Goal: Task Accomplishment & Management: Manage account settings

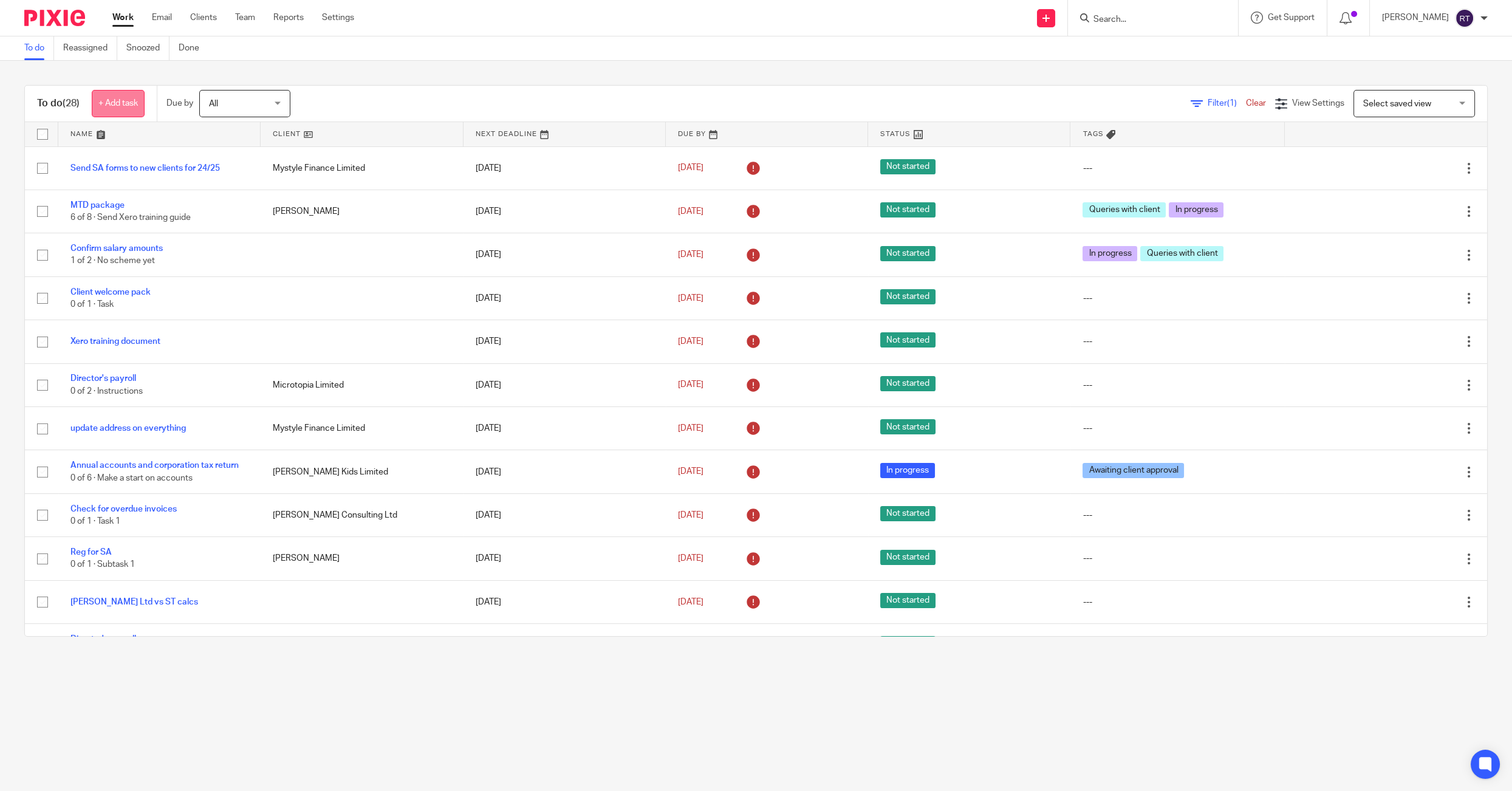
click at [133, 103] on link "+ Add task" at bounding box center [118, 104] width 53 height 27
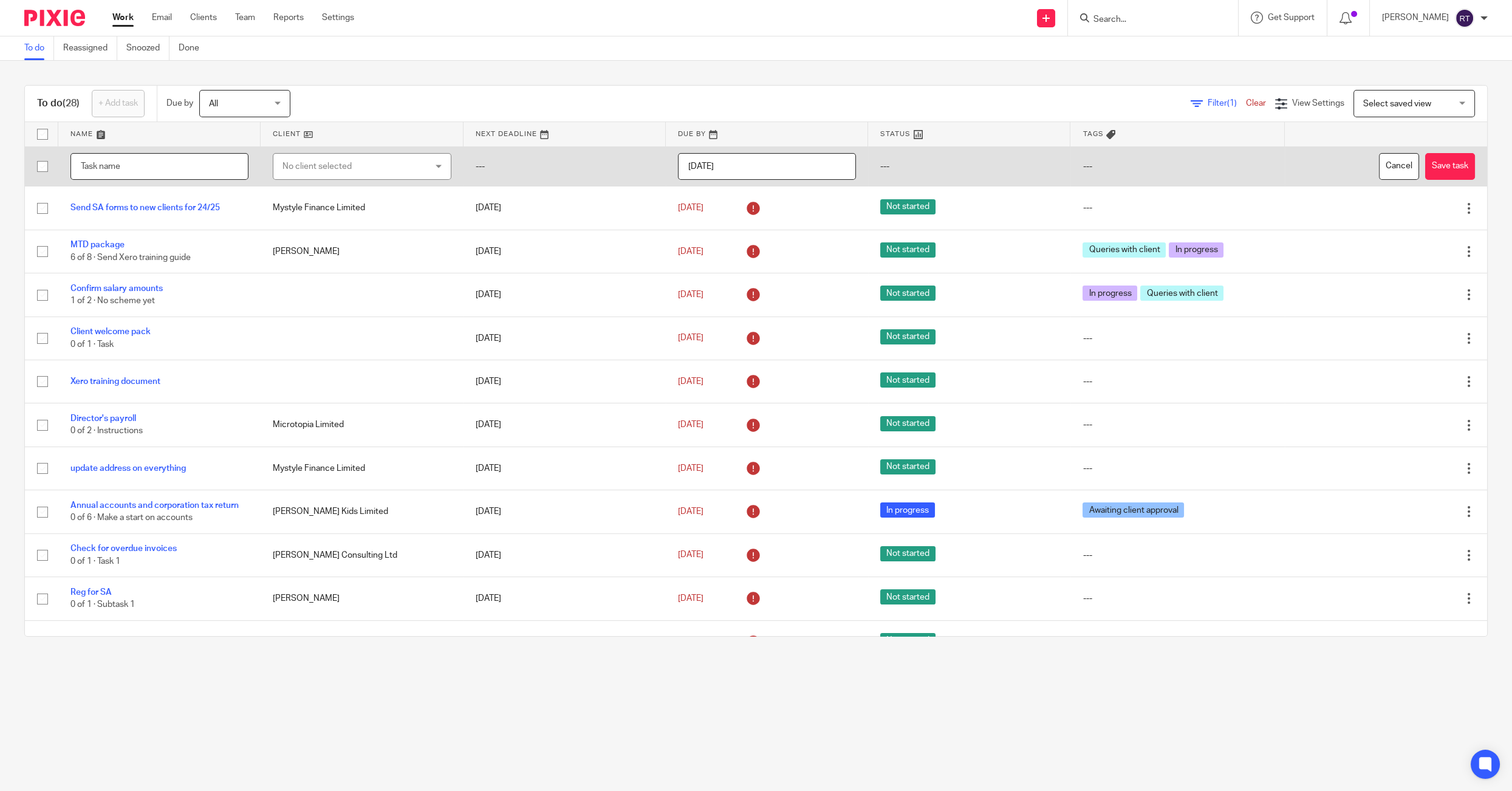
click at [151, 167] on input "text" at bounding box center [159, 166] width 178 height 27
type input "Article re submitting tax returns for Aura Mortgages"
click at [757, 162] on input "2025-10-13" at bounding box center [767, 166] width 178 height 27
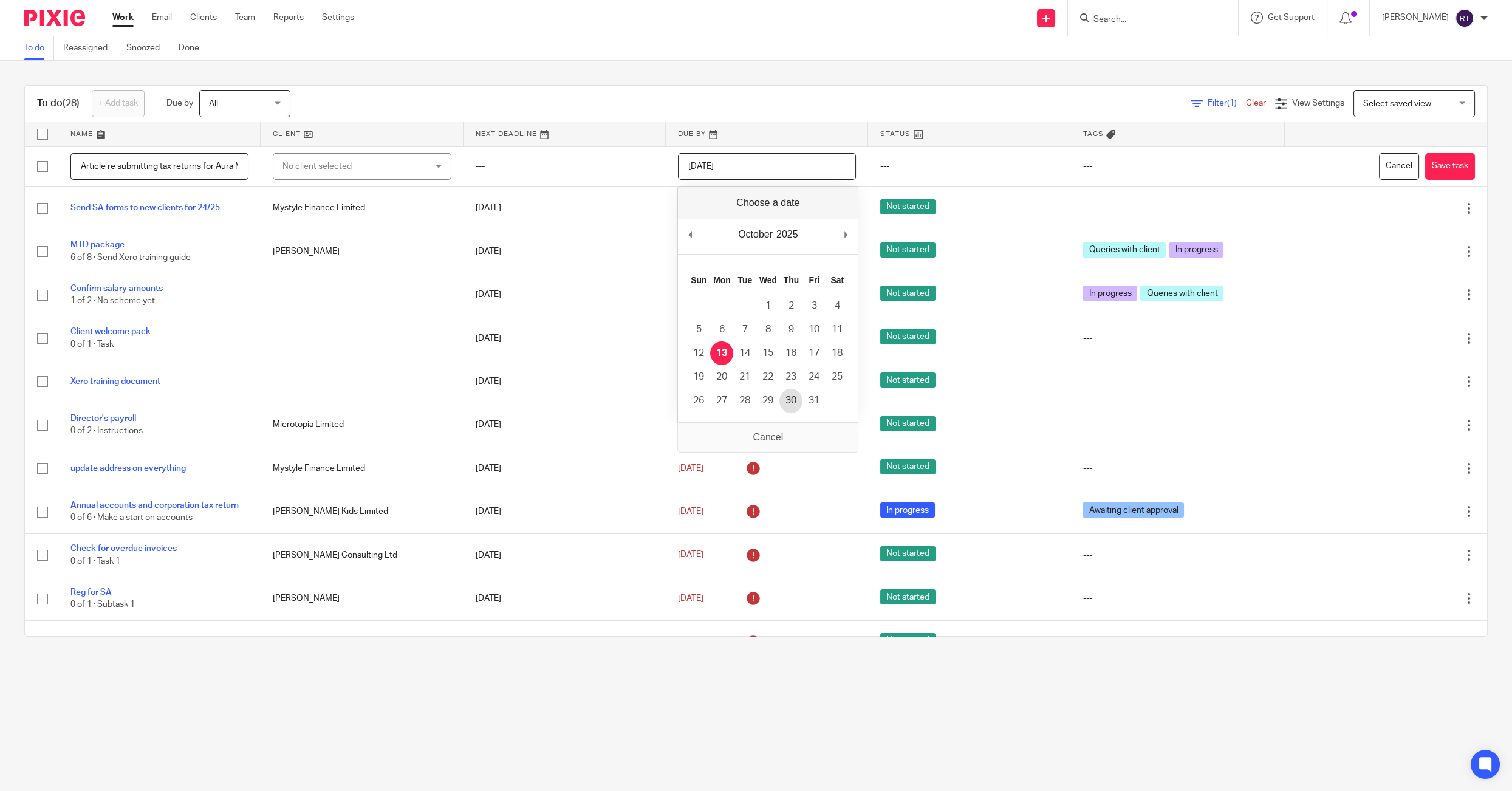
type input "2025-10-30"
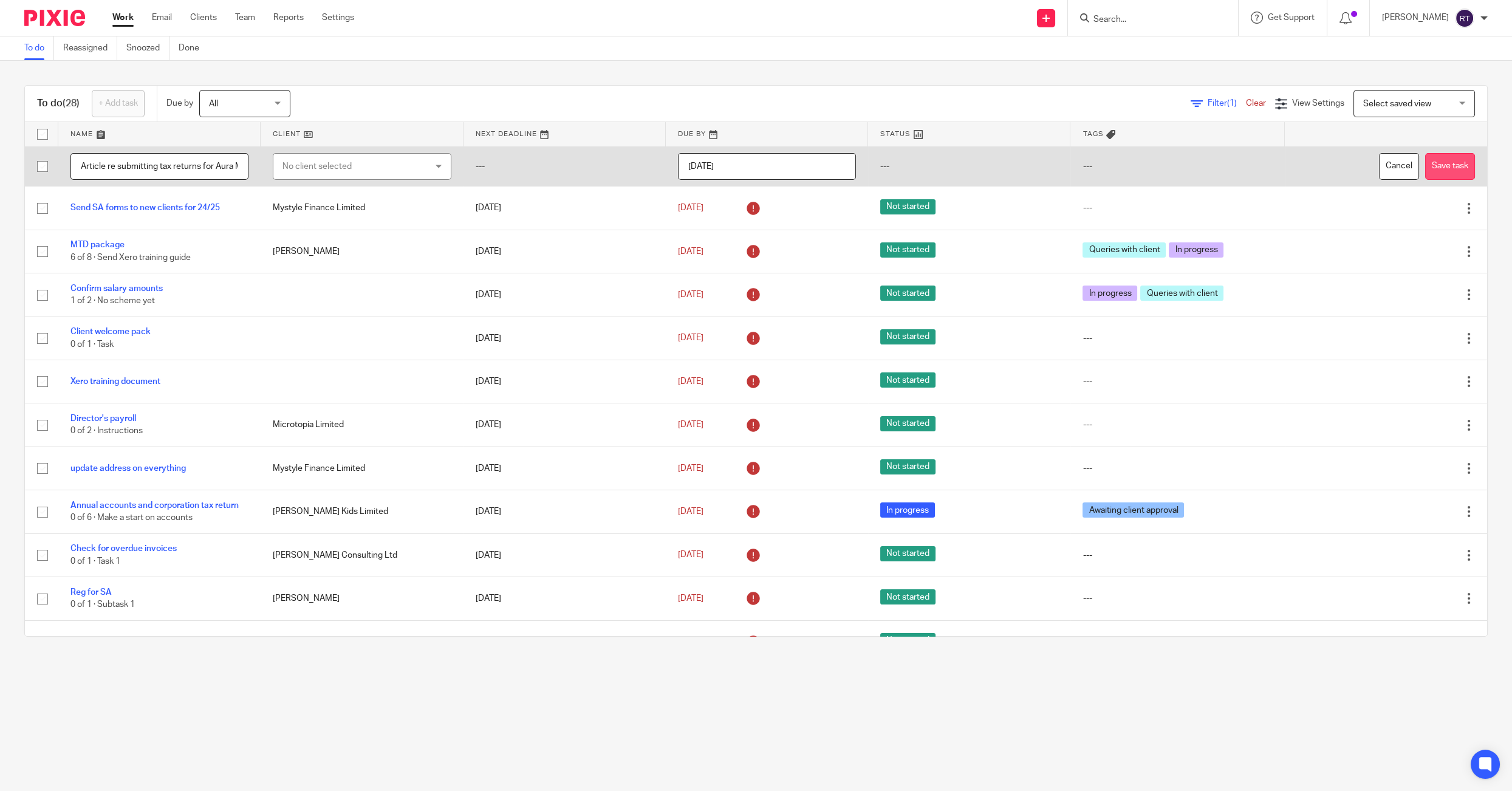
click at [1360, 166] on button "Save task" at bounding box center [1450, 166] width 50 height 27
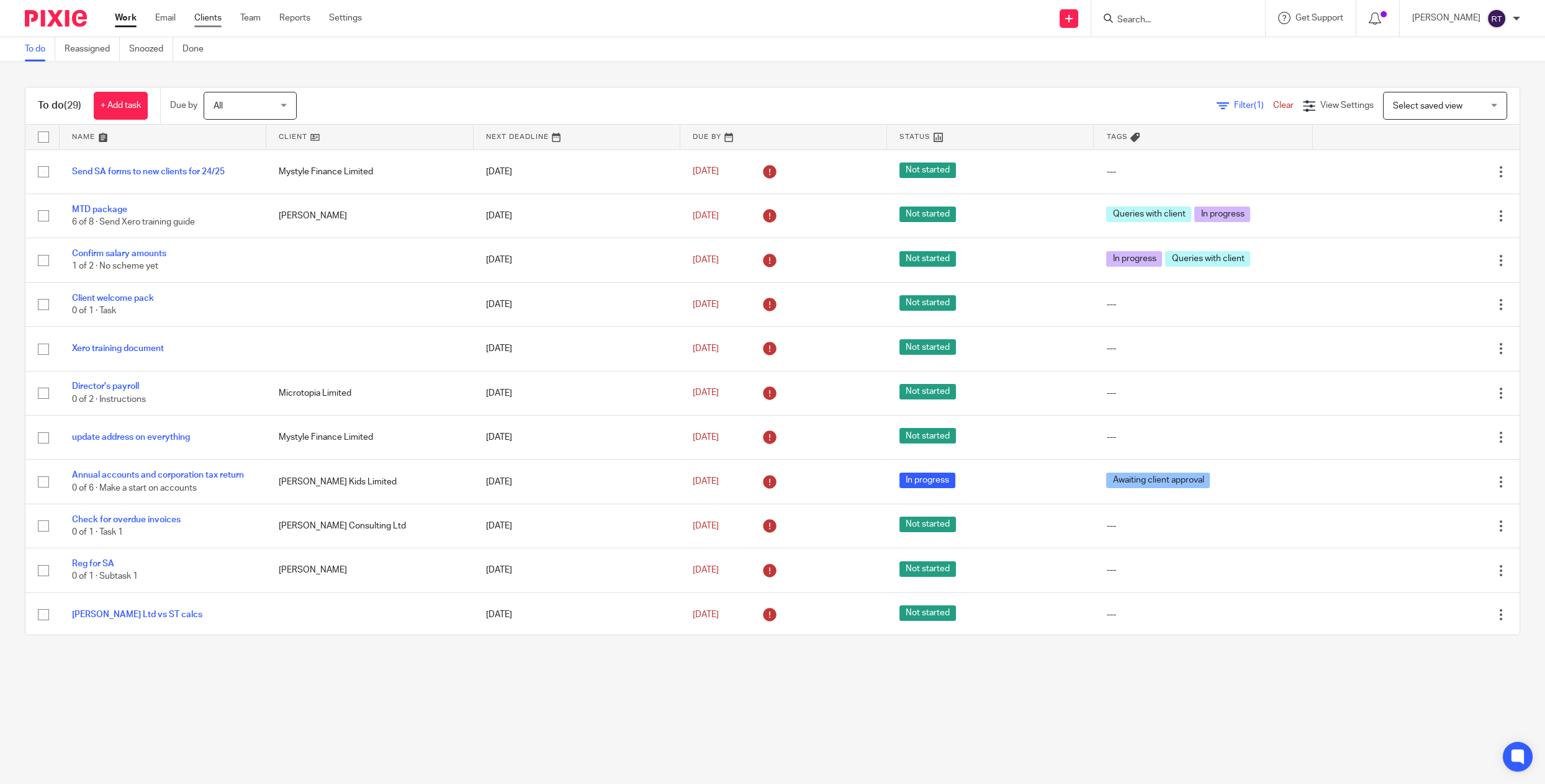
click at [208, 15] on link "Clients" at bounding box center [208, 18] width 27 height 13
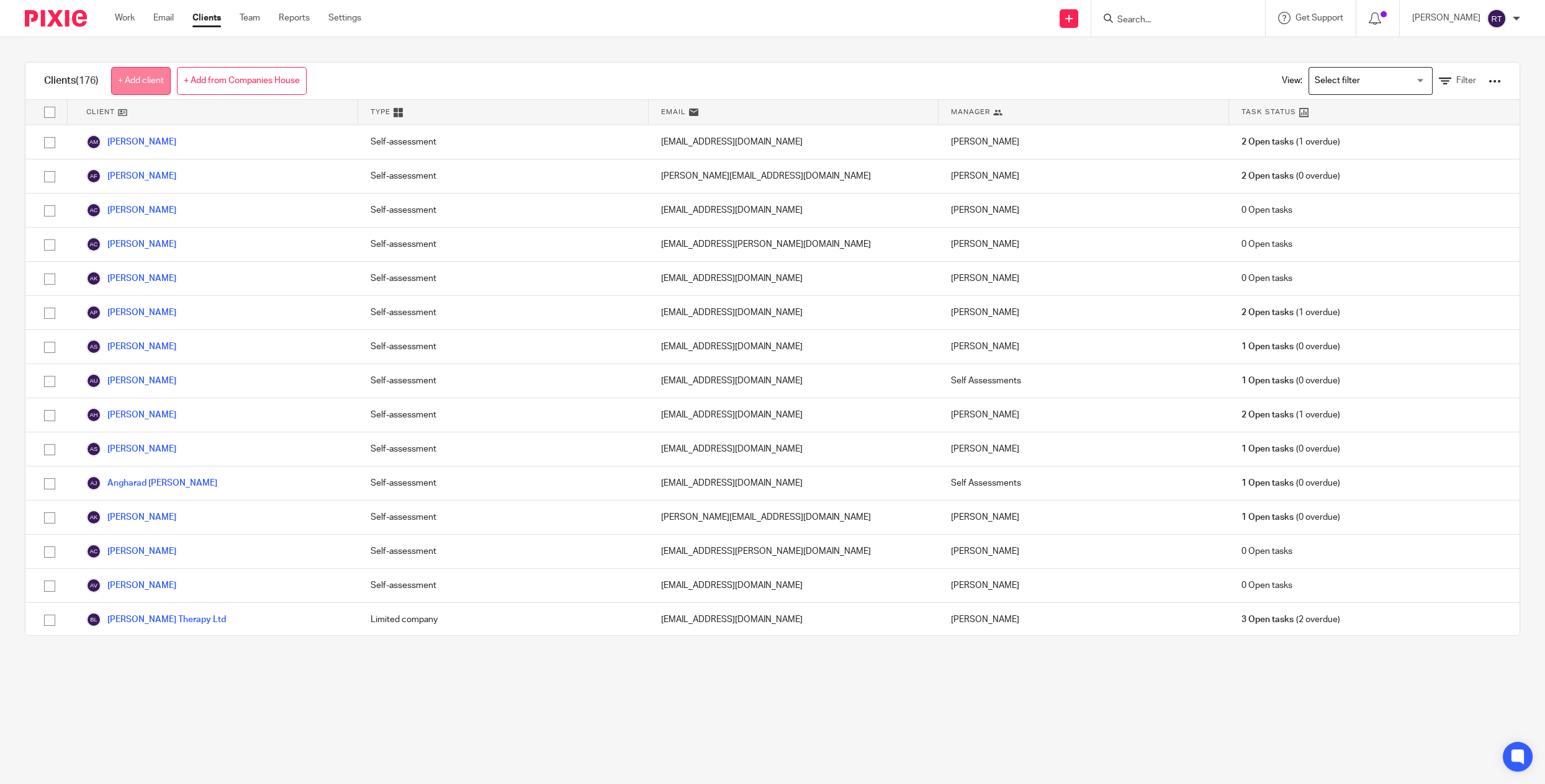
click at [153, 78] on link "+ Add client" at bounding box center [140, 80] width 59 height 28
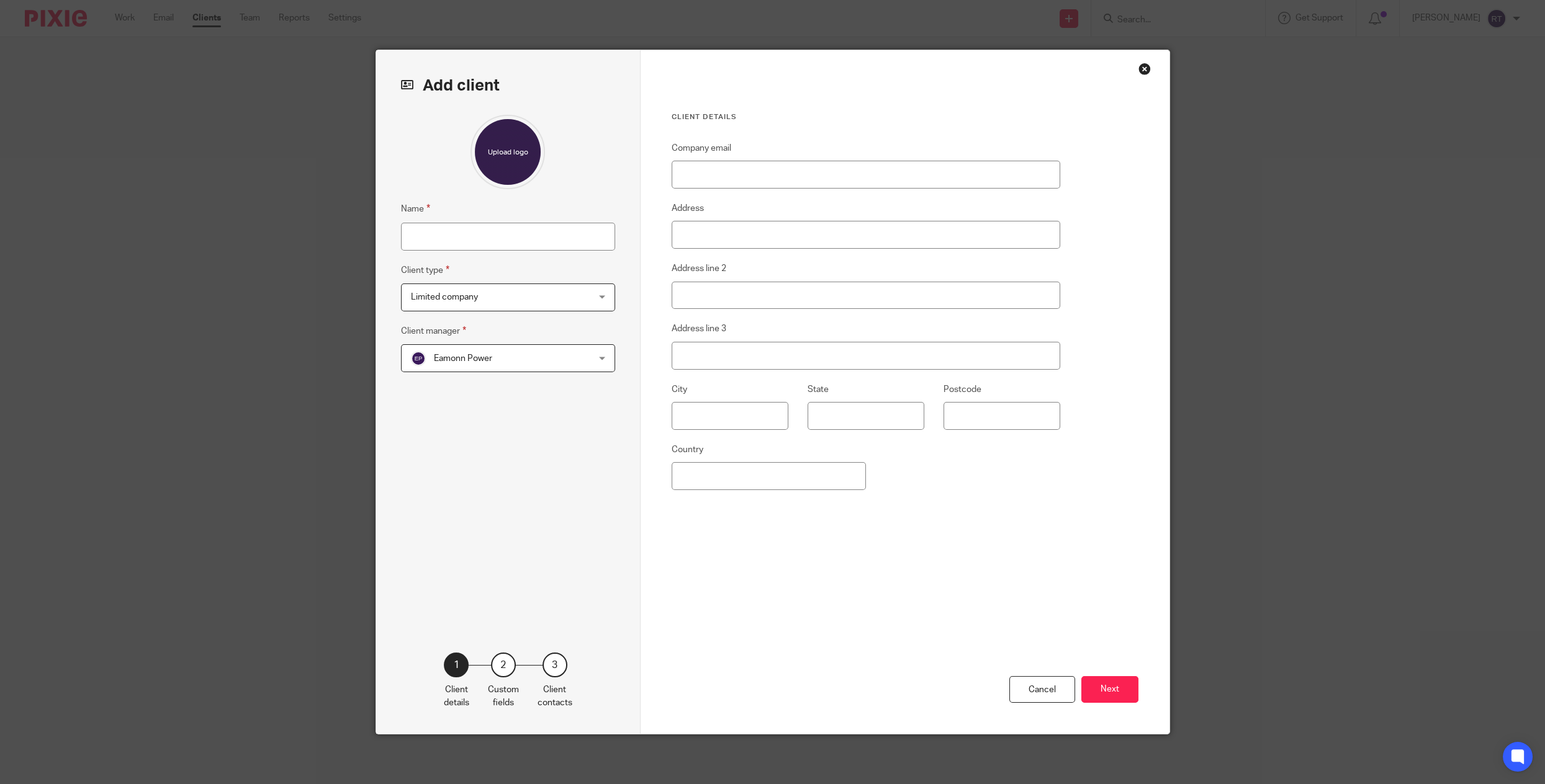
drag, startPoint x: 1140, startPoint y: 71, endPoint x: 753, endPoint y: 183, distance: 402.9
click at [753, 183] on div "Add client Name Client type Limited company Limited company Limited company CIC…" at bounding box center [772, 392] width 794 height 685
click at [1145, 66] on div "Close this dialog window" at bounding box center [1144, 69] width 13 height 13
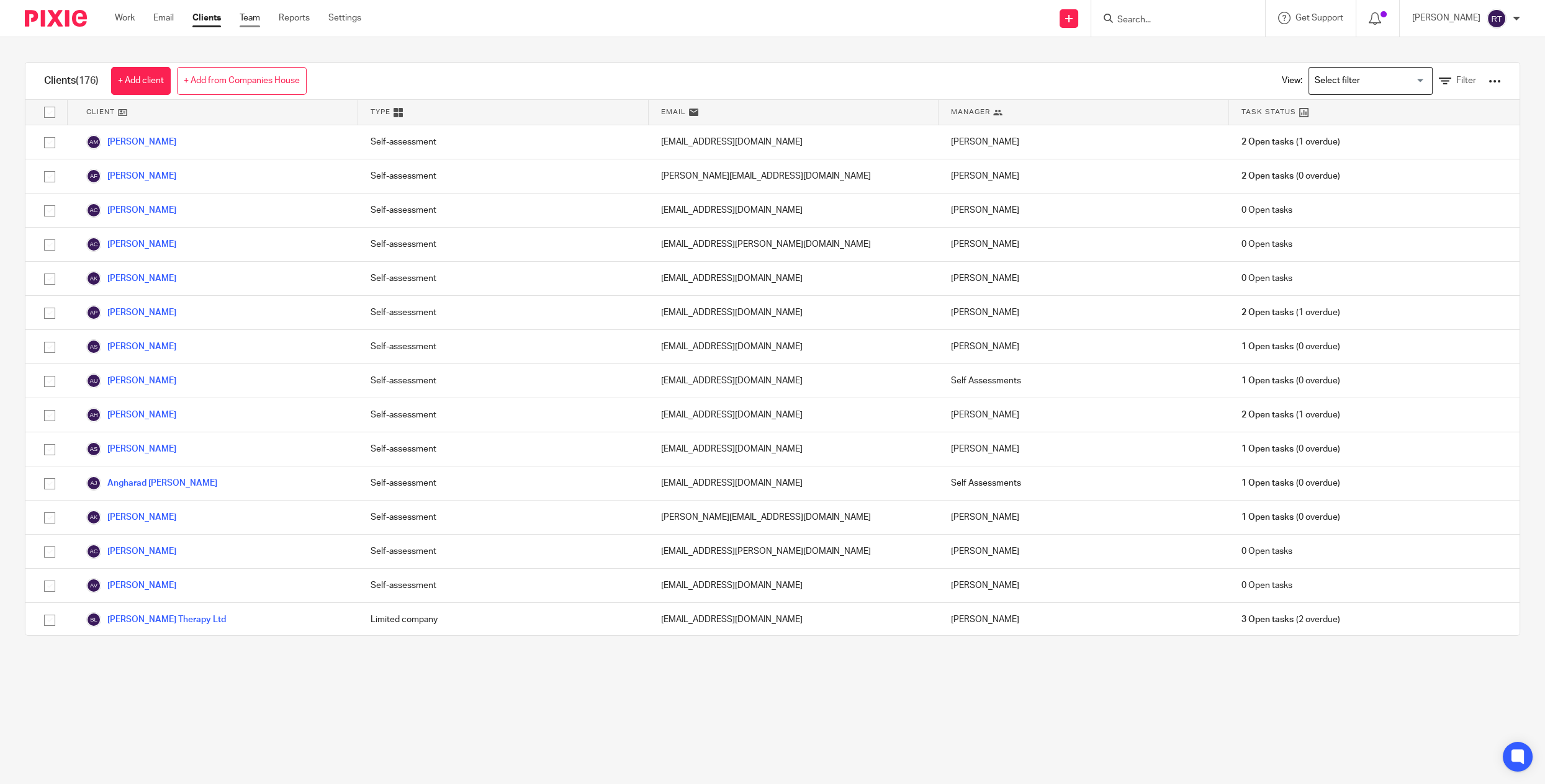
click at [248, 22] on link "Team" at bounding box center [250, 18] width 20 height 13
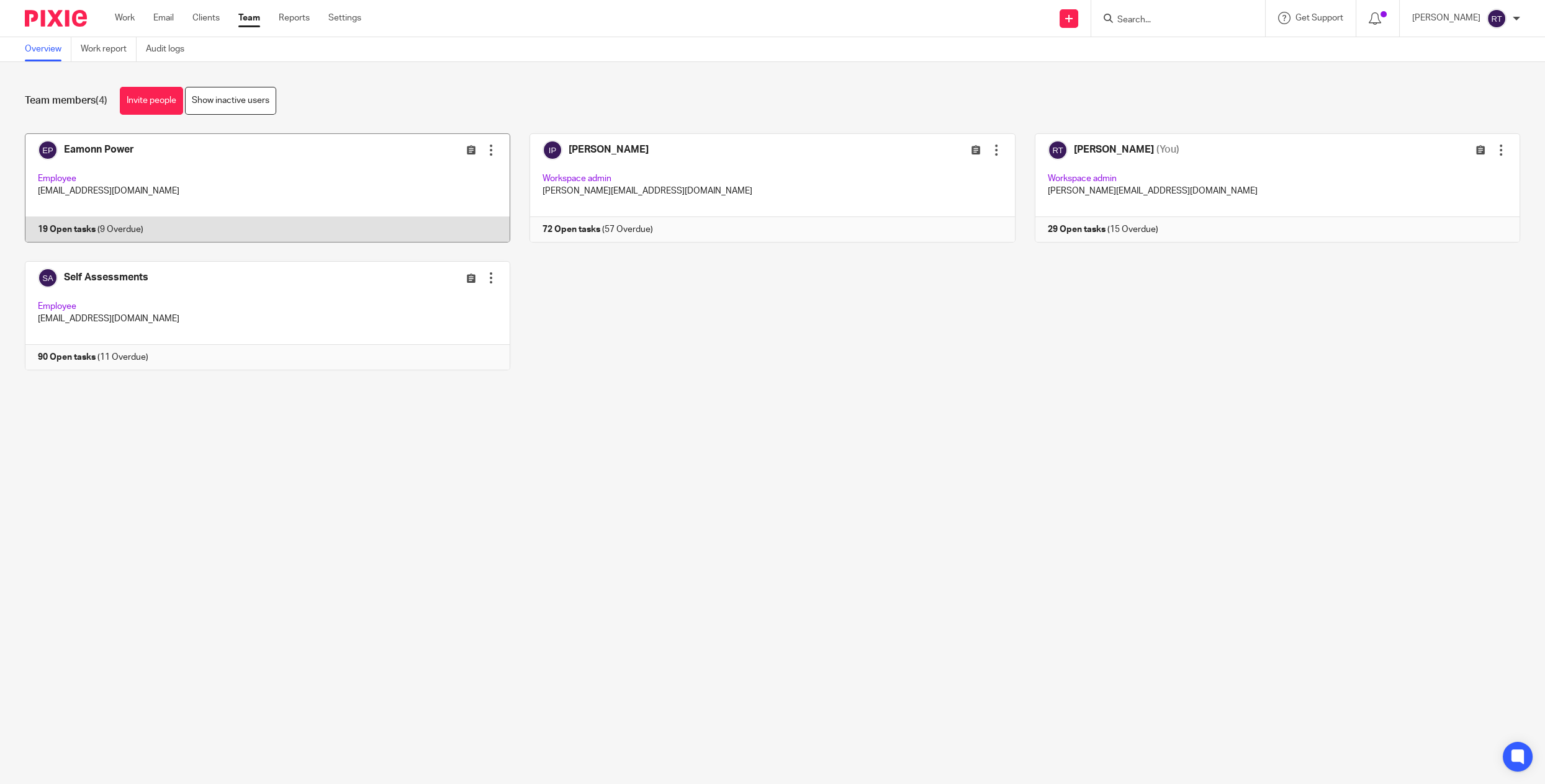
click at [503, 156] on link at bounding box center [258, 188] width 504 height 109
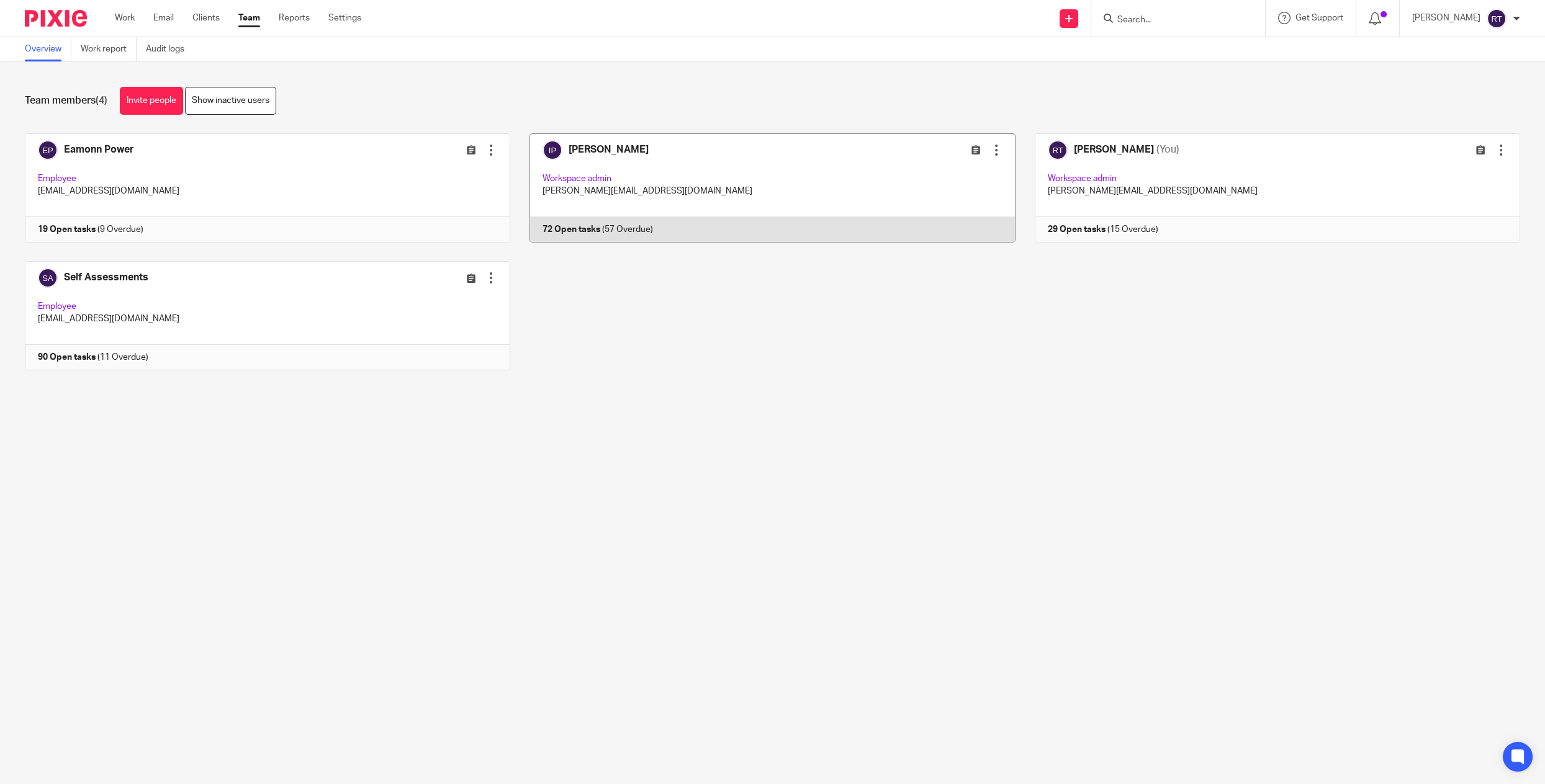
click at [563, 156] on link at bounding box center [762, 188] width 504 height 109
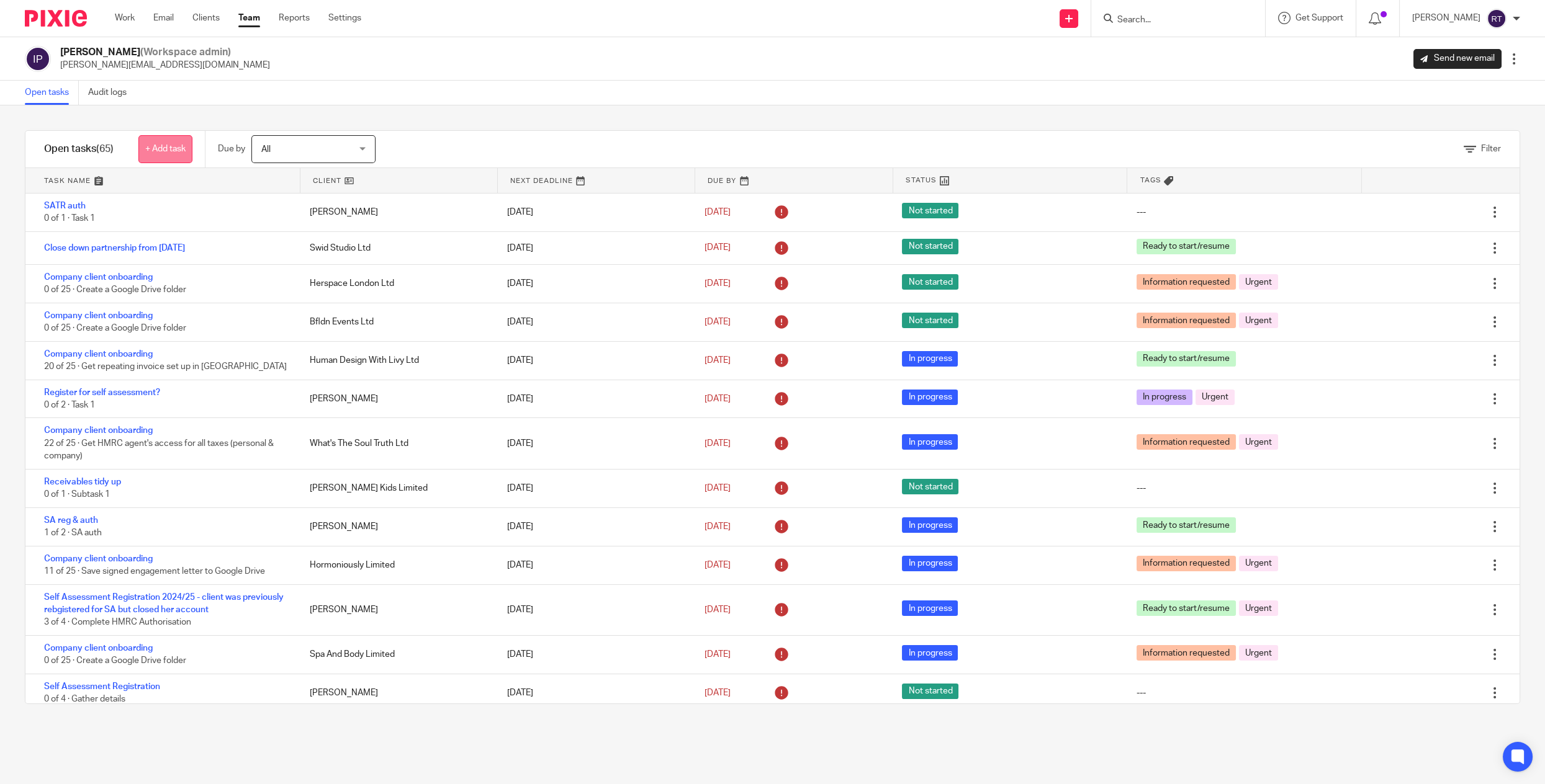
click at [146, 143] on link "+ Add task" at bounding box center [166, 149] width 54 height 28
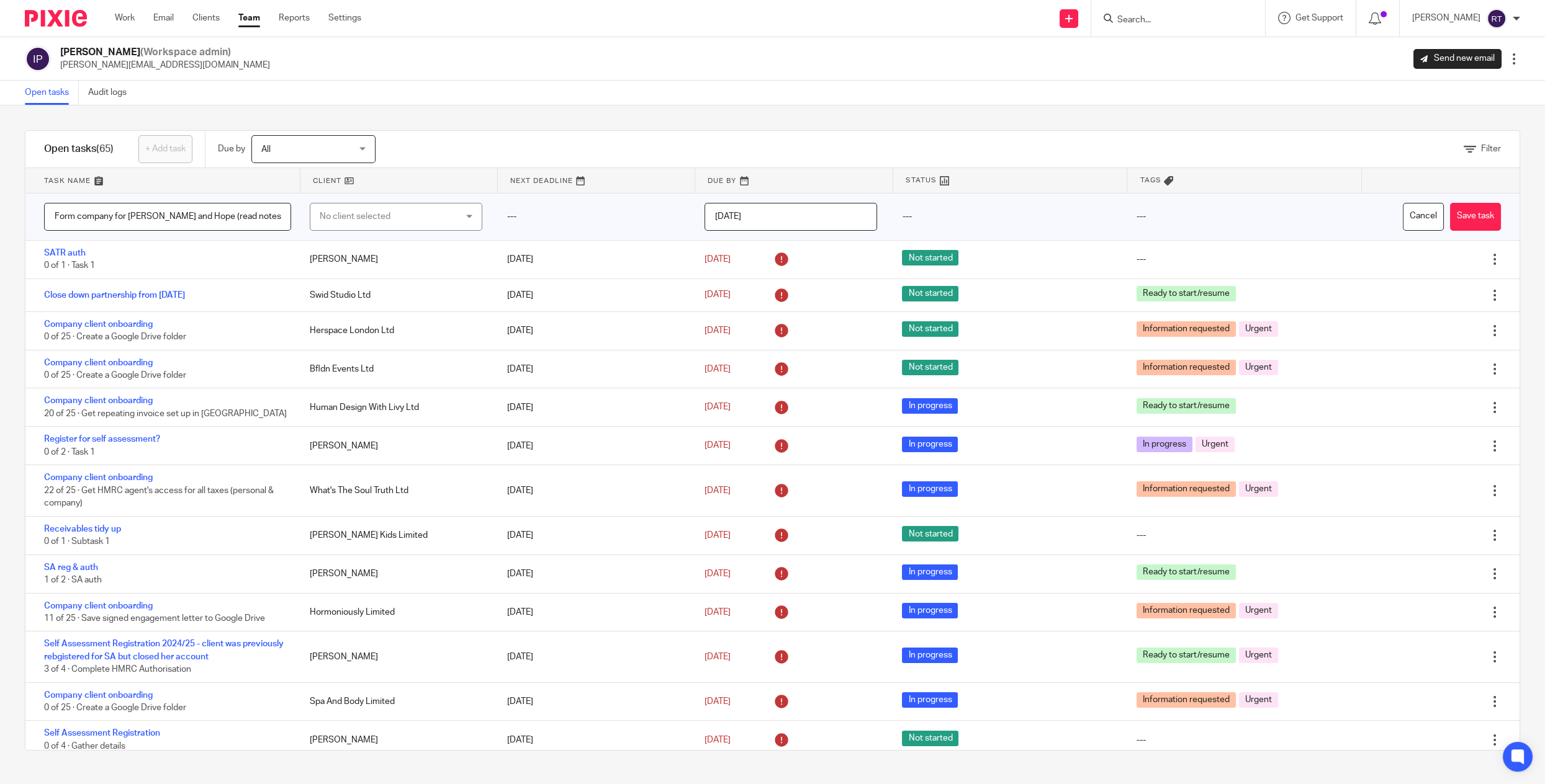
type input "Form company for [PERSON_NAME] and Hope (read notes)"
click at [777, 232] on div "2025-10-13" at bounding box center [790, 217] width 197 height 47
click at [772, 218] on input "2025-10-13" at bounding box center [791, 217] width 173 height 28
type input "2025-10-22"
click at [1462, 220] on button "Save task" at bounding box center [1475, 217] width 51 height 28
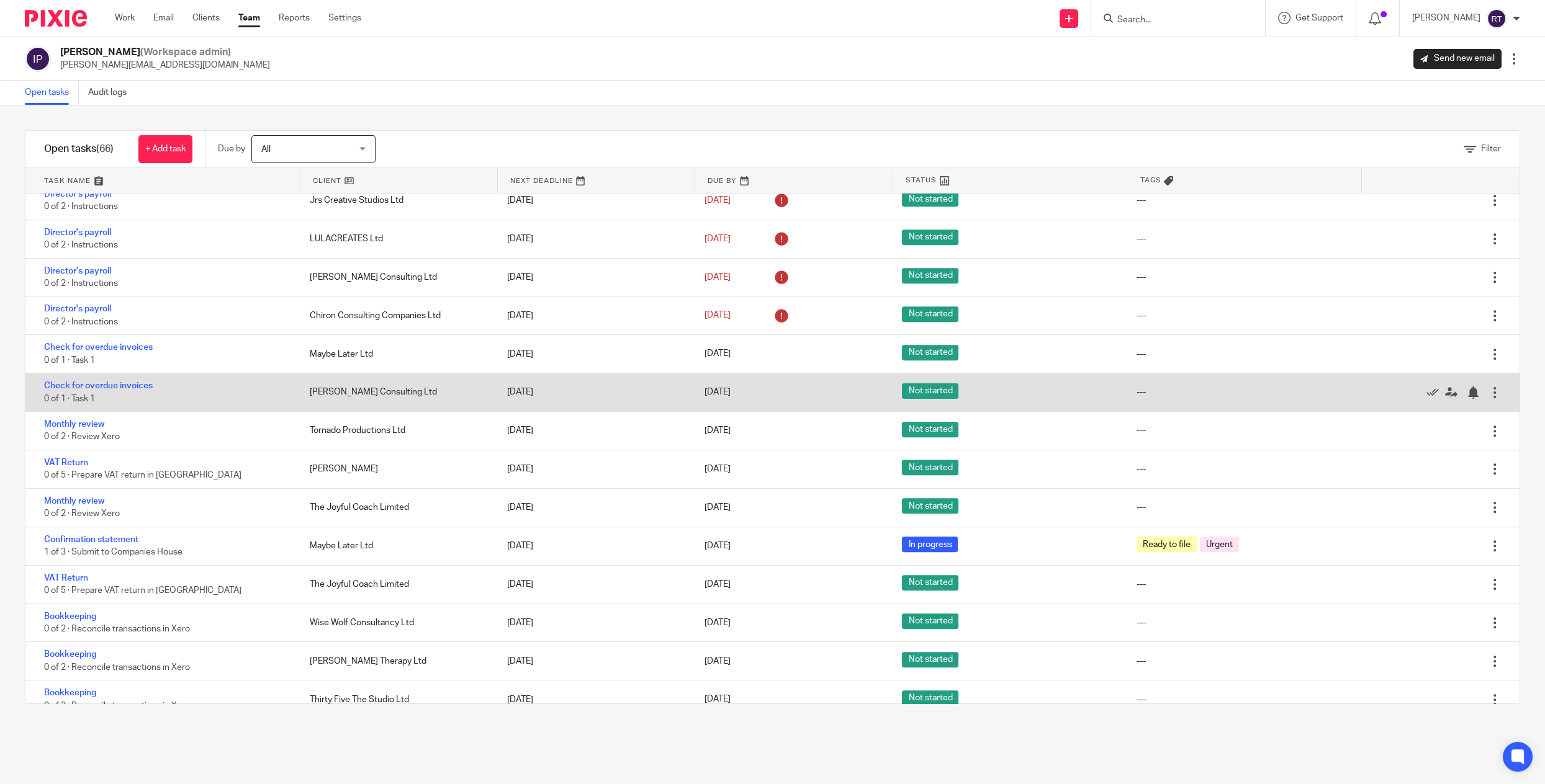
scroll to position [2059, 0]
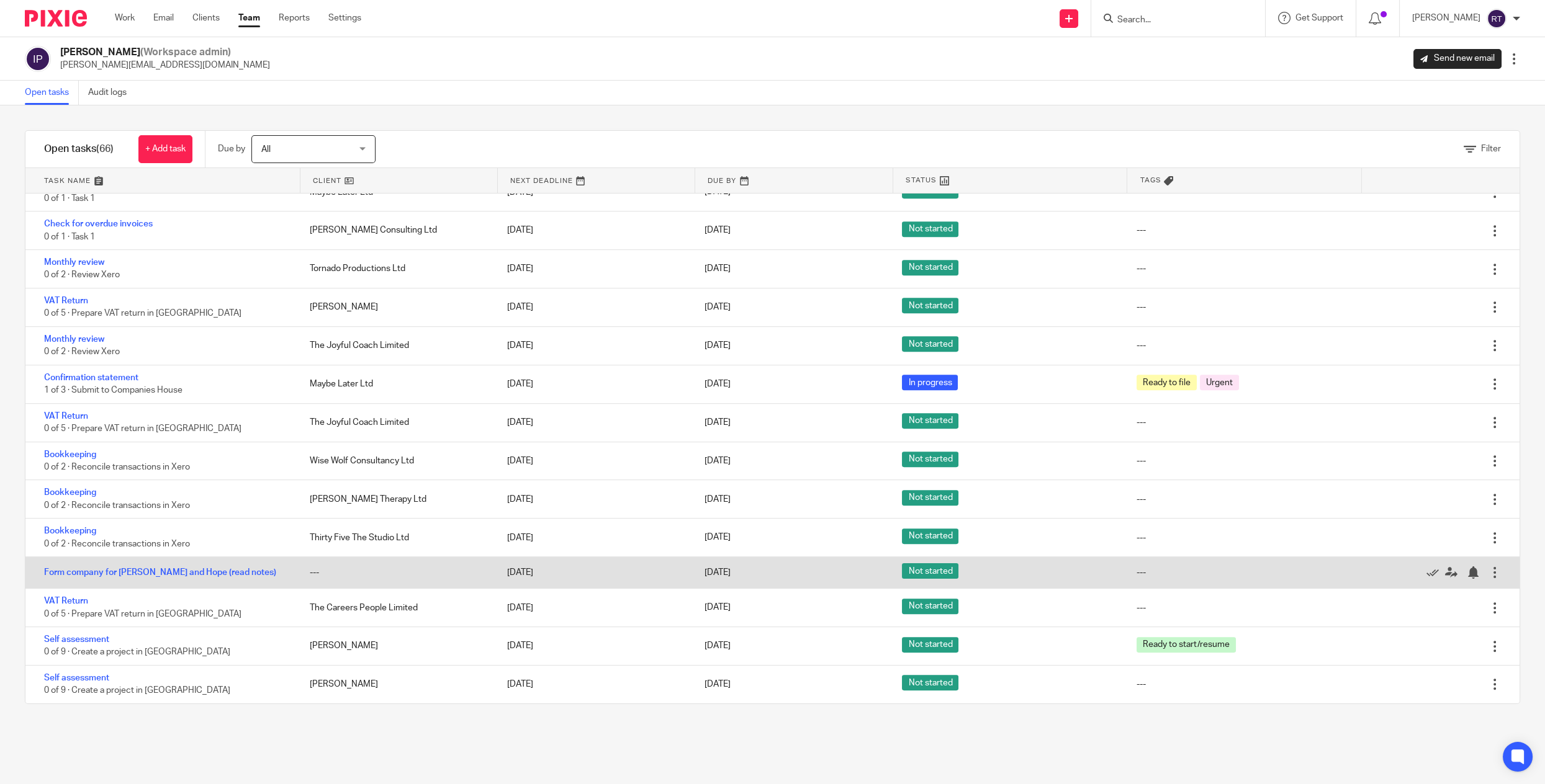
click at [92, 577] on div "Form company for [PERSON_NAME] and Hope (read notes)" at bounding box center [161, 572] width 272 height 25
click at [91, 571] on link "Form company for [PERSON_NAME] and Hope (read notes)" at bounding box center [160, 573] width 232 height 8
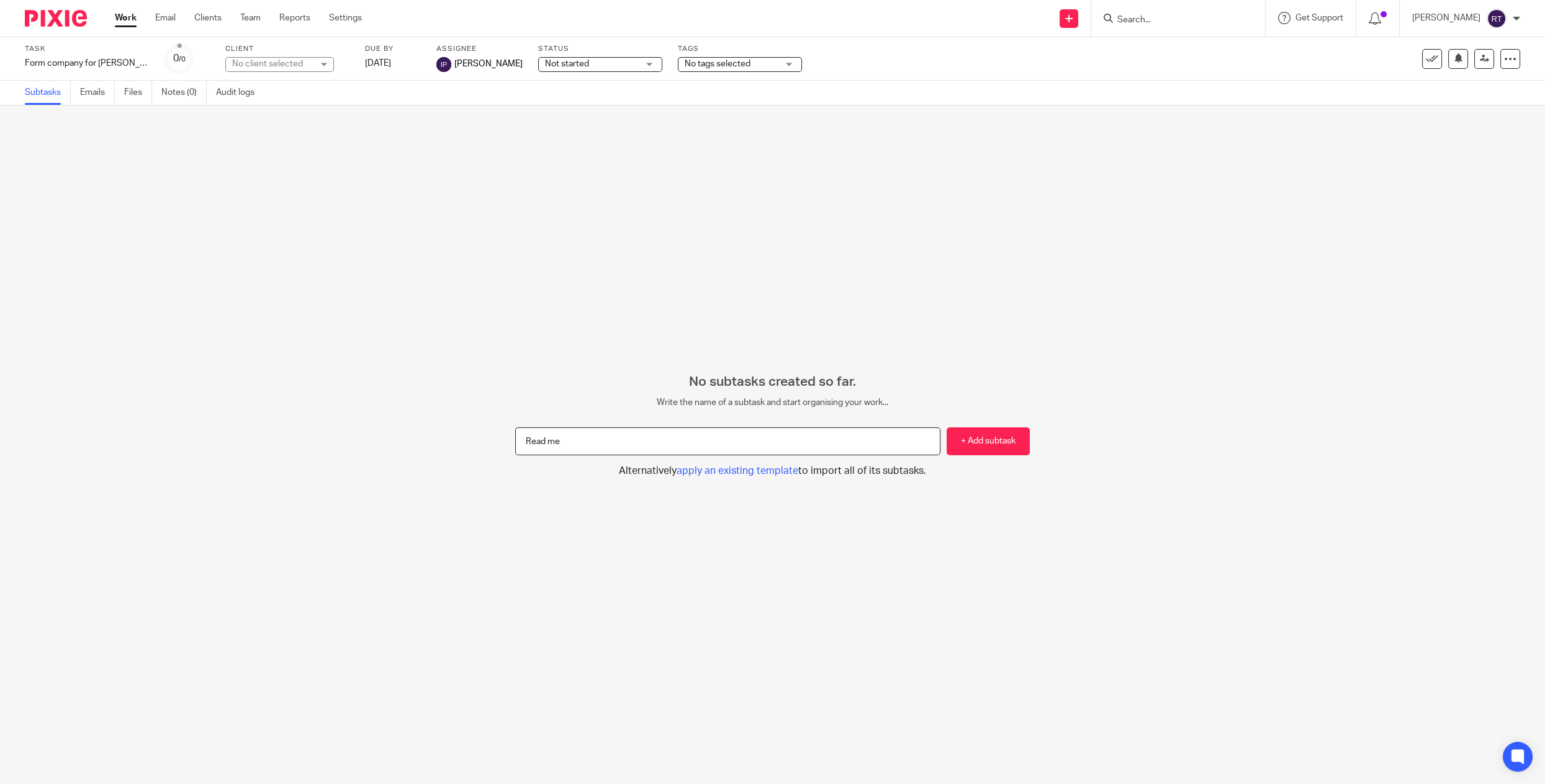
type input "Read me"
click at [947, 427] on button "+ Add subtask" at bounding box center [988, 441] width 83 height 28
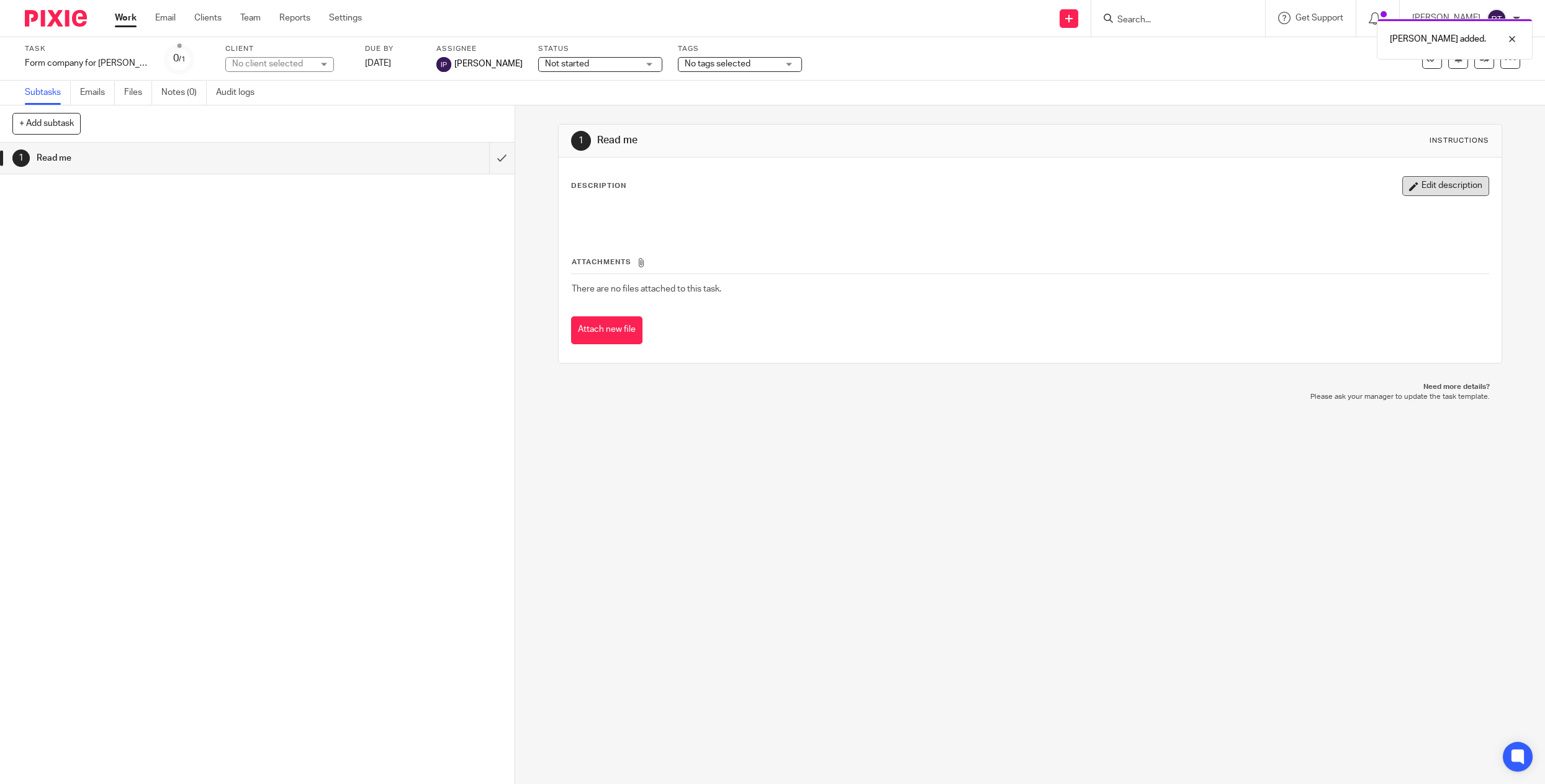
click at [1430, 184] on button "Edit description" at bounding box center [1445, 185] width 87 height 19
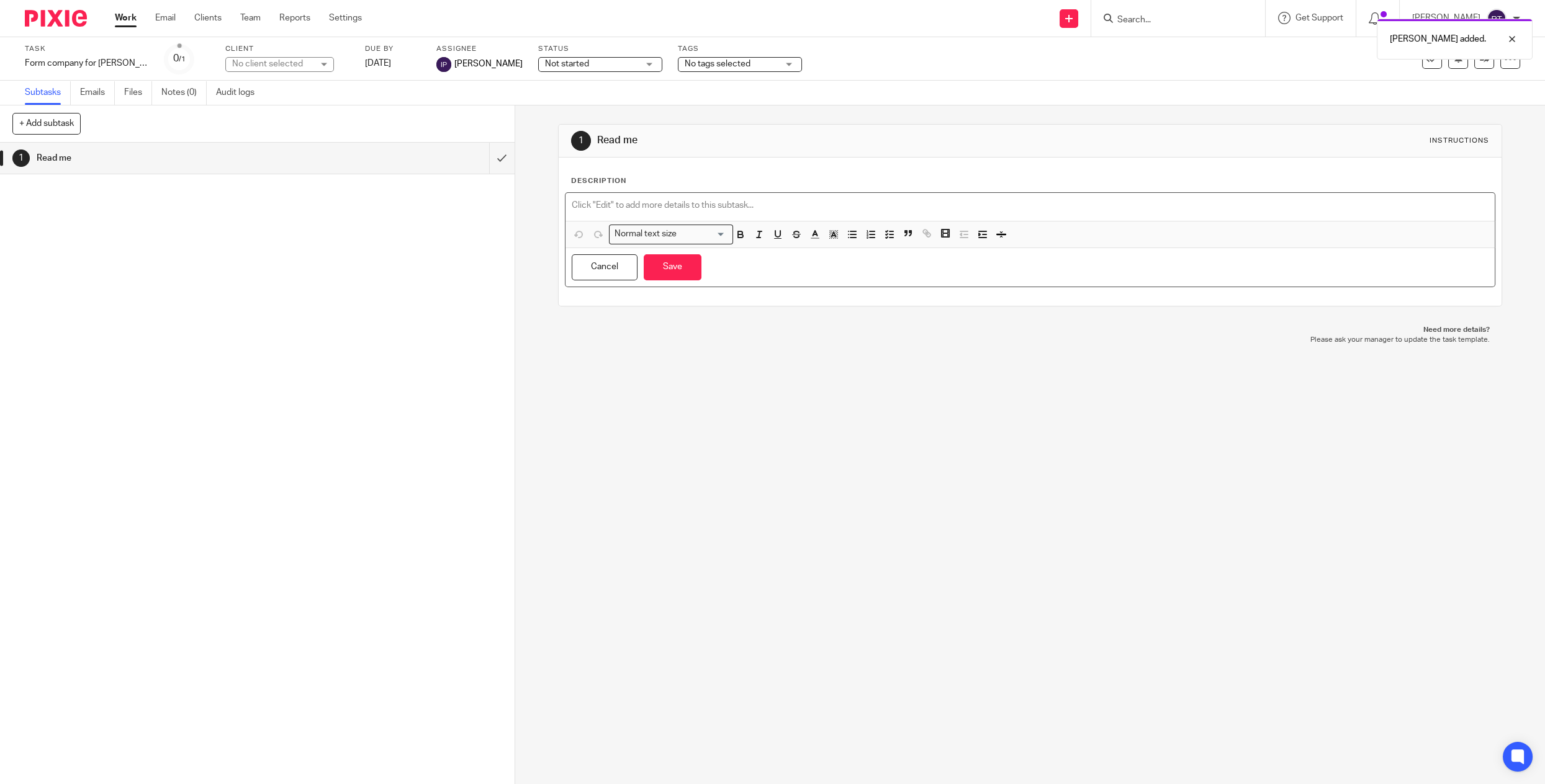
click at [1037, 206] on p at bounding box center [1030, 205] width 916 height 13
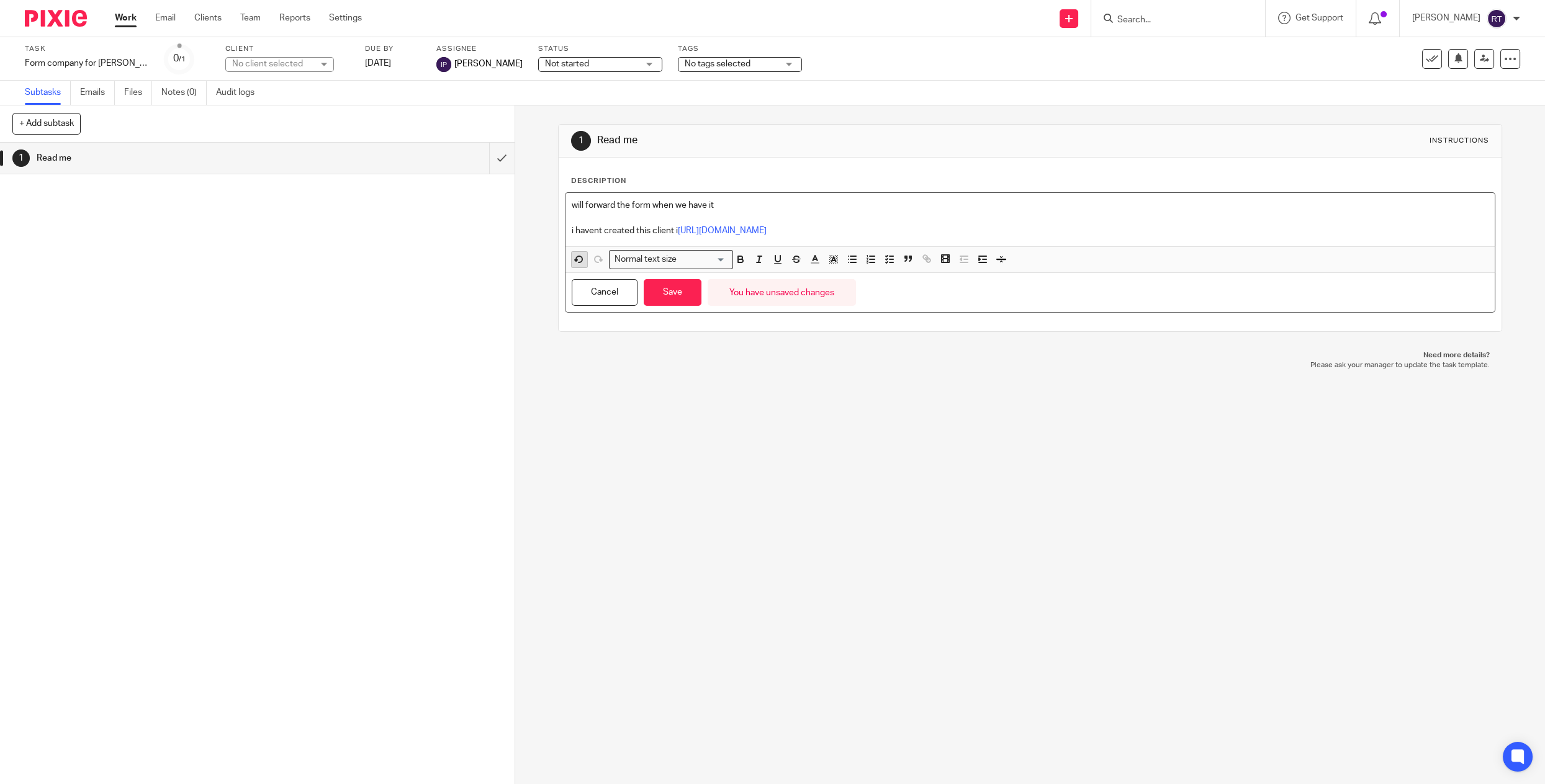
click at [576, 256] on icon "button" at bounding box center [579, 259] width 6 height 6
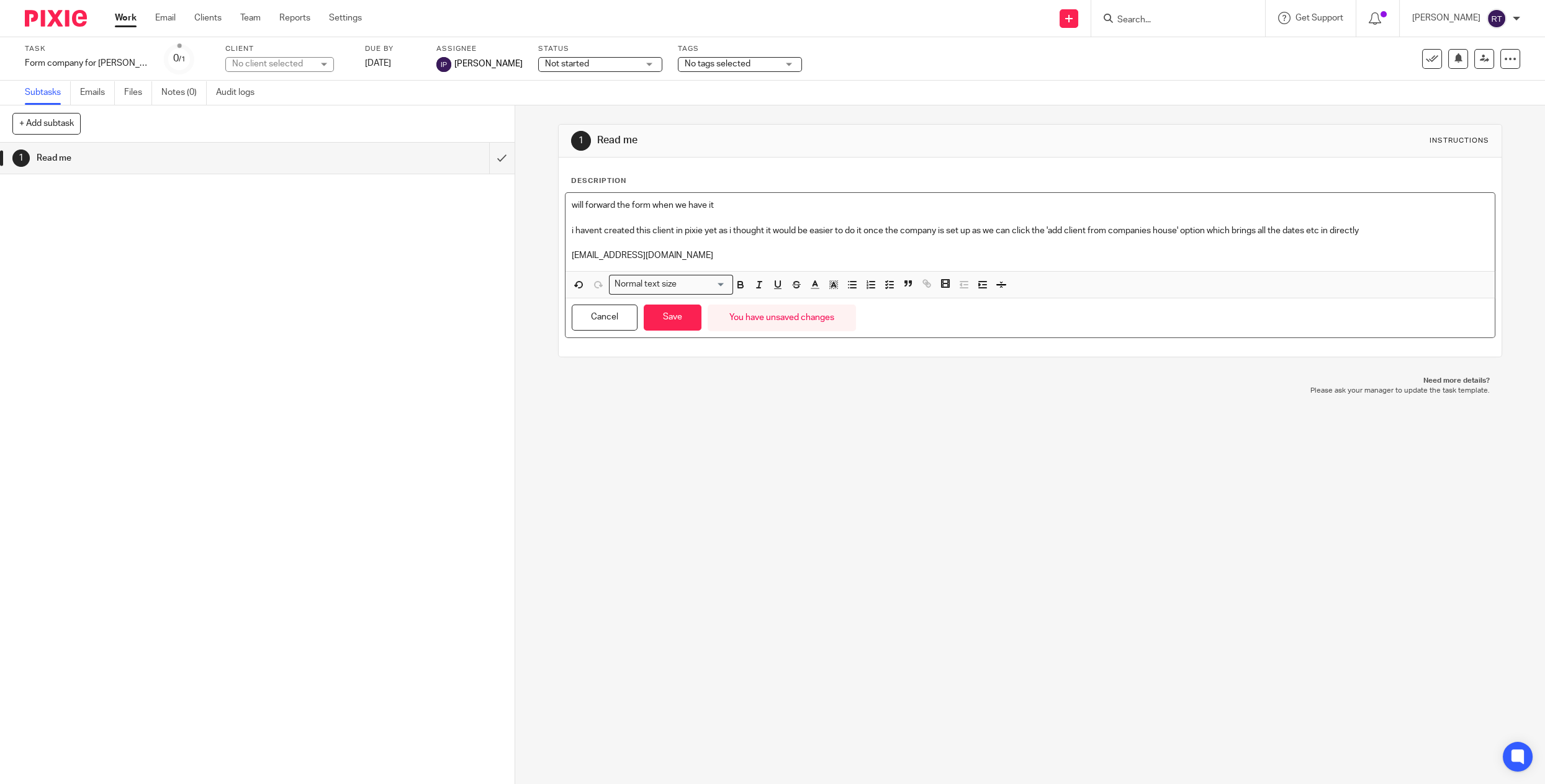
click at [773, 201] on p "will forward the form when we have it" at bounding box center [1030, 205] width 916 height 13
click at [679, 321] on button "Save" at bounding box center [673, 318] width 58 height 27
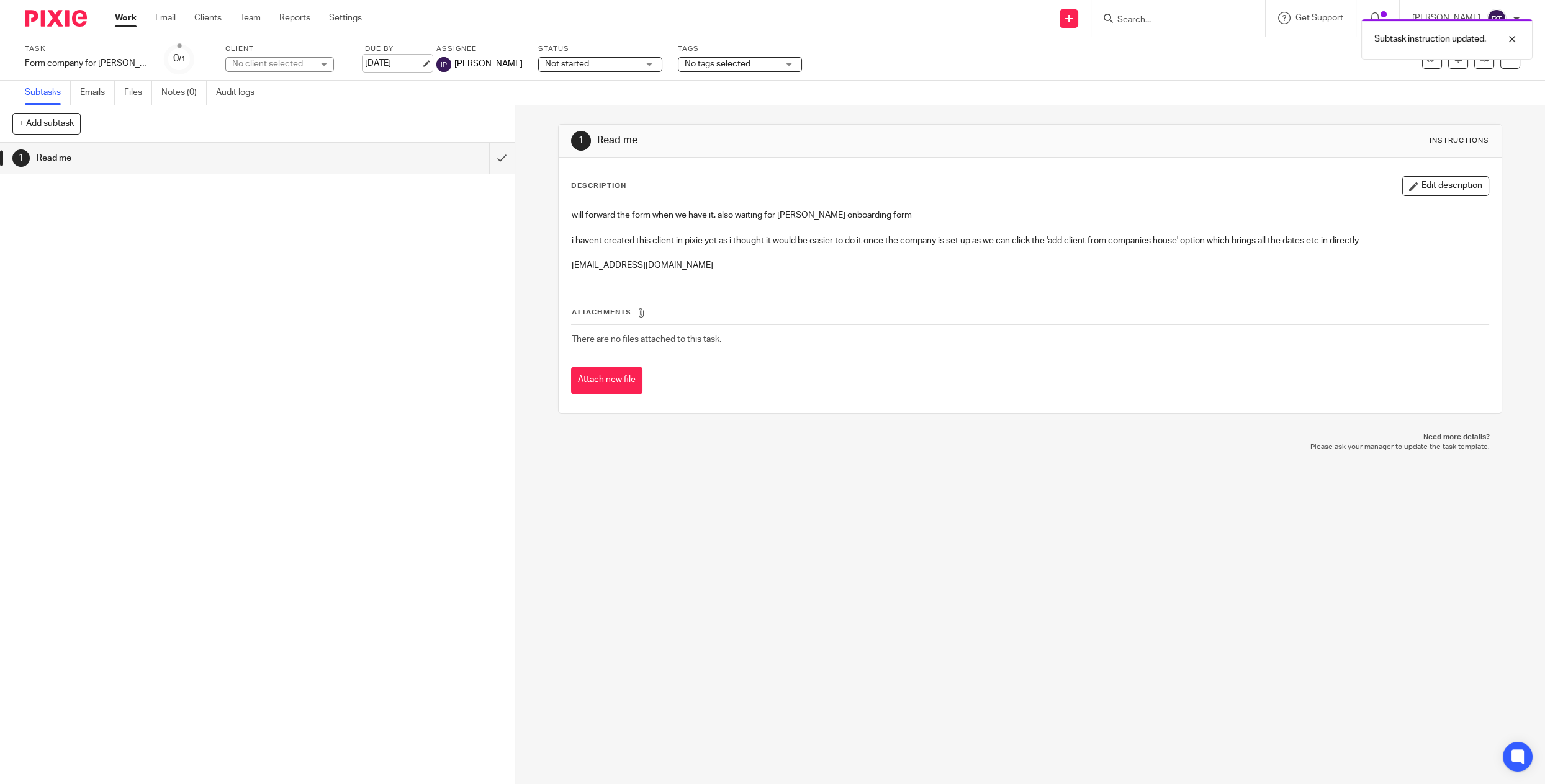
click at [402, 57] on link "22 Oct 2025" at bounding box center [393, 63] width 56 height 13
click at [123, 19] on link "Work" at bounding box center [126, 18] width 22 height 13
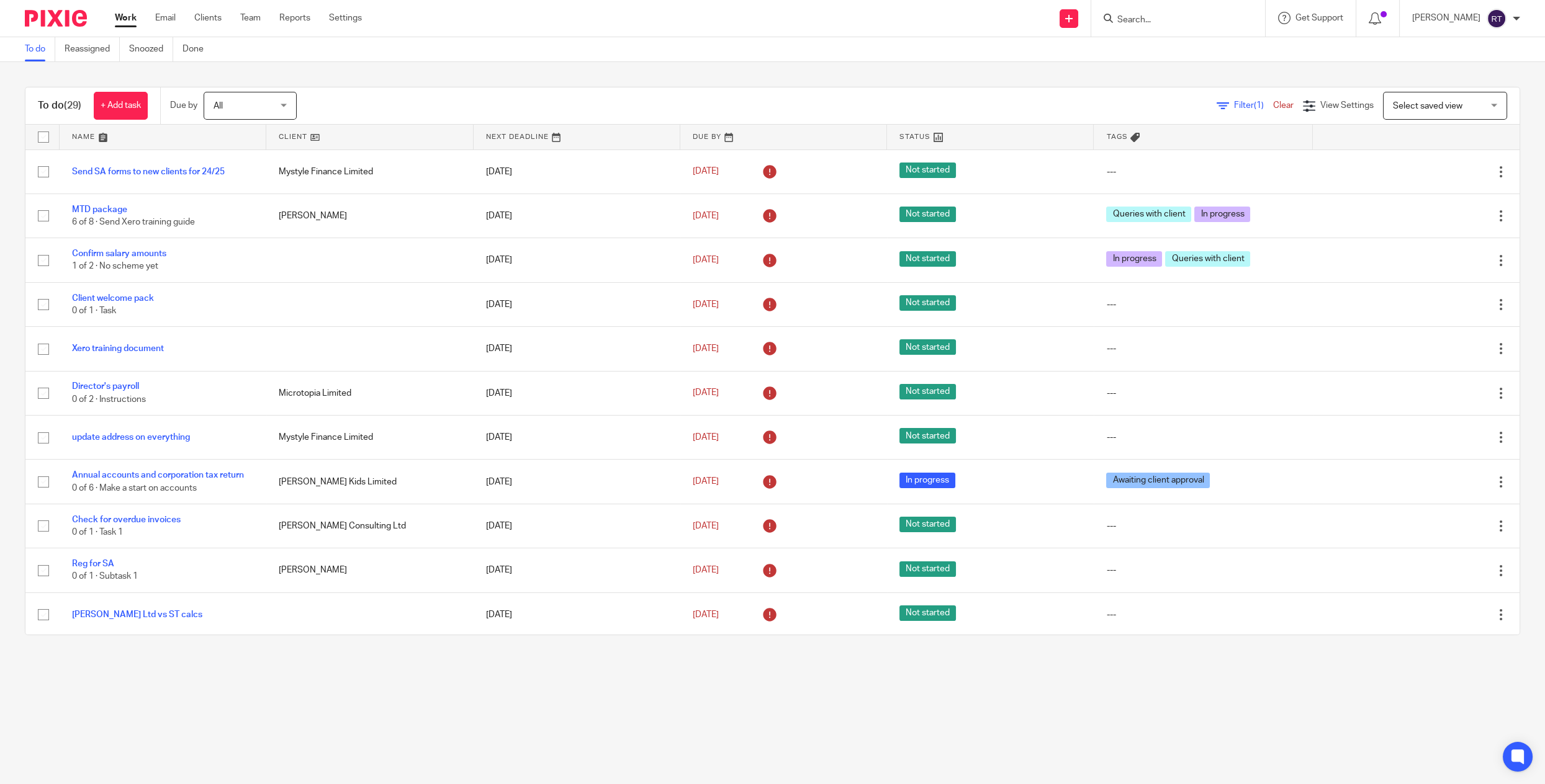
click at [1140, 19] on input "Search" at bounding box center [1172, 20] width 112 height 11
type input "cara g"
click at [1078, 13] on link at bounding box center [1069, 19] width 19 height 19
click at [1069, 92] on link "Add client" at bounding box center [1088, 94] width 87 height 18
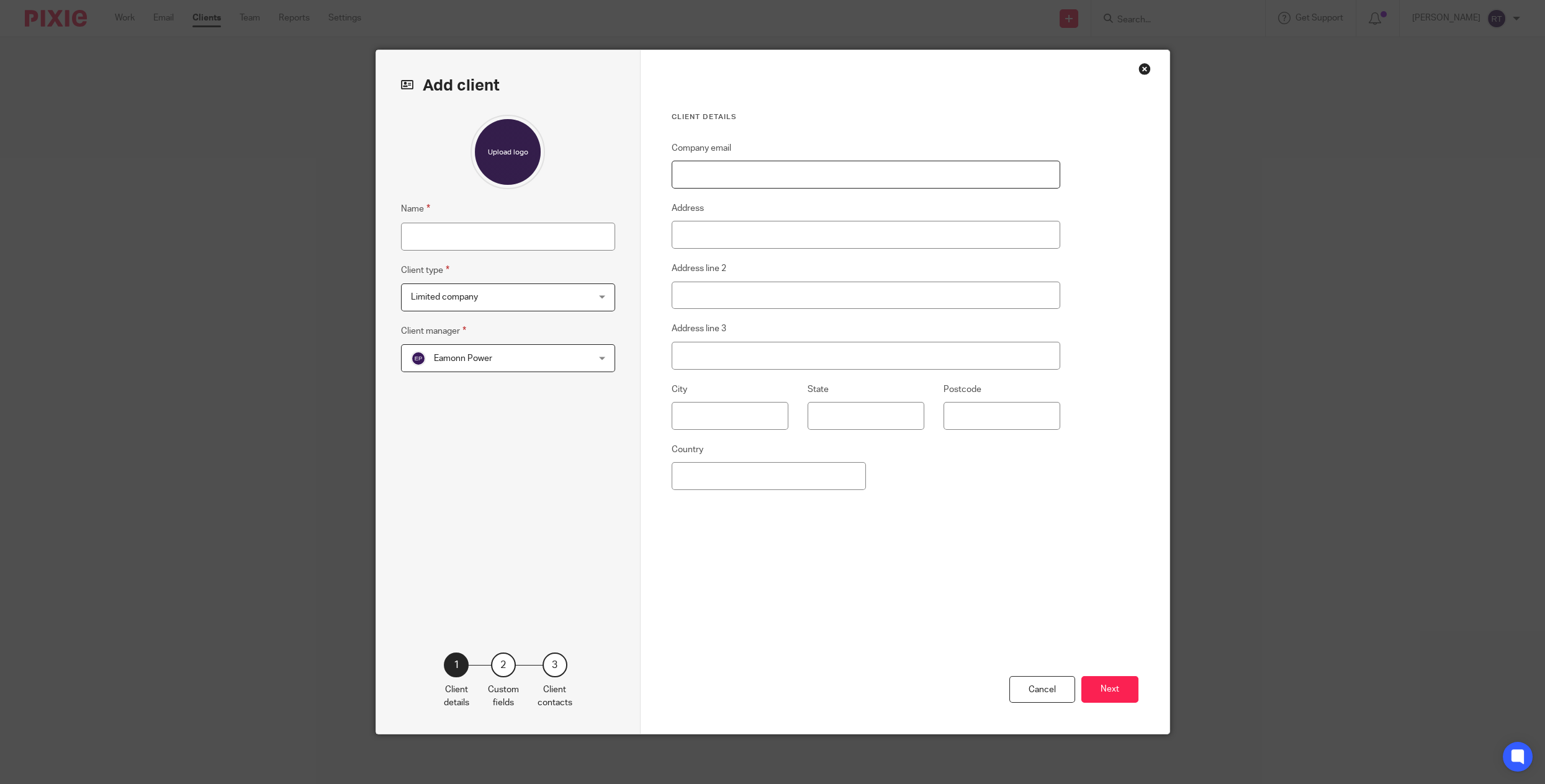
click at [711, 183] on input "Company email" at bounding box center [866, 174] width 389 height 28
paste input "[EMAIL_ADDRESS][DOMAIN_NAME]"
type input "[EMAIL_ADDRESS][DOMAIN_NAME]"
click at [541, 230] on input "Name" at bounding box center [508, 236] width 214 height 28
type input "[PERSON_NAME] [PERSON_NAME]"
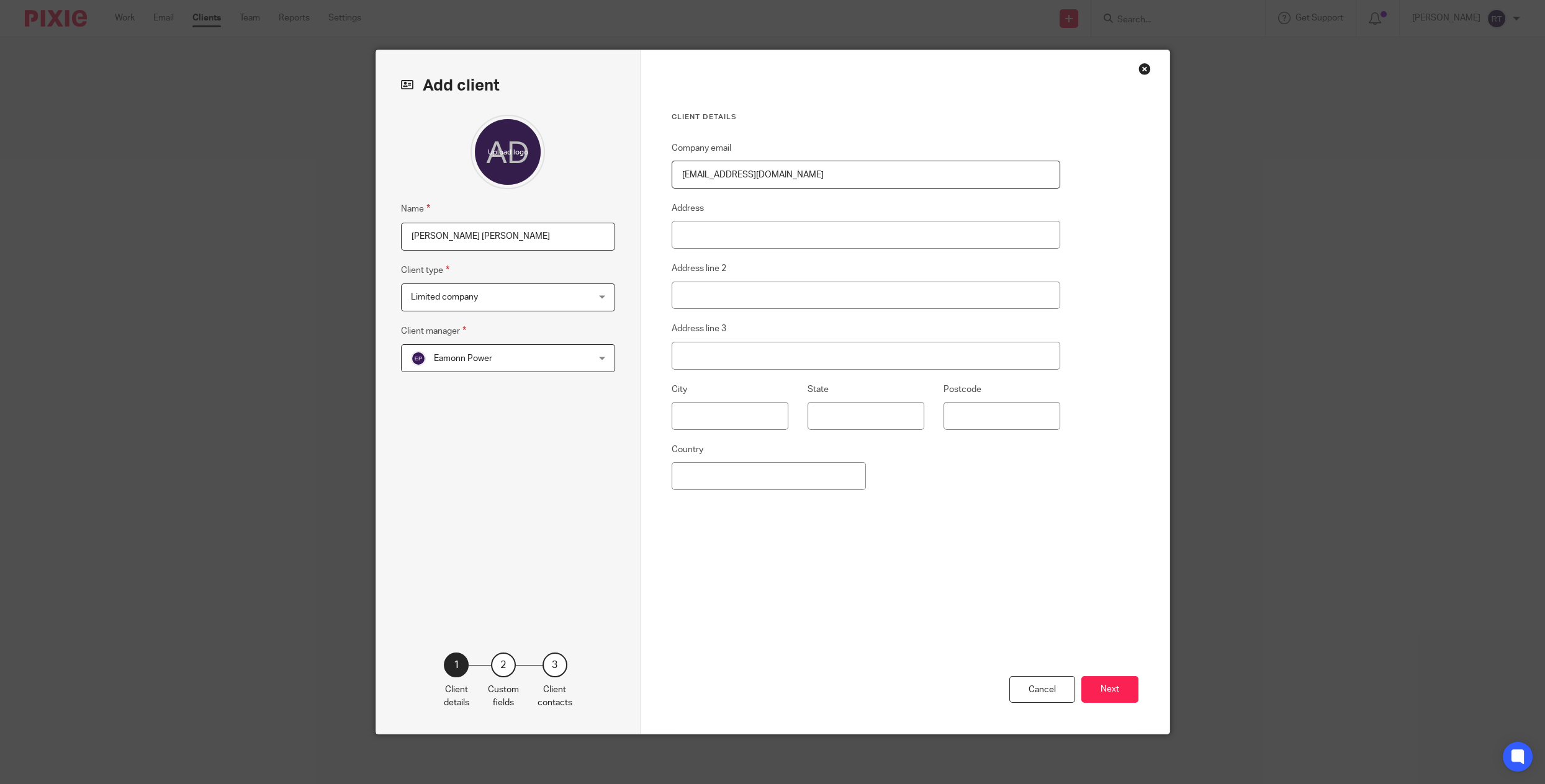
click at [475, 295] on span "Limited company" at bounding box center [444, 297] width 67 height 8
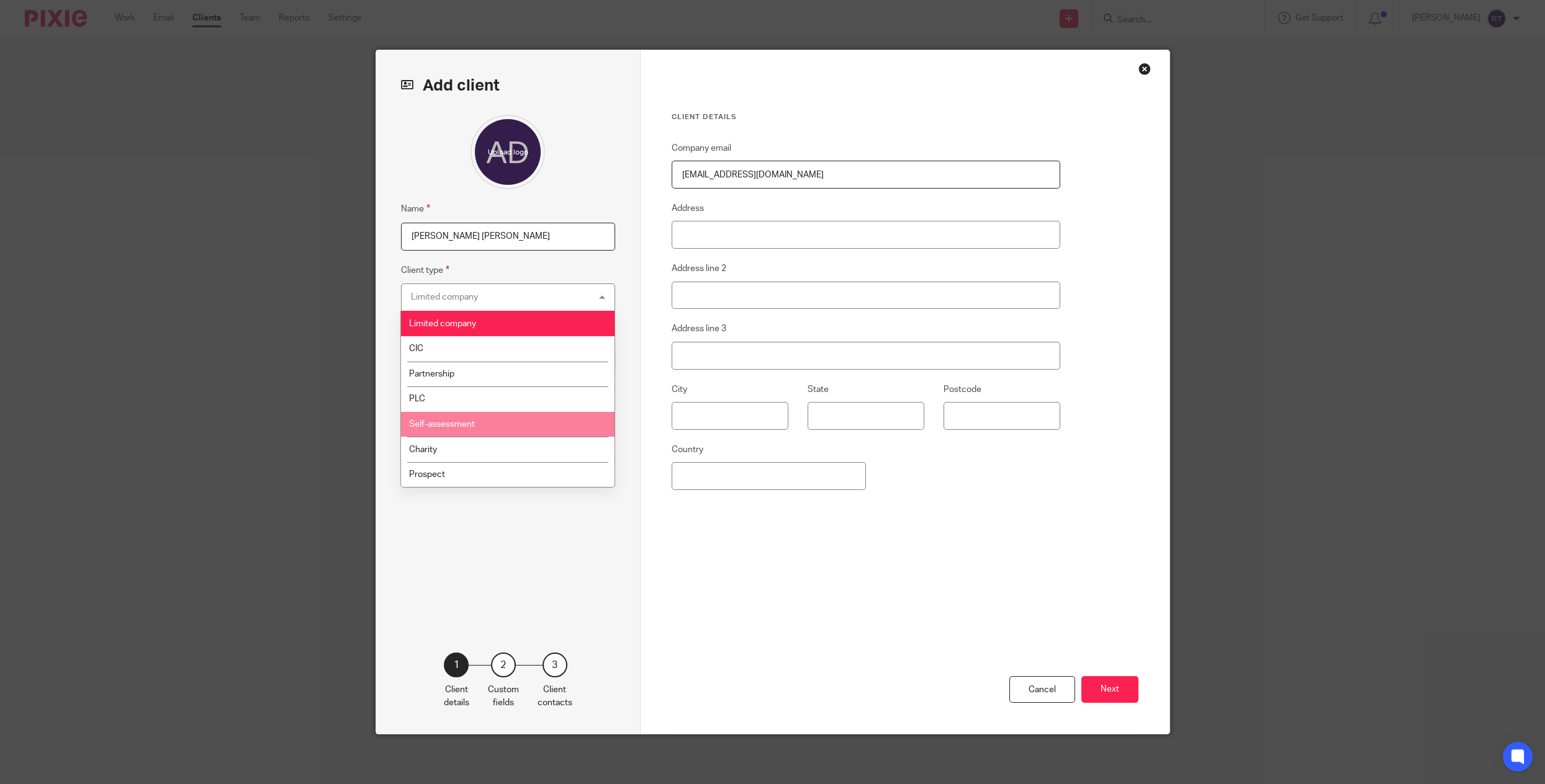
click at [460, 429] on span "Self-assessment" at bounding box center [442, 425] width 66 height 8
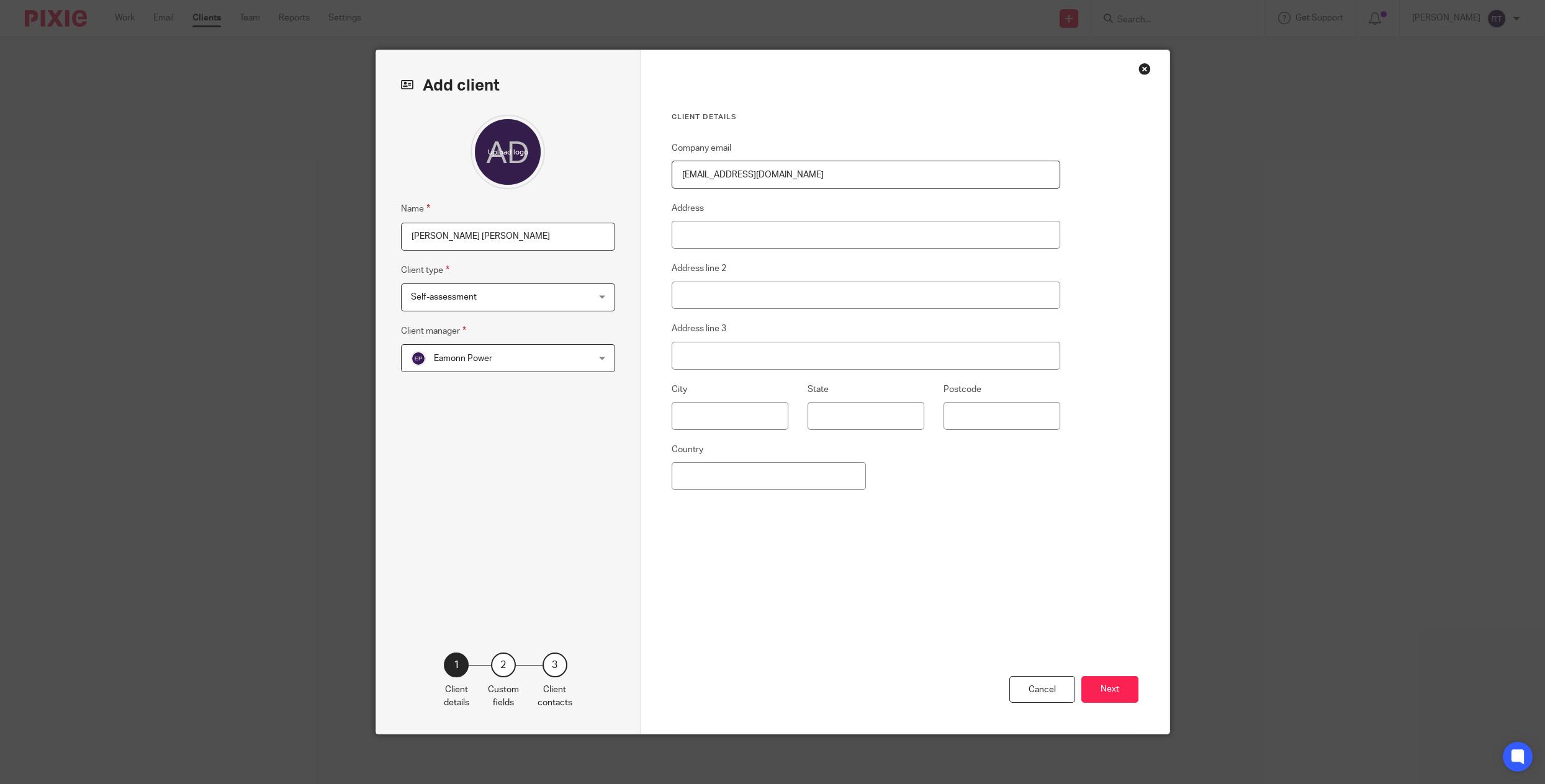
click at [458, 339] on fieldset "Client manager Eamonn Power Eamonn Power Eamonn Power Izzy Pattenden Rubie Turn…" at bounding box center [508, 348] width 214 height 48
click at [458, 353] on span "Eamonn Power" at bounding box center [492, 358] width 162 height 26
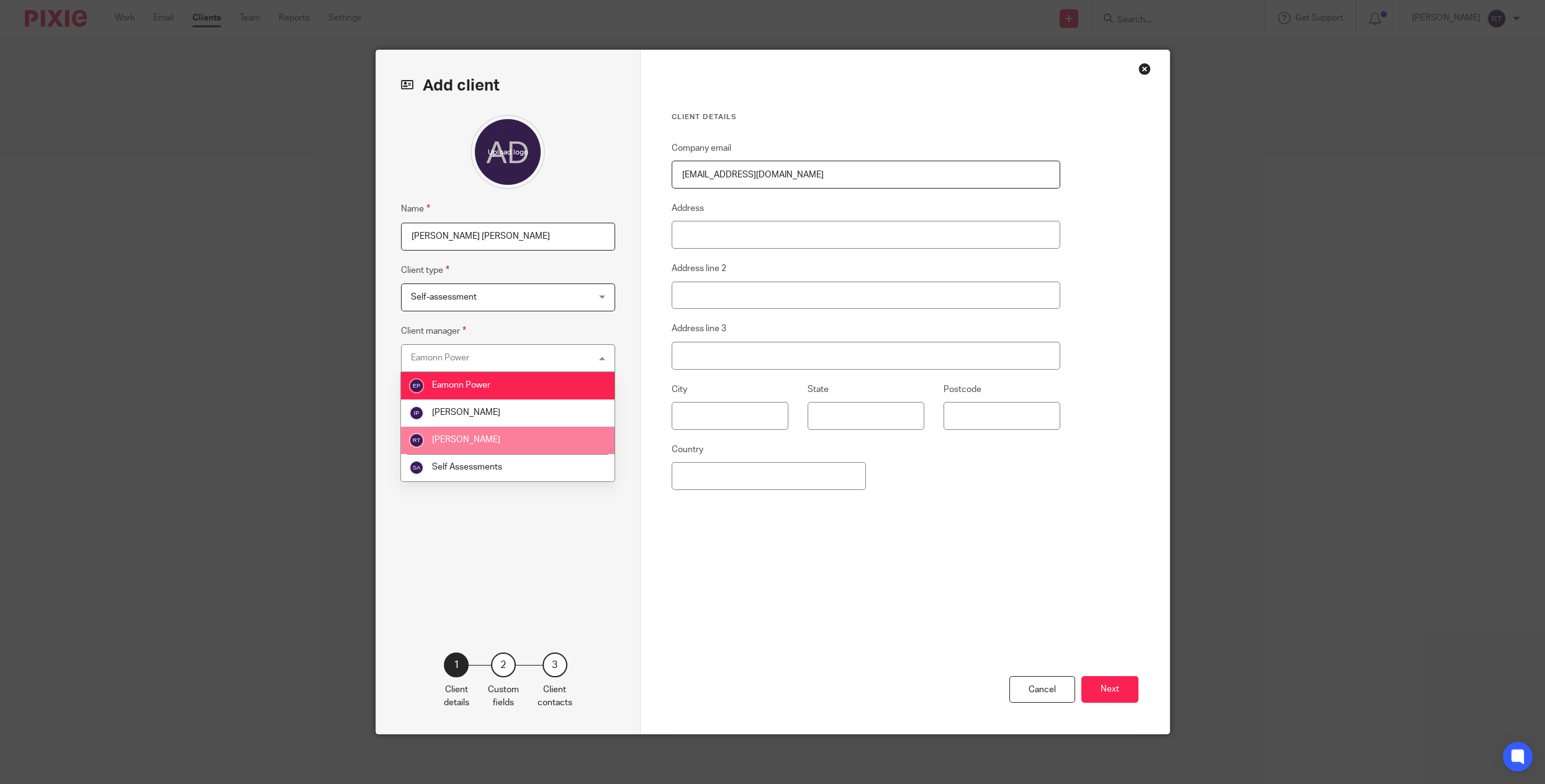
click at [458, 451] on li "[PERSON_NAME]" at bounding box center [508, 441] width 213 height 27
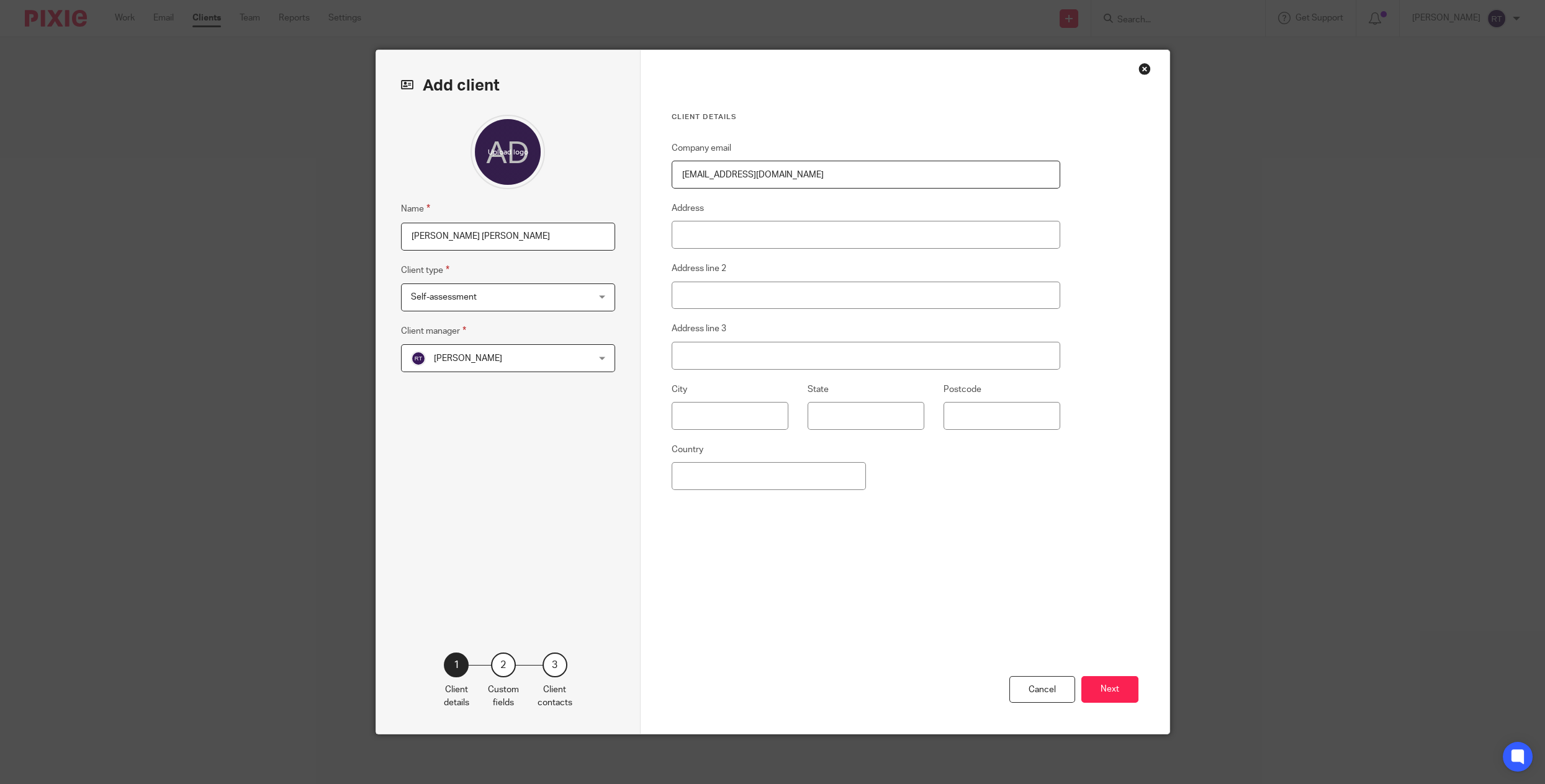
click at [1117, 709] on div "Cancel Next" at bounding box center [905, 669] width 467 height 129
click at [1117, 699] on button "Next" at bounding box center [1109, 690] width 57 height 27
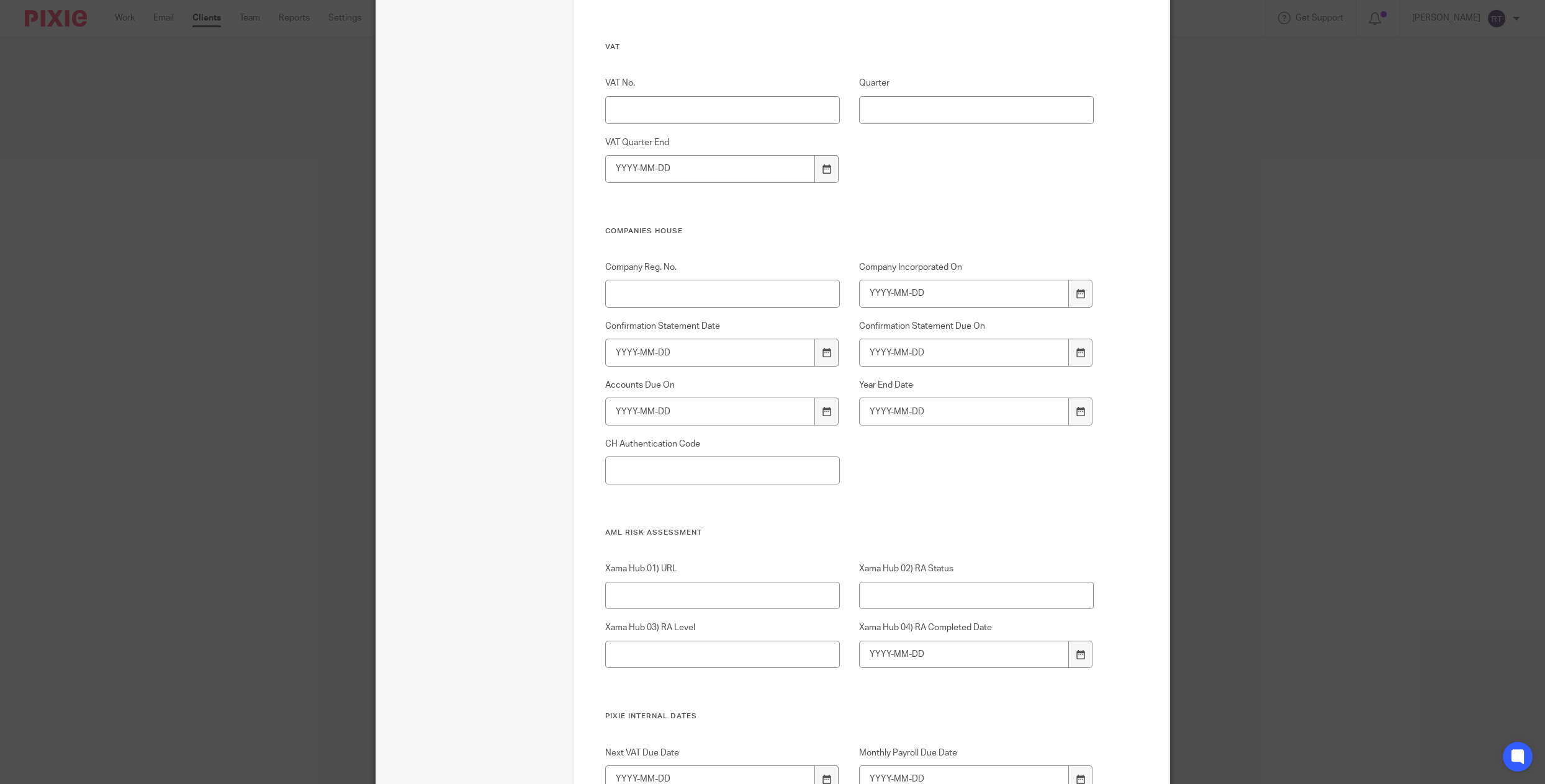
scroll to position [513, 0]
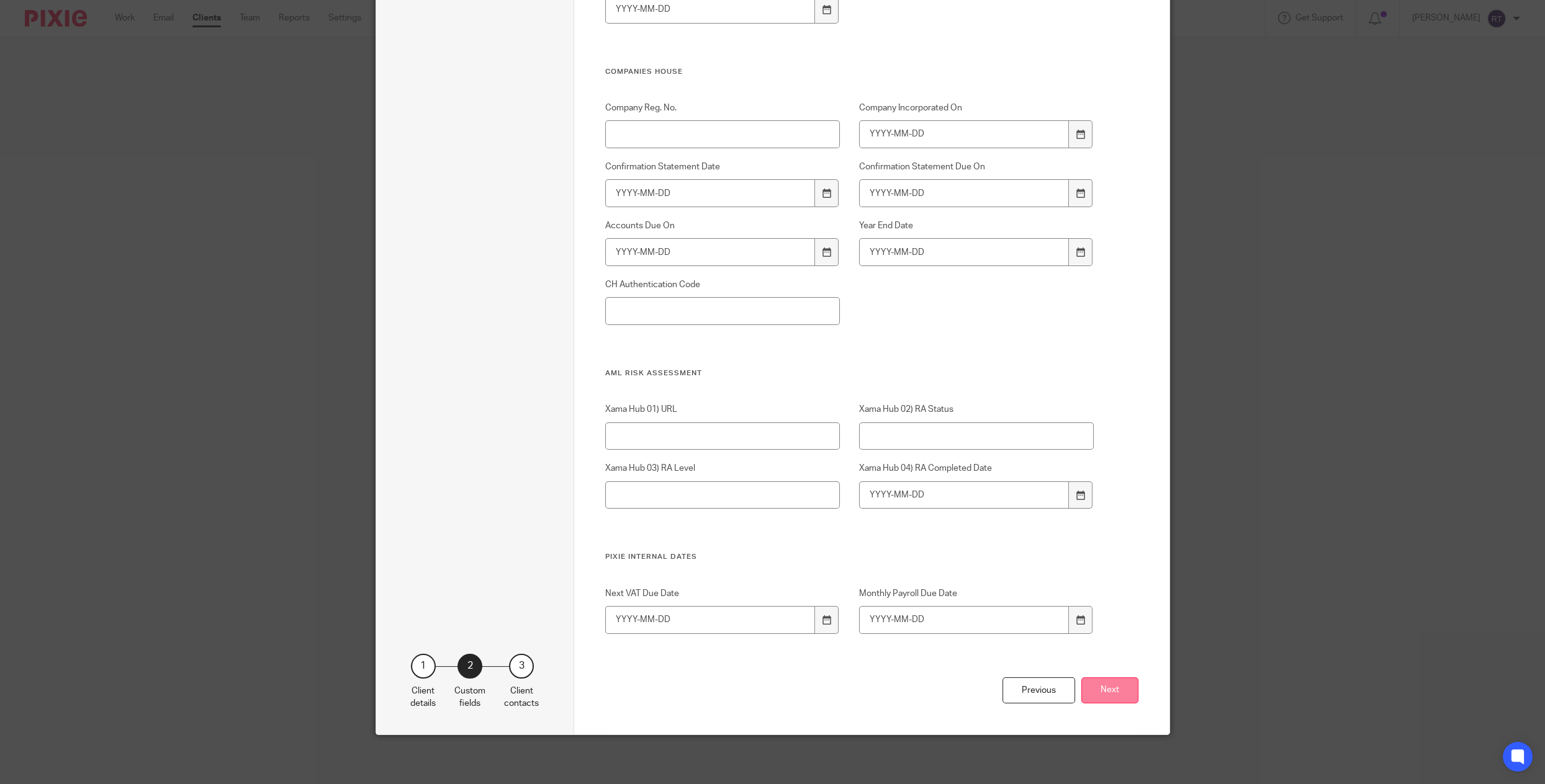
click at [1132, 689] on button "Next" at bounding box center [1109, 691] width 57 height 27
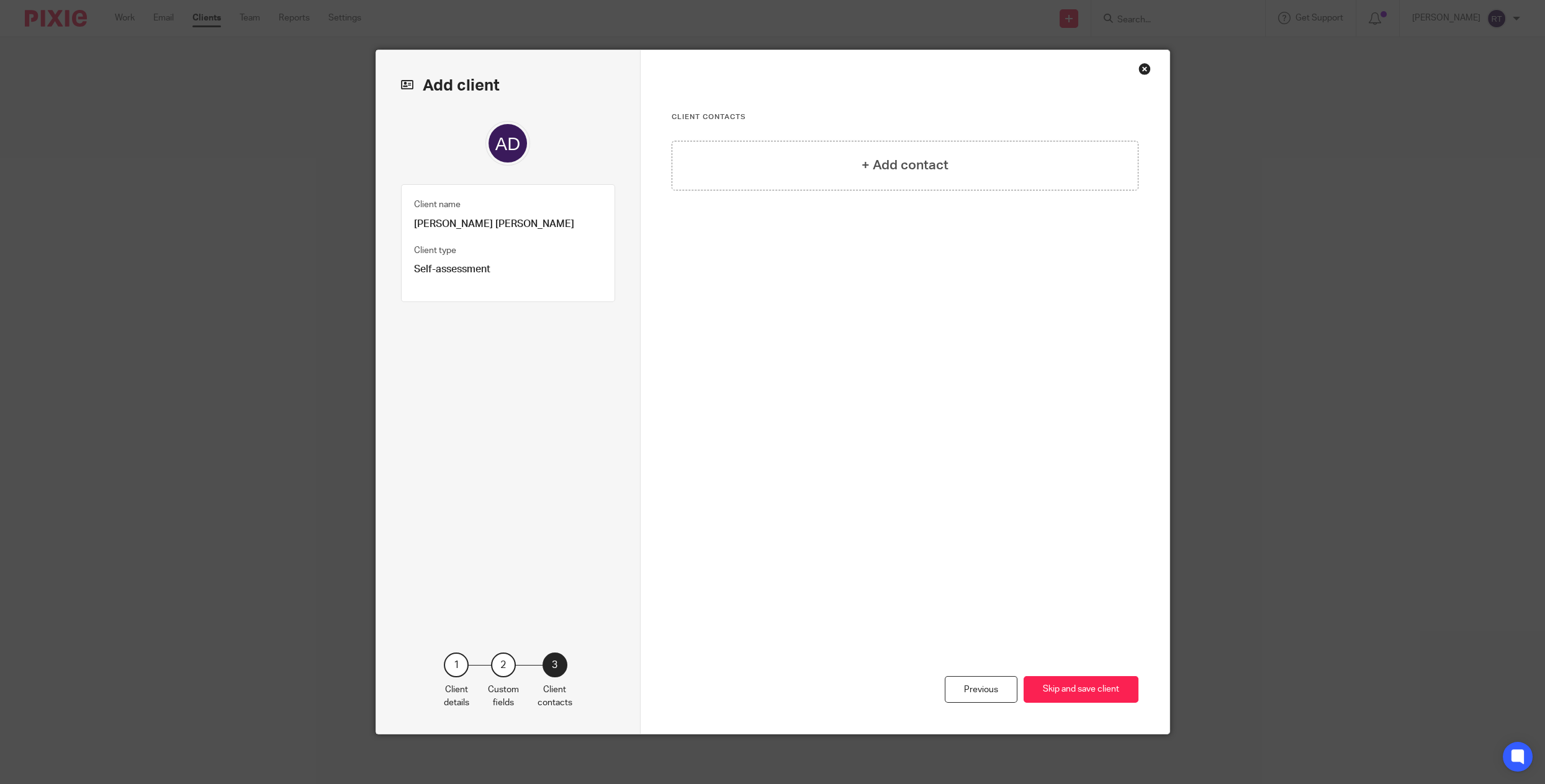
scroll to position [0, 0]
click at [1007, 174] on div "+ Add contact" at bounding box center [905, 166] width 467 height 50
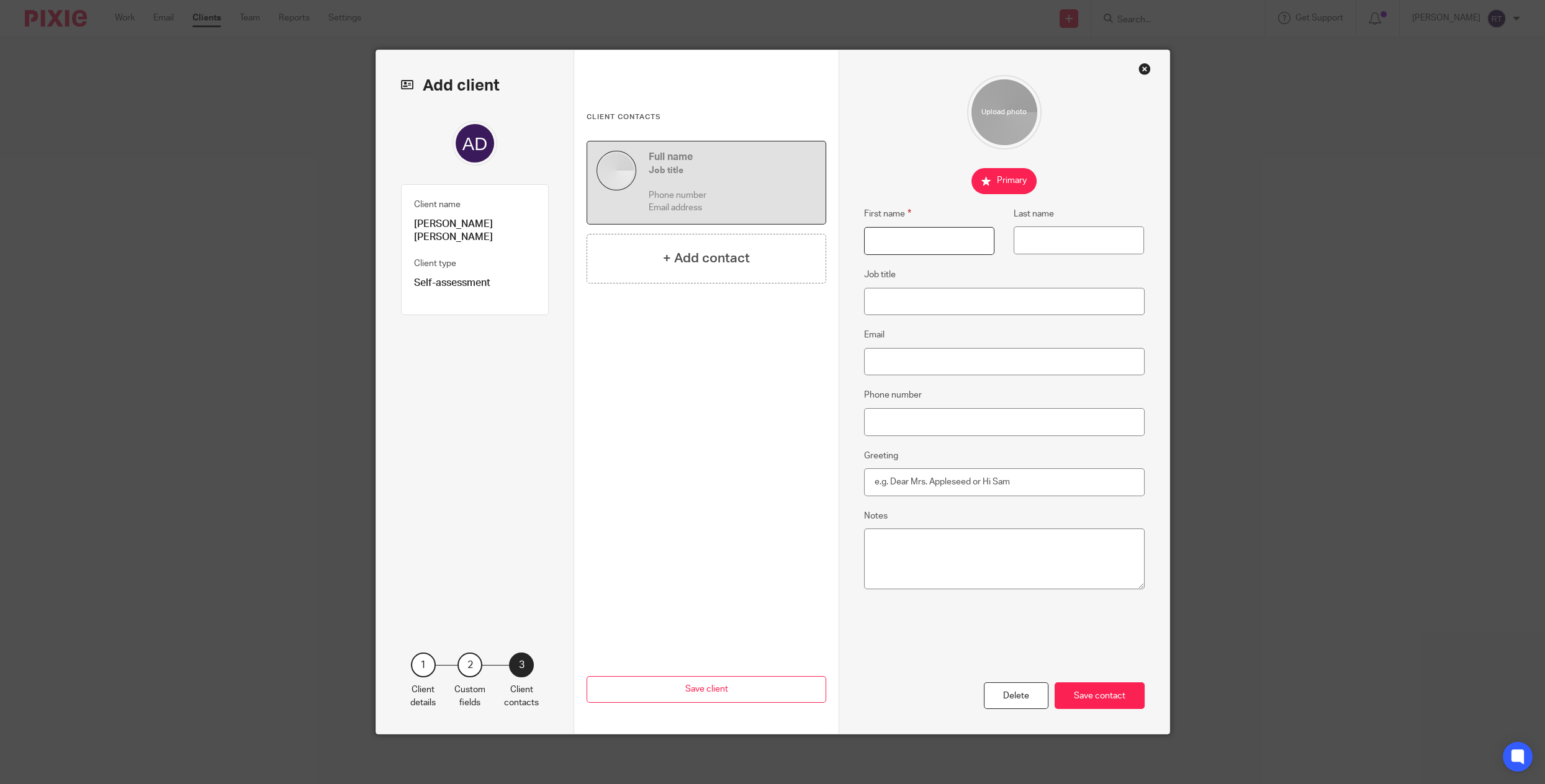
click at [903, 244] on input "First name" at bounding box center [929, 240] width 130 height 28
type input "Anna"
click at [883, 351] on input "Email" at bounding box center [1004, 362] width 281 height 28
paste input "hairbyannadillononeill@gmail.com"
type input "hairbyannadillononeill@gmail.com"
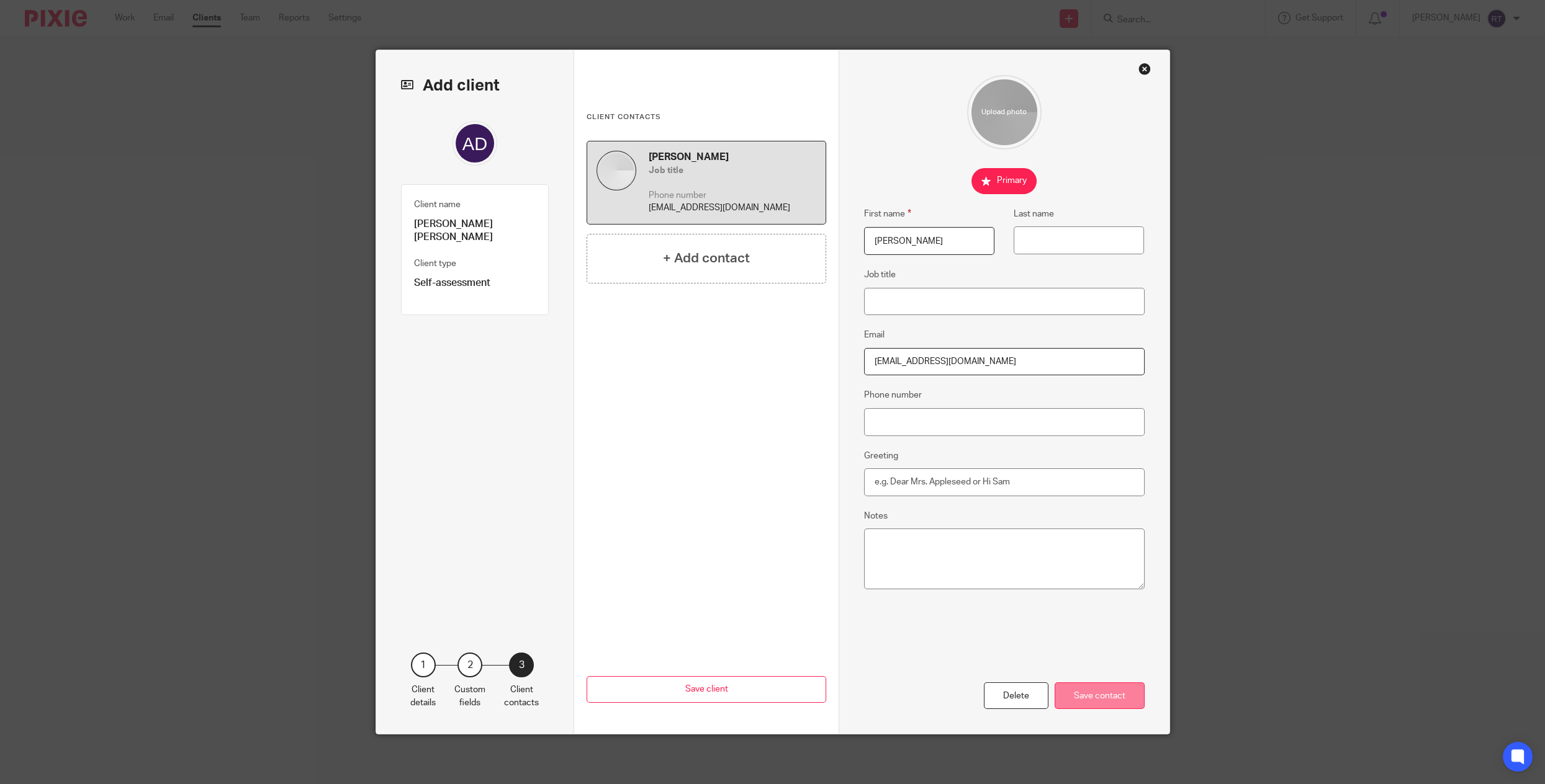
click at [1114, 697] on div "Save contact" at bounding box center [1099, 696] width 90 height 27
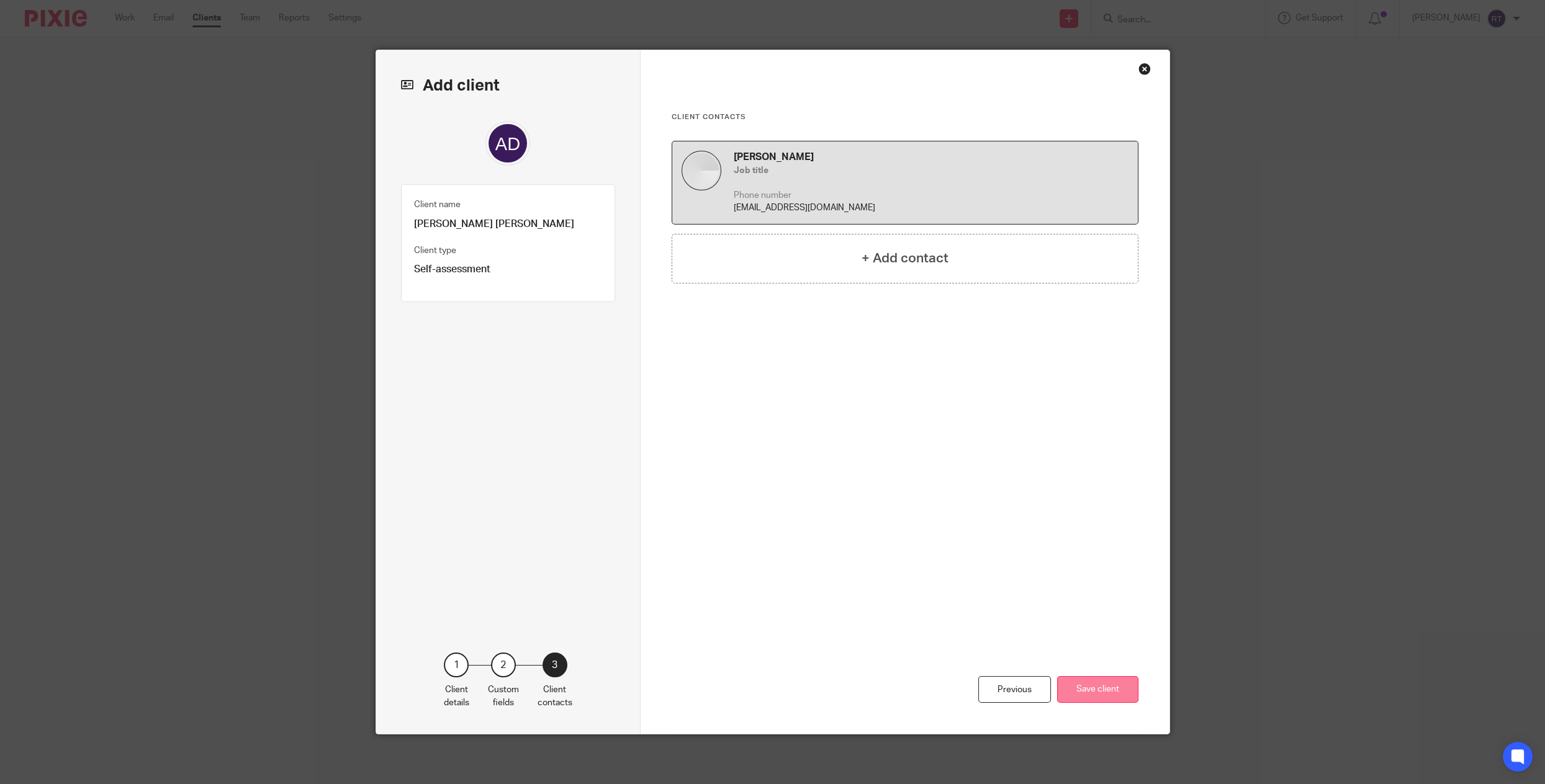
click at [1084, 694] on button "Save client" at bounding box center [1097, 690] width 81 height 27
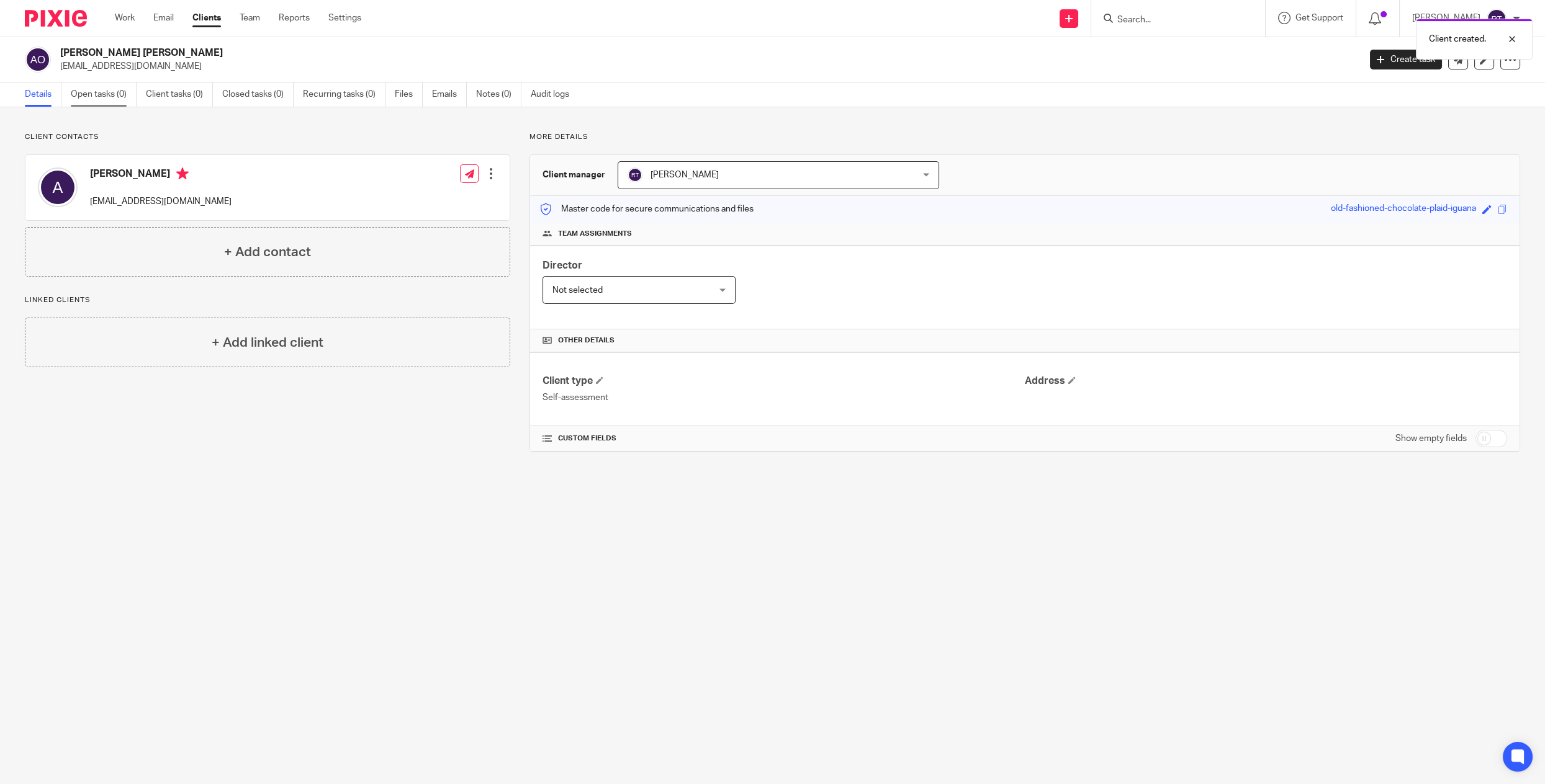
click at [85, 95] on link "Open tasks (0)" at bounding box center [104, 95] width 66 height 25
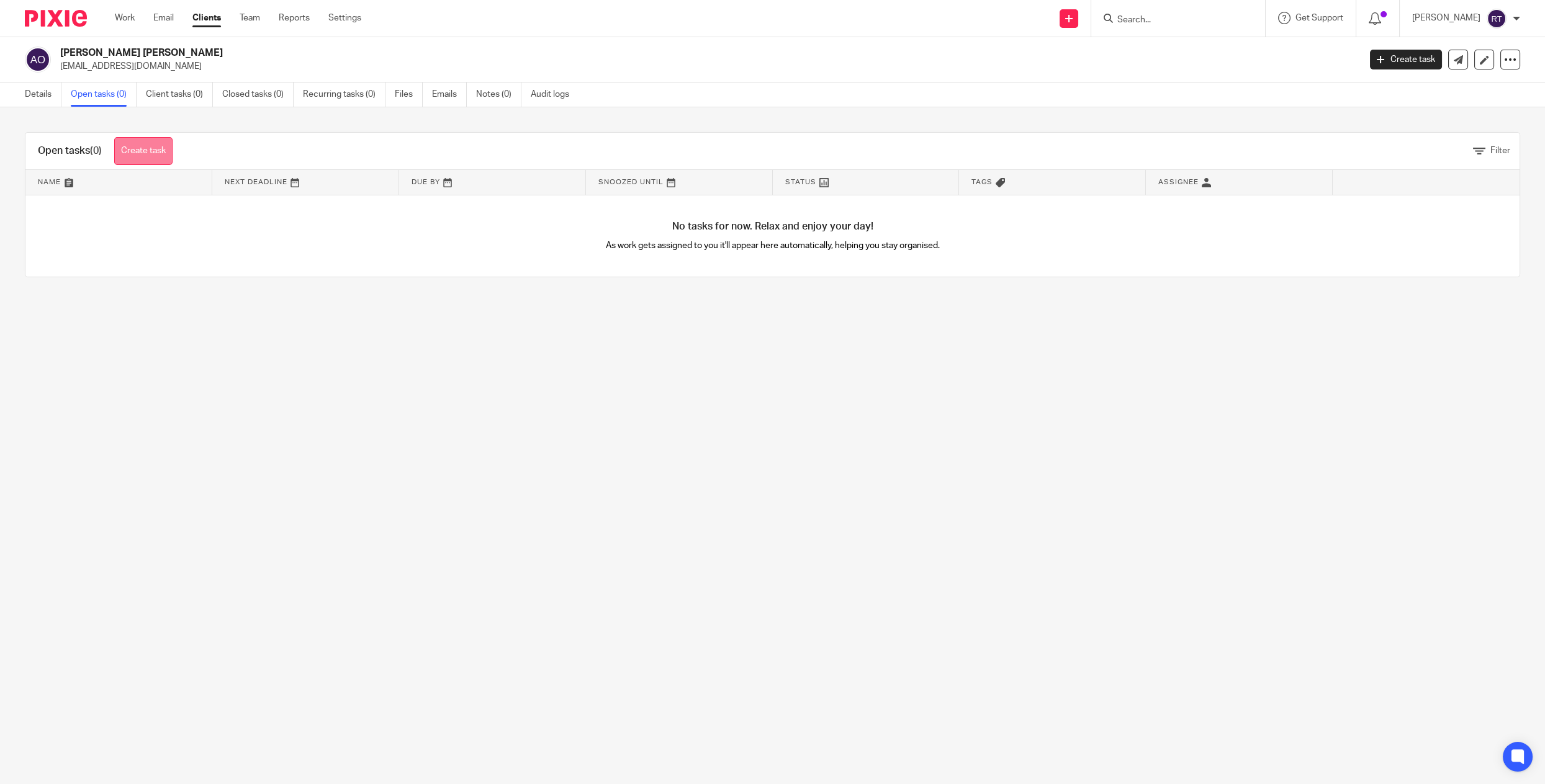
click at [141, 143] on link "Create task" at bounding box center [143, 151] width 58 height 28
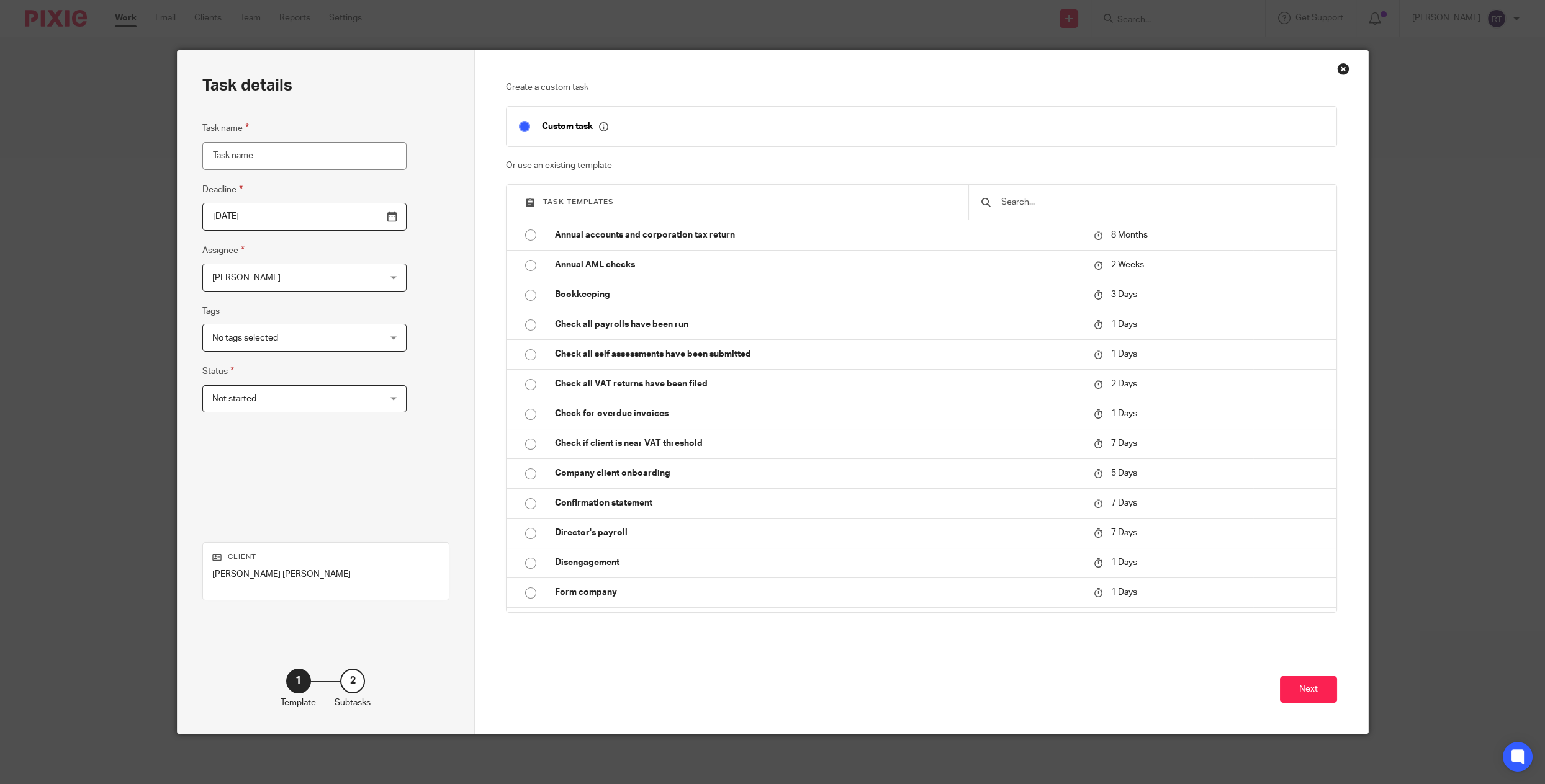
scroll to position [501, 0]
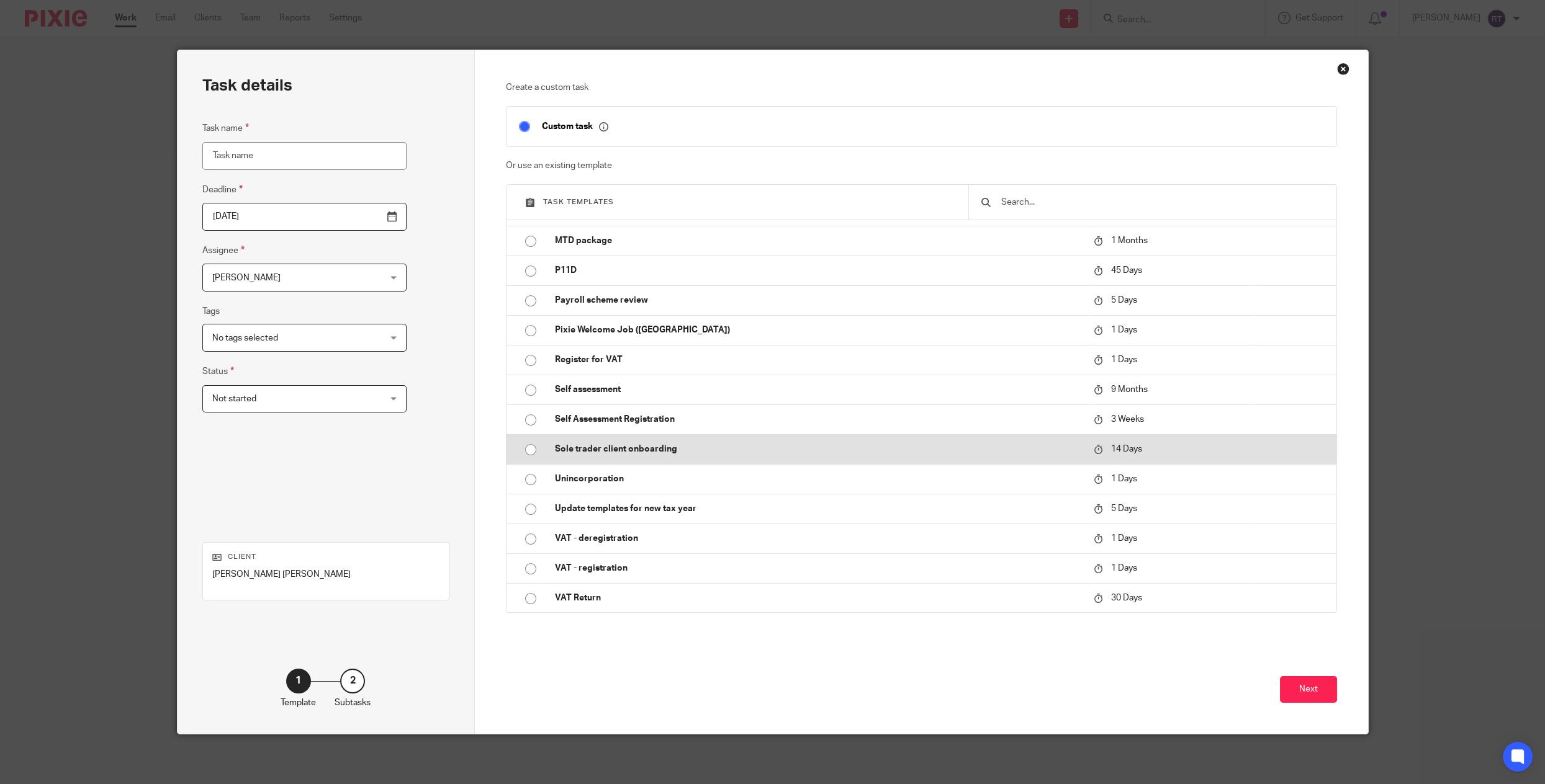
click at [693, 436] on td "Sole trader client onboarding" at bounding box center [815, 448] width 545 height 30
type input "2025-10-27"
type input "Sole trader client onboarding"
checkbox input "false"
radio input "true"
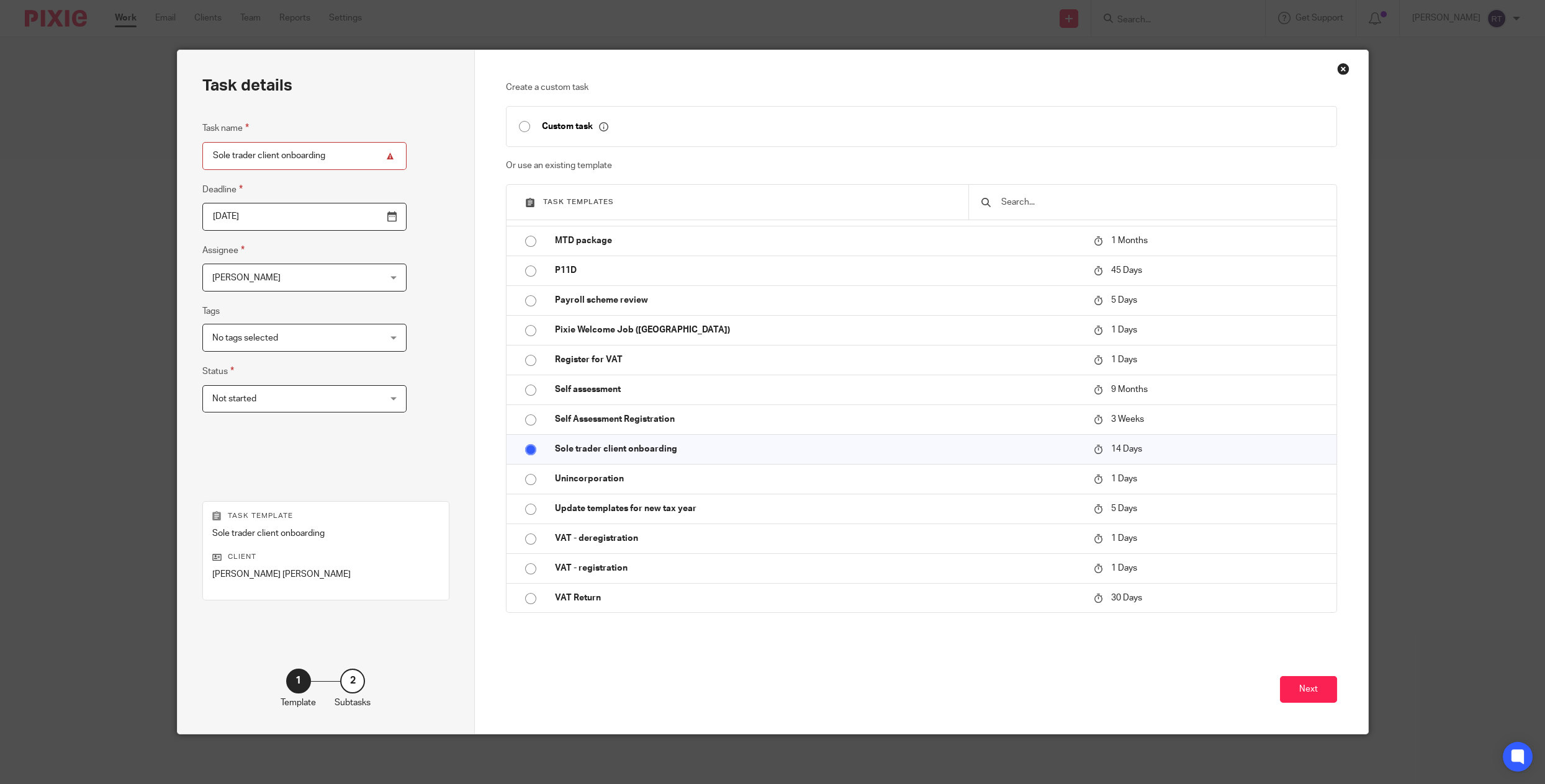
click at [325, 285] on span "[PERSON_NAME]" at bounding box center [289, 277] width 155 height 26
click at [289, 365] on li "[PERSON_NAME]" at bounding box center [283, 354] width 163 height 25
click at [285, 397] on span "Not started" at bounding box center [289, 398] width 155 height 26
click at [276, 338] on span "No tags selected" at bounding box center [245, 338] width 66 height 8
click at [267, 423] on li "Information requested" at bounding box center [283, 415] width 163 height 25
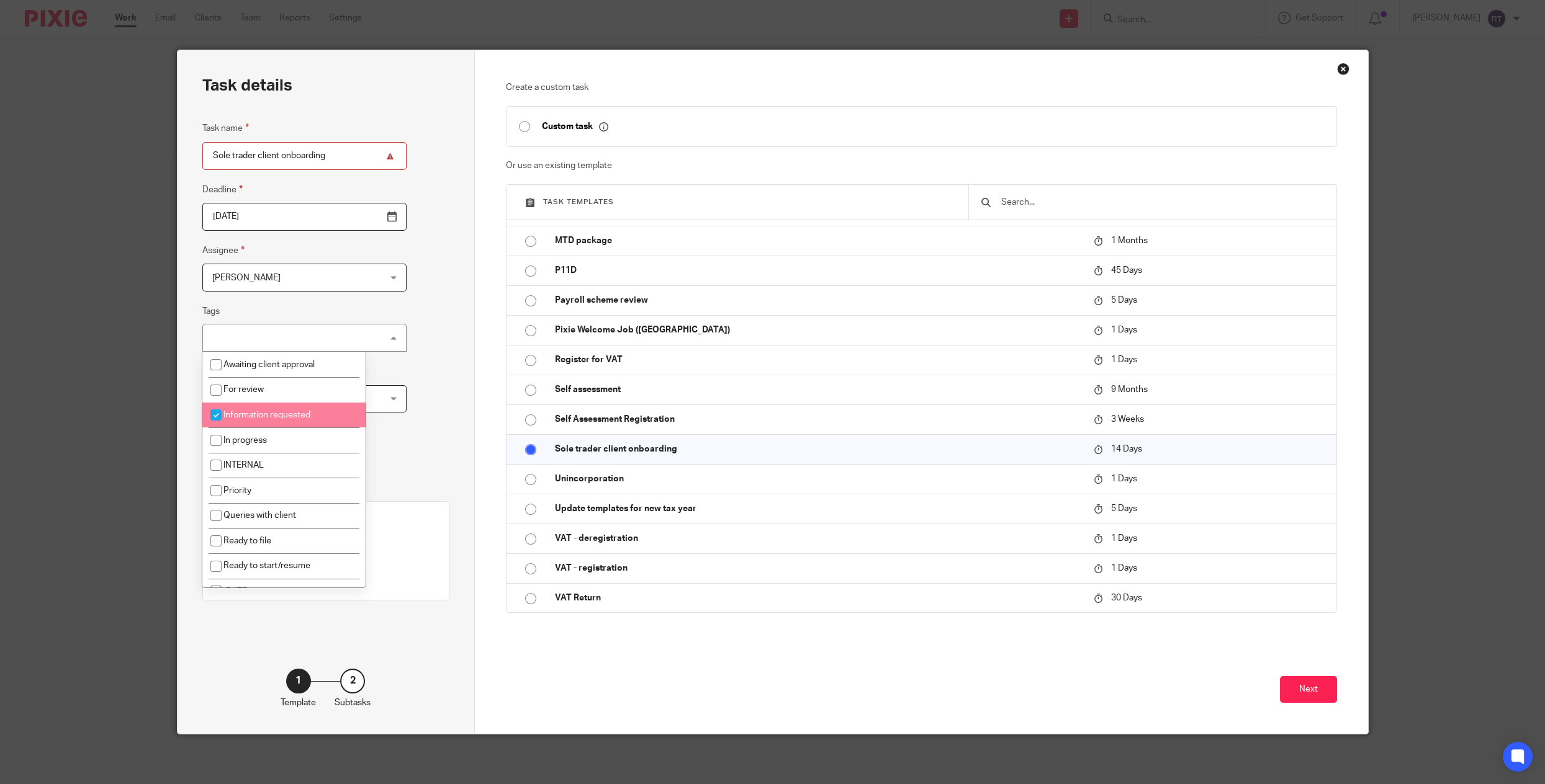
checkbox input "true"
click at [1340, 699] on div "Create a custom task Custom task Or use an existing template Task templates Ann…" at bounding box center [921, 392] width 893 height 683
click at [1326, 694] on button "Next" at bounding box center [1308, 690] width 57 height 27
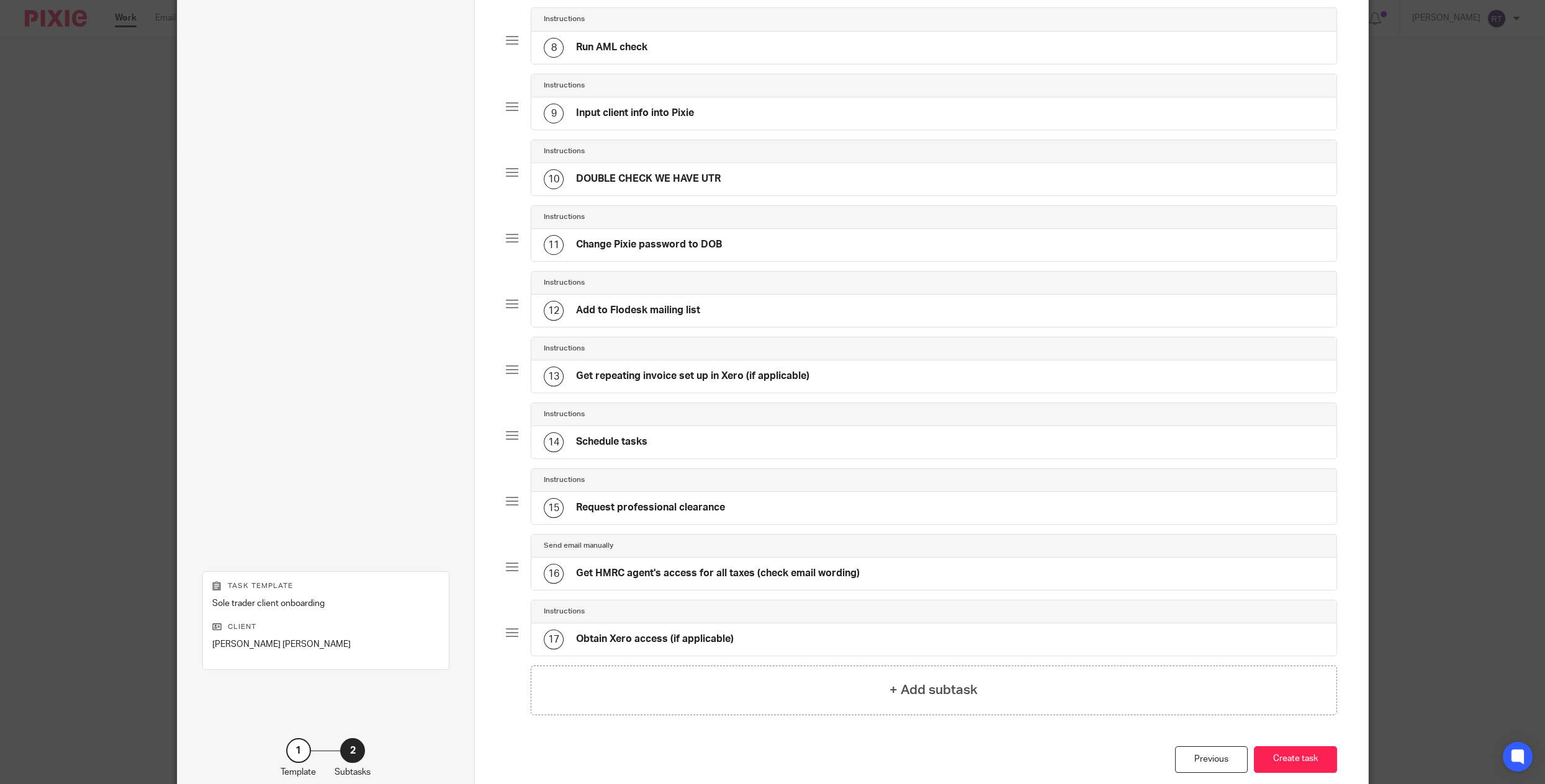
scroll to position [621, 0]
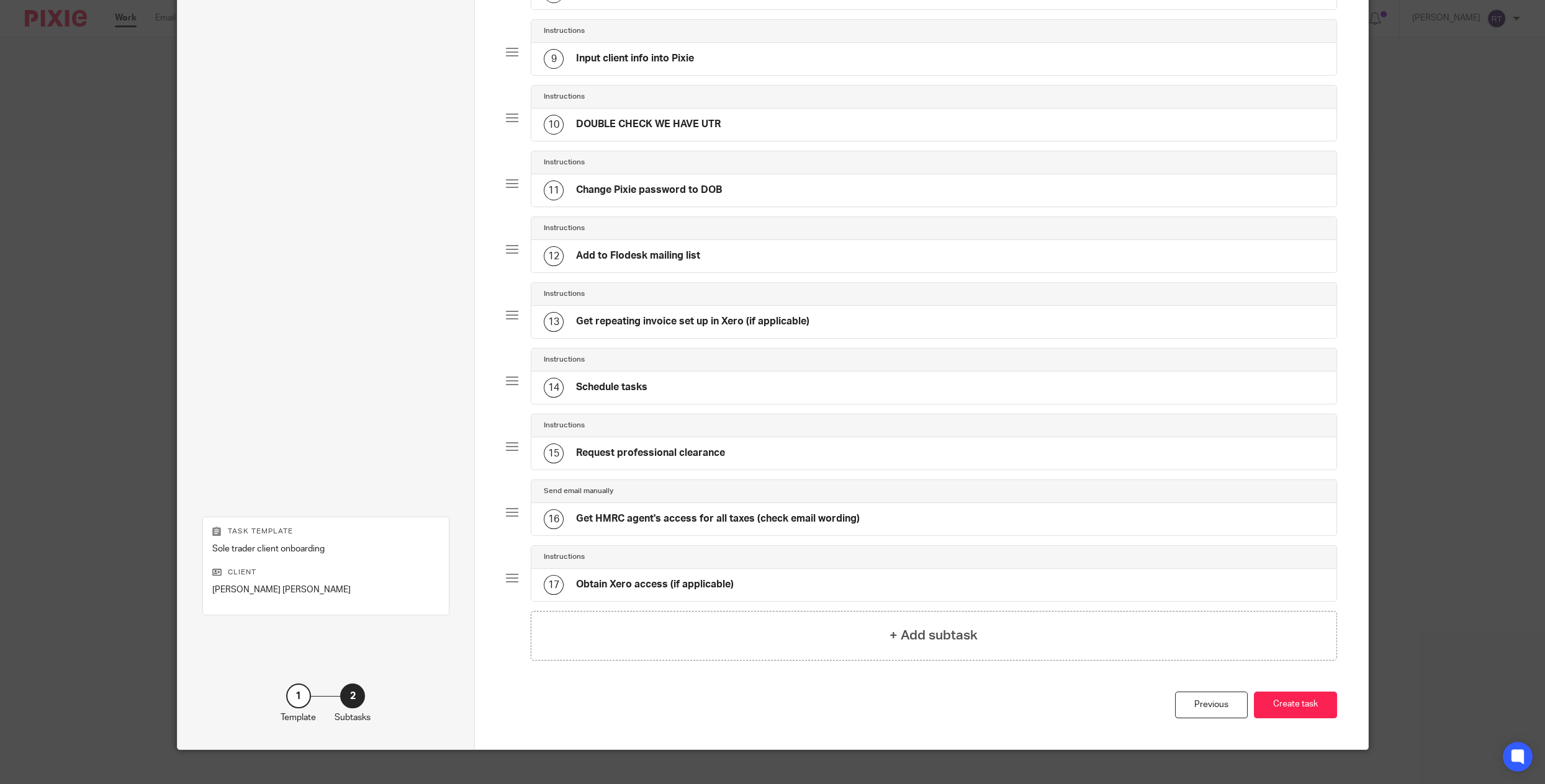
click at [1326, 694] on button "Create task" at bounding box center [1295, 705] width 83 height 27
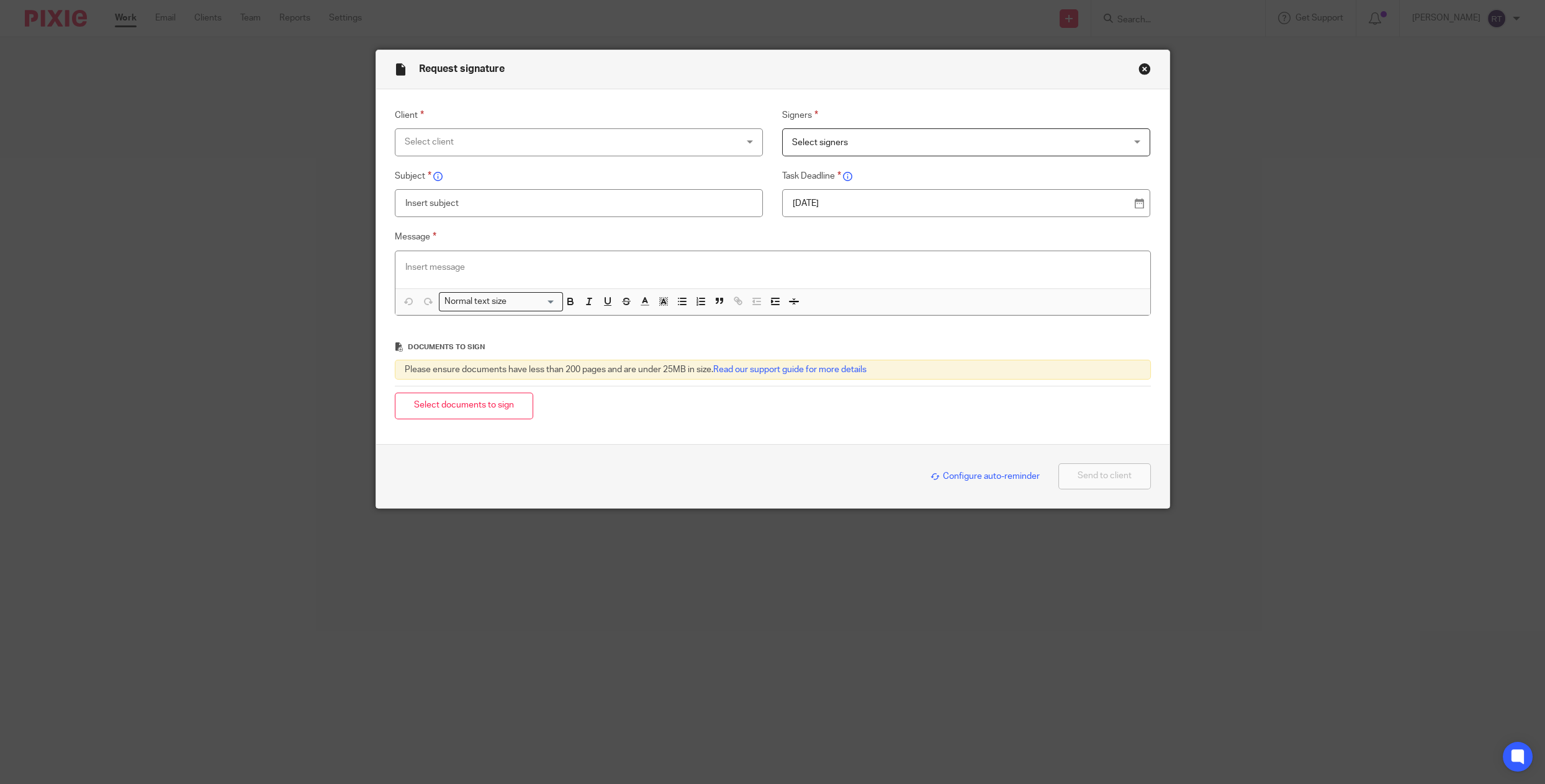
click at [1145, 67] on button "Close modal" at bounding box center [1144, 69] width 13 height 13
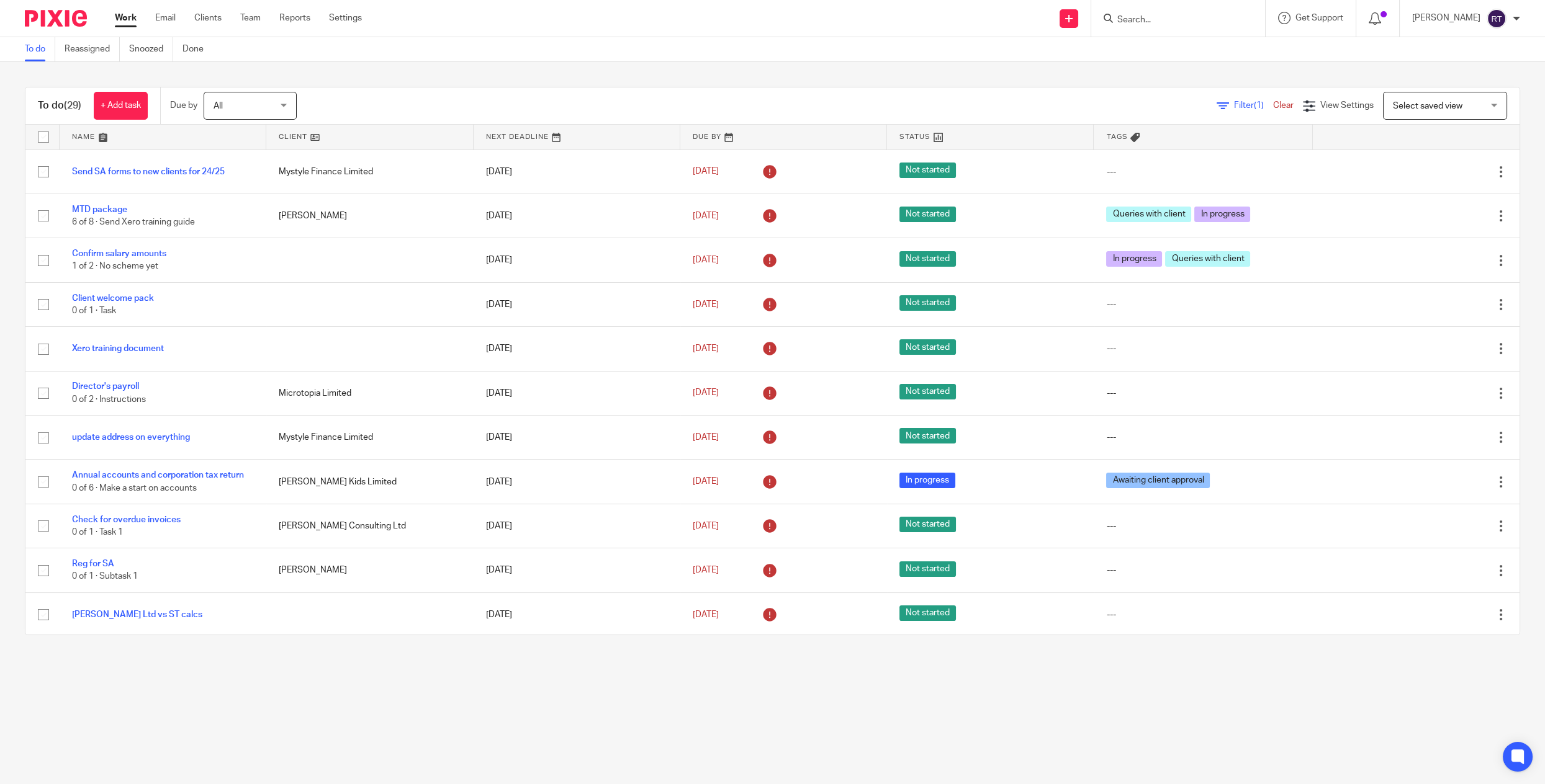
click at [1156, 25] on form at bounding box center [1182, 18] width 132 height 15
click at [1152, 17] on input "Search" at bounding box center [1172, 20] width 112 height 11
type input "chanel"
click at [1146, 49] on link at bounding box center [1213, 53] width 200 height 29
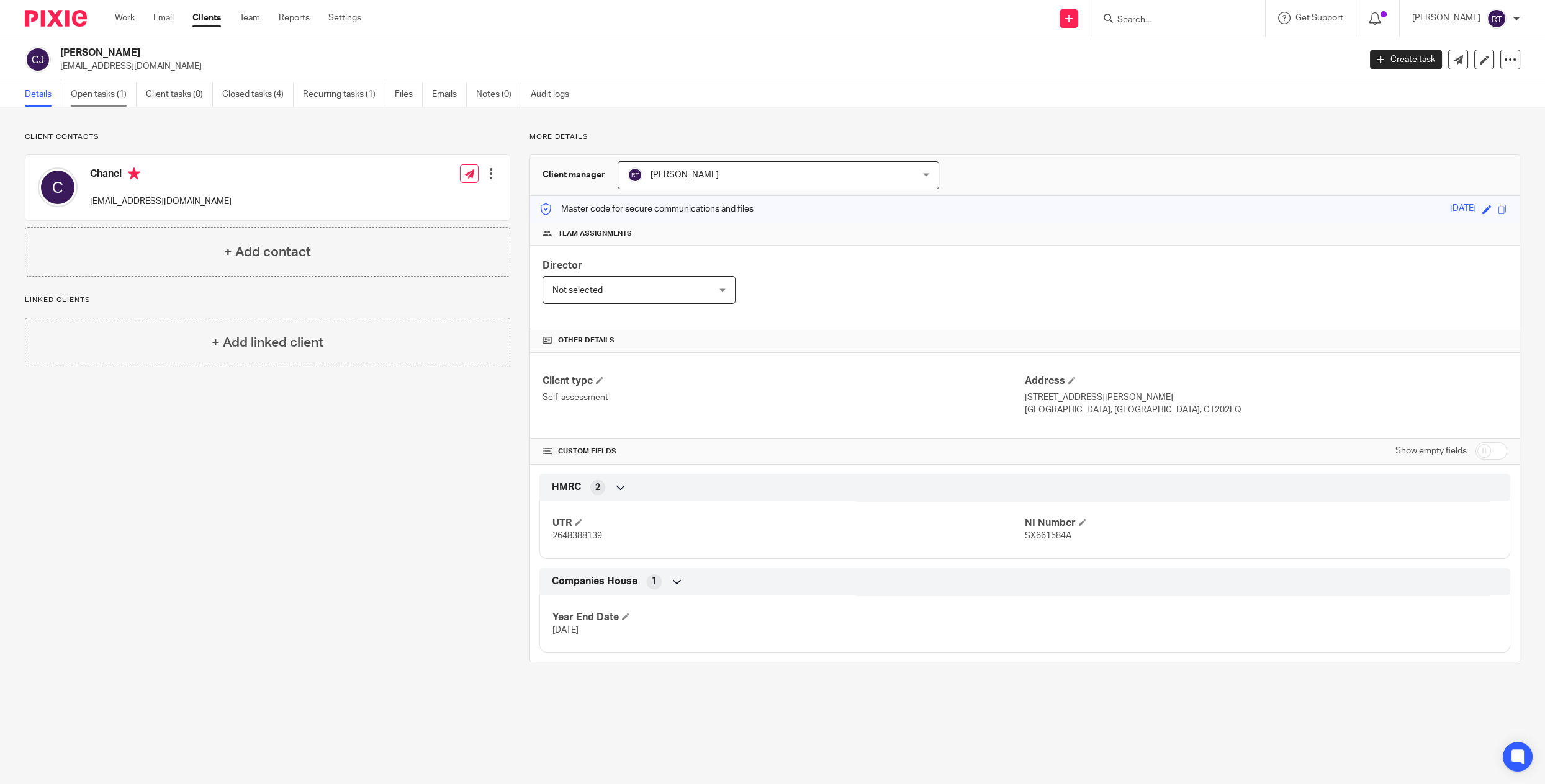
click at [113, 94] on link "Open tasks (1)" at bounding box center [104, 95] width 66 height 25
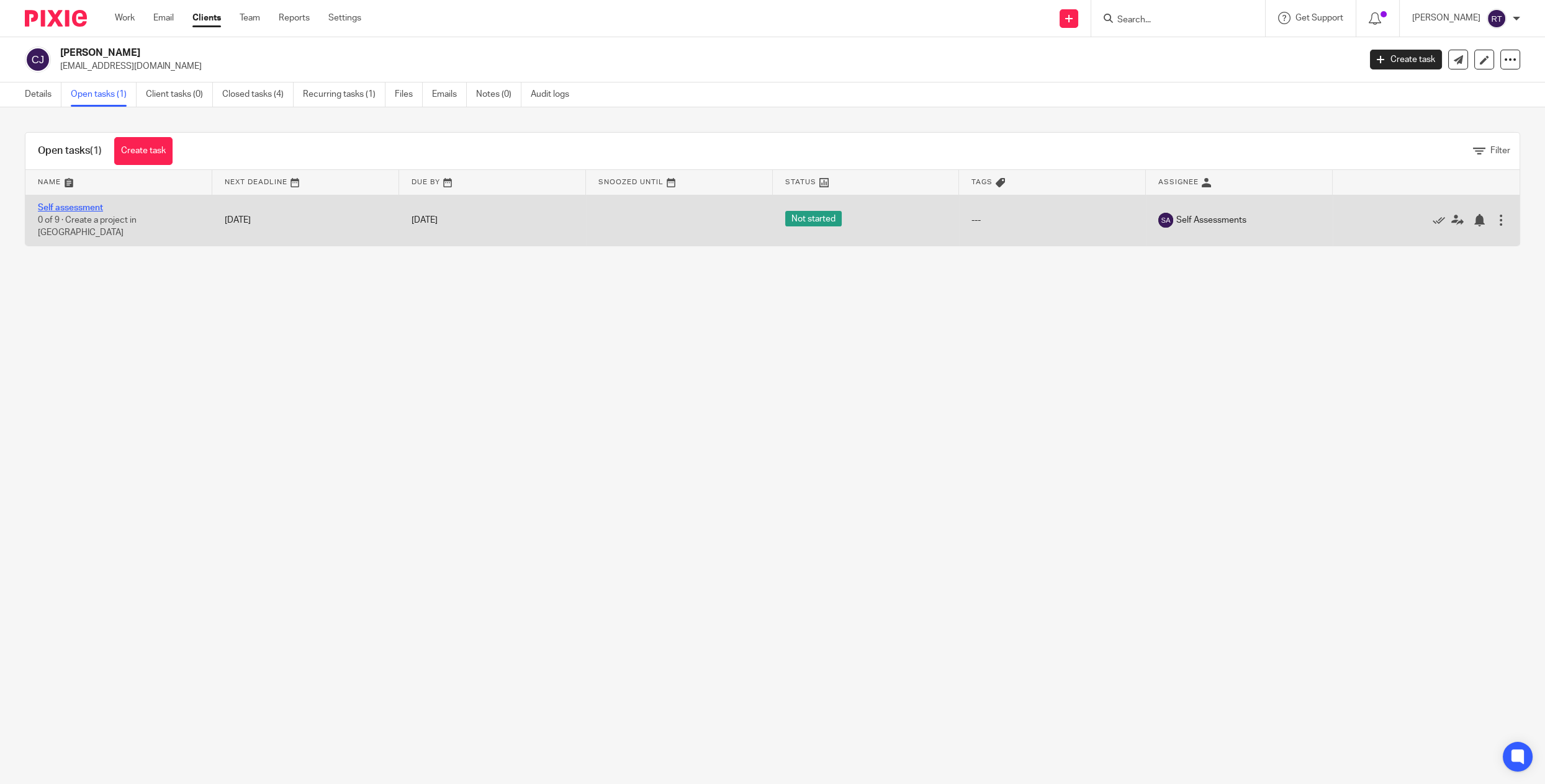
click at [80, 209] on link "Self assessment" at bounding box center [70, 208] width 65 height 8
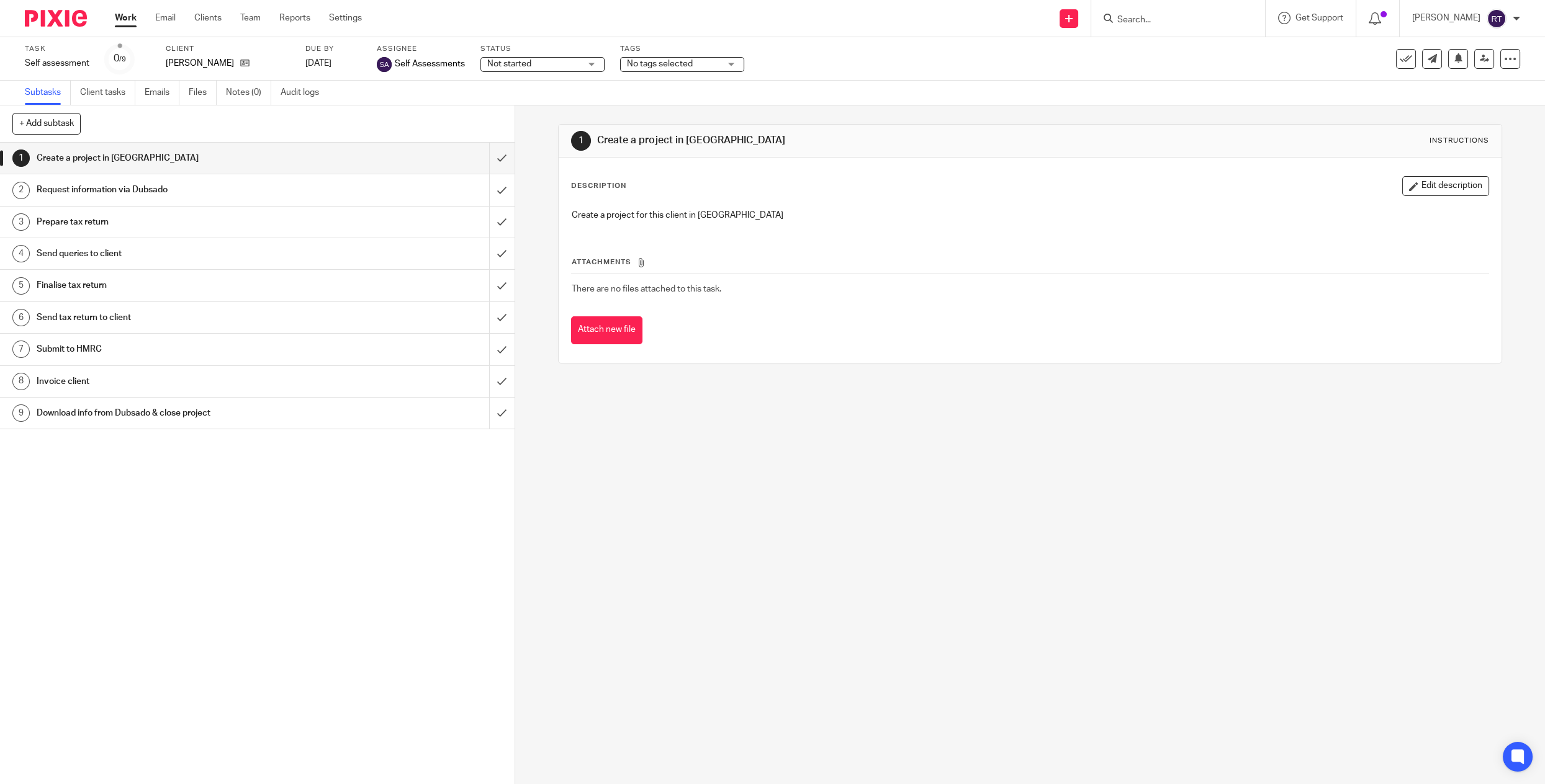
click at [704, 66] on span "No tags selected" at bounding box center [674, 63] width 93 height 13
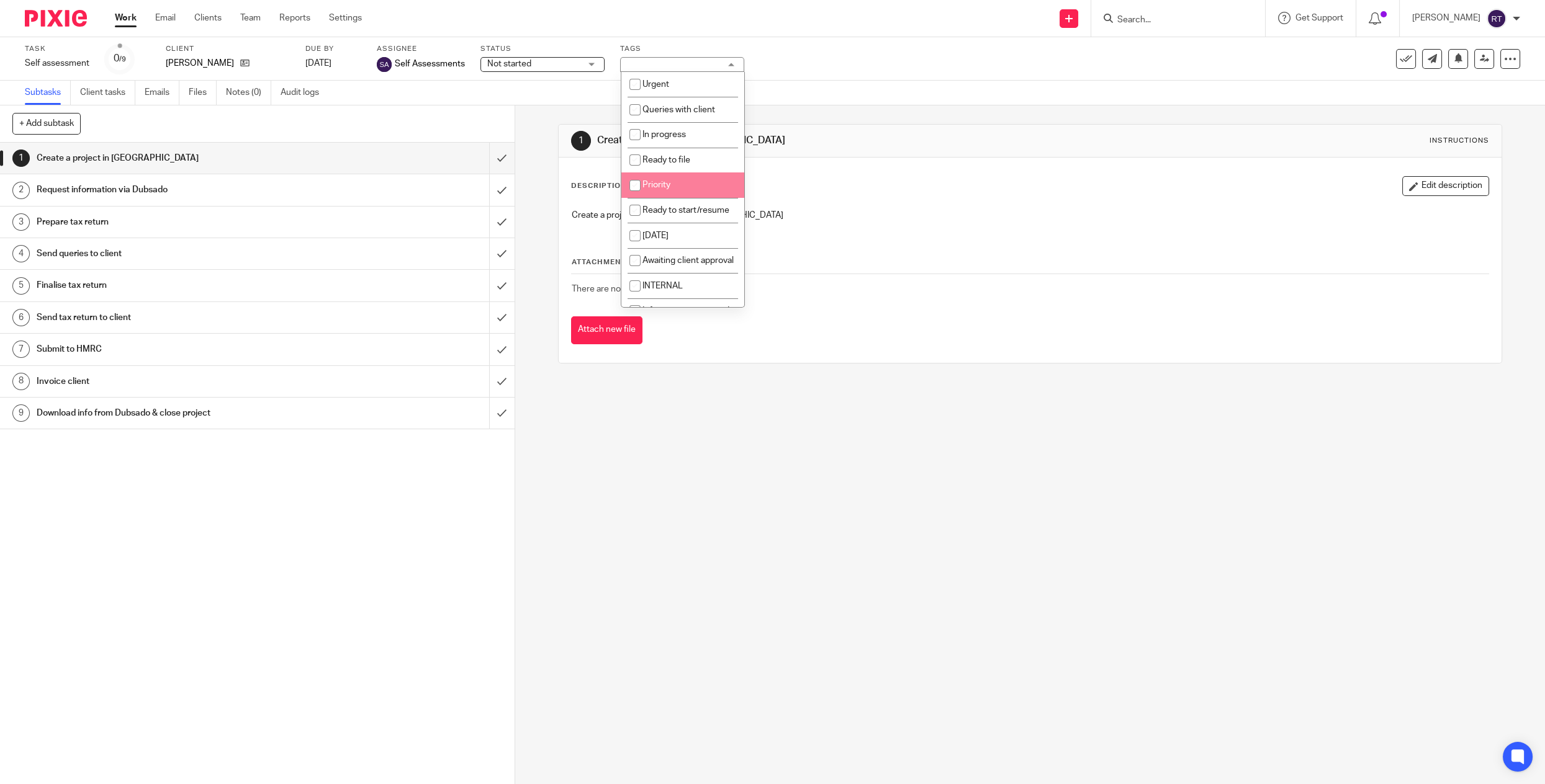
scroll to position [8, 0]
click at [702, 199] on li "Ready to start/resume" at bounding box center [682, 202] width 123 height 25
checkbox input "true"
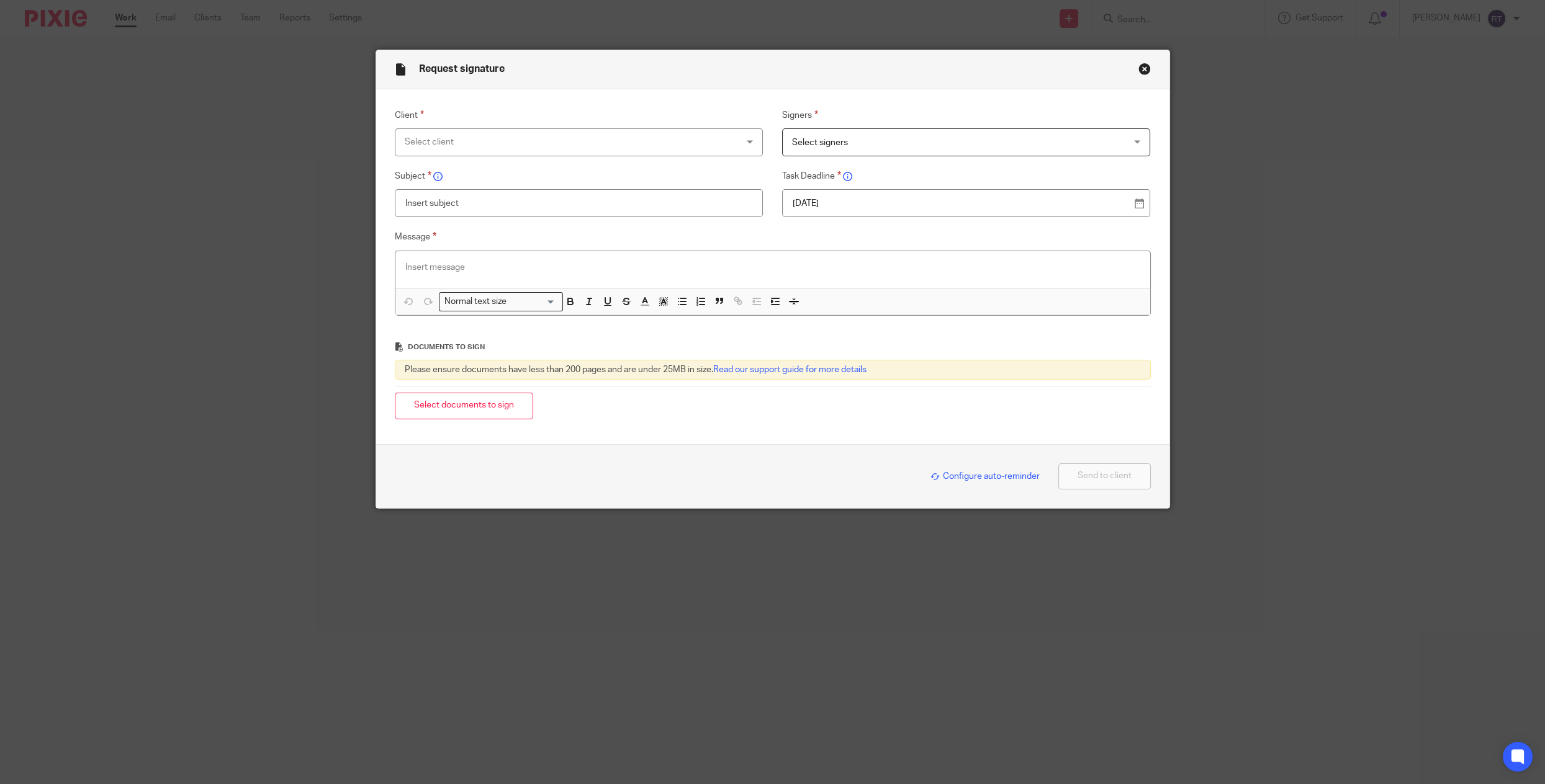
click at [1145, 66] on button "Close modal" at bounding box center [1144, 69] width 13 height 13
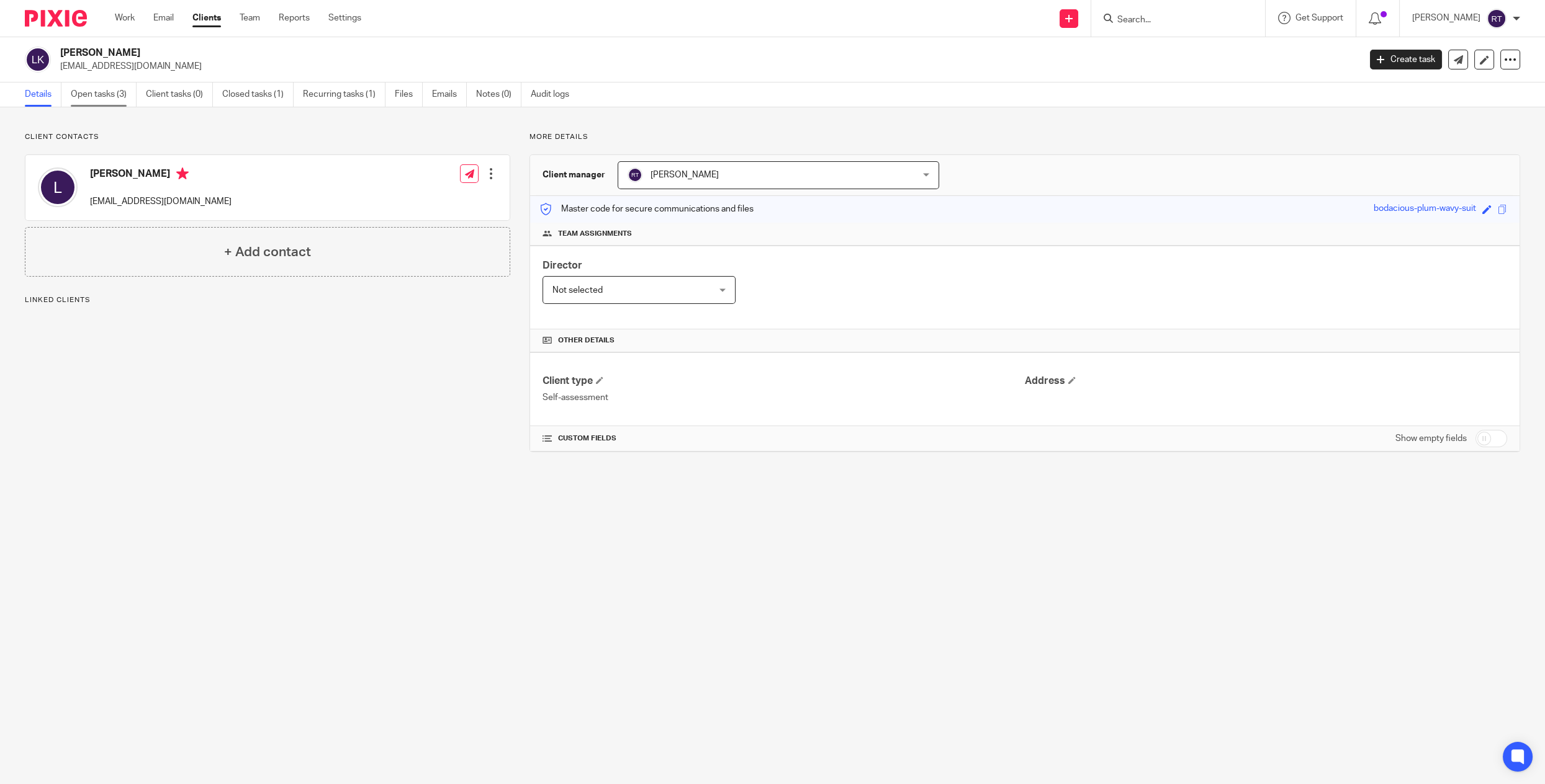
click at [88, 98] on link "Open tasks (3)" at bounding box center [104, 95] width 66 height 25
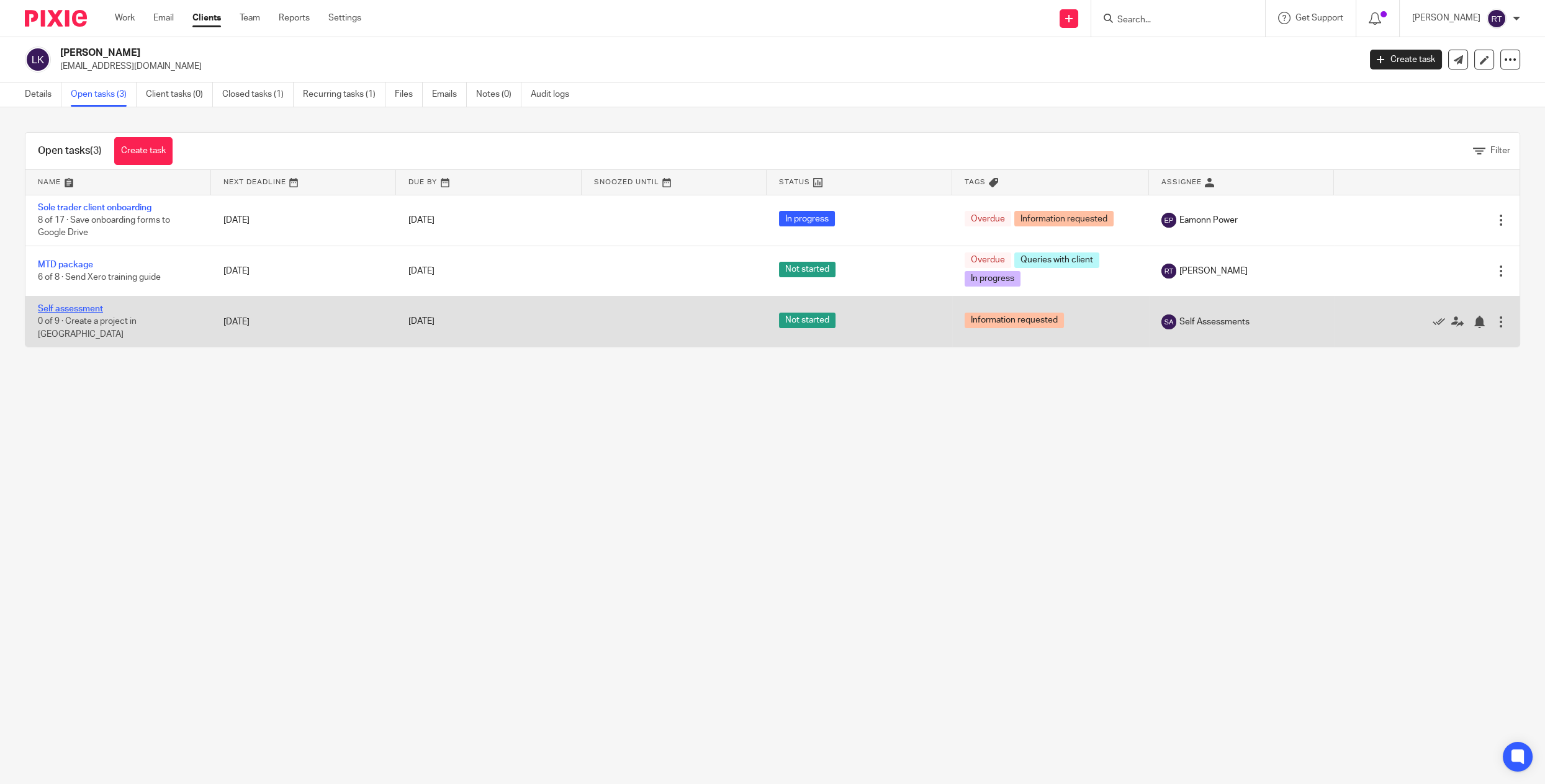
click at [71, 309] on link "Self assessment" at bounding box center [70, 309] width 65 height 8
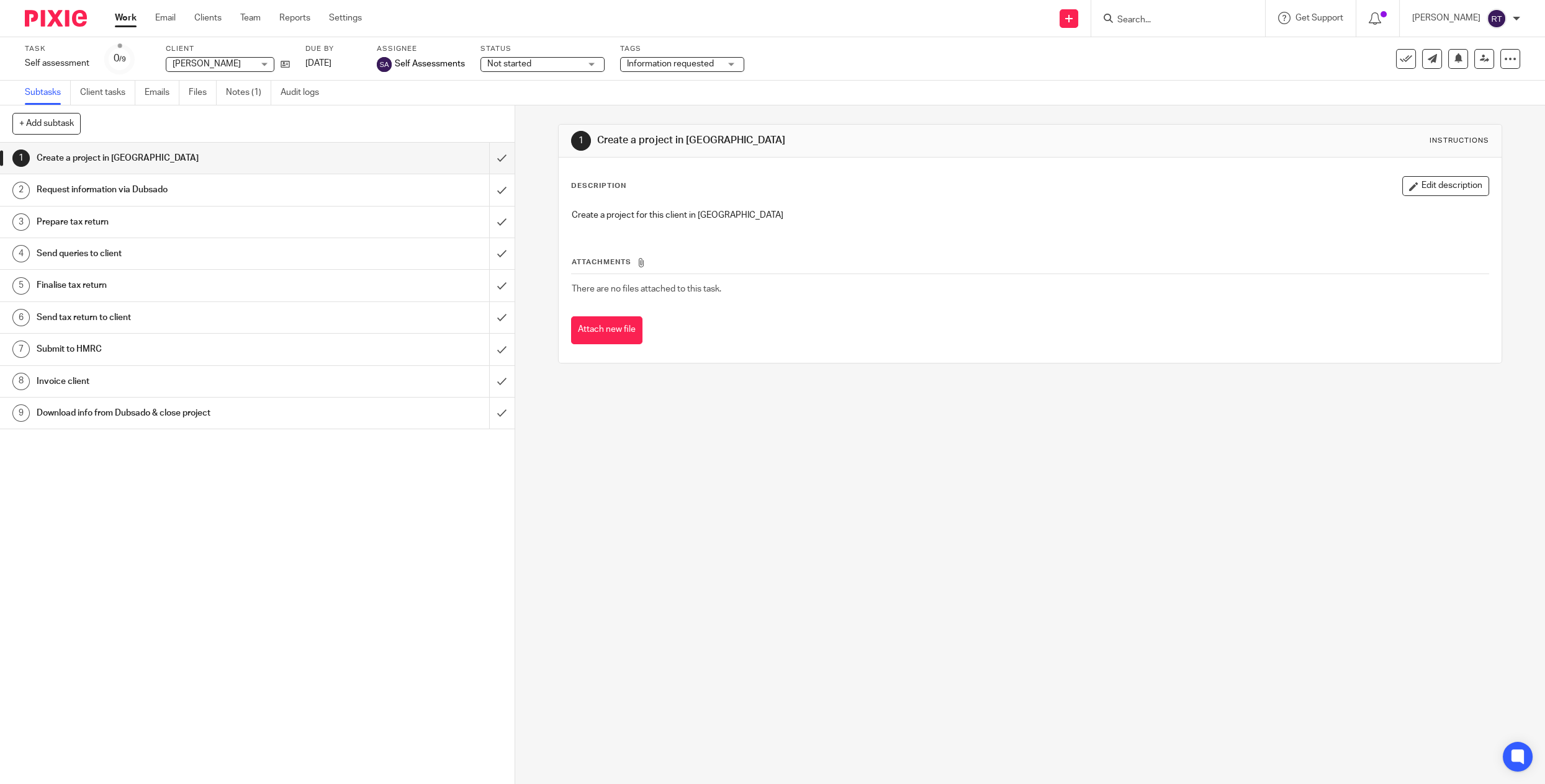
click at [655, 62] on span "Information requested" at bounding box center [670, 63] width 87 height 8
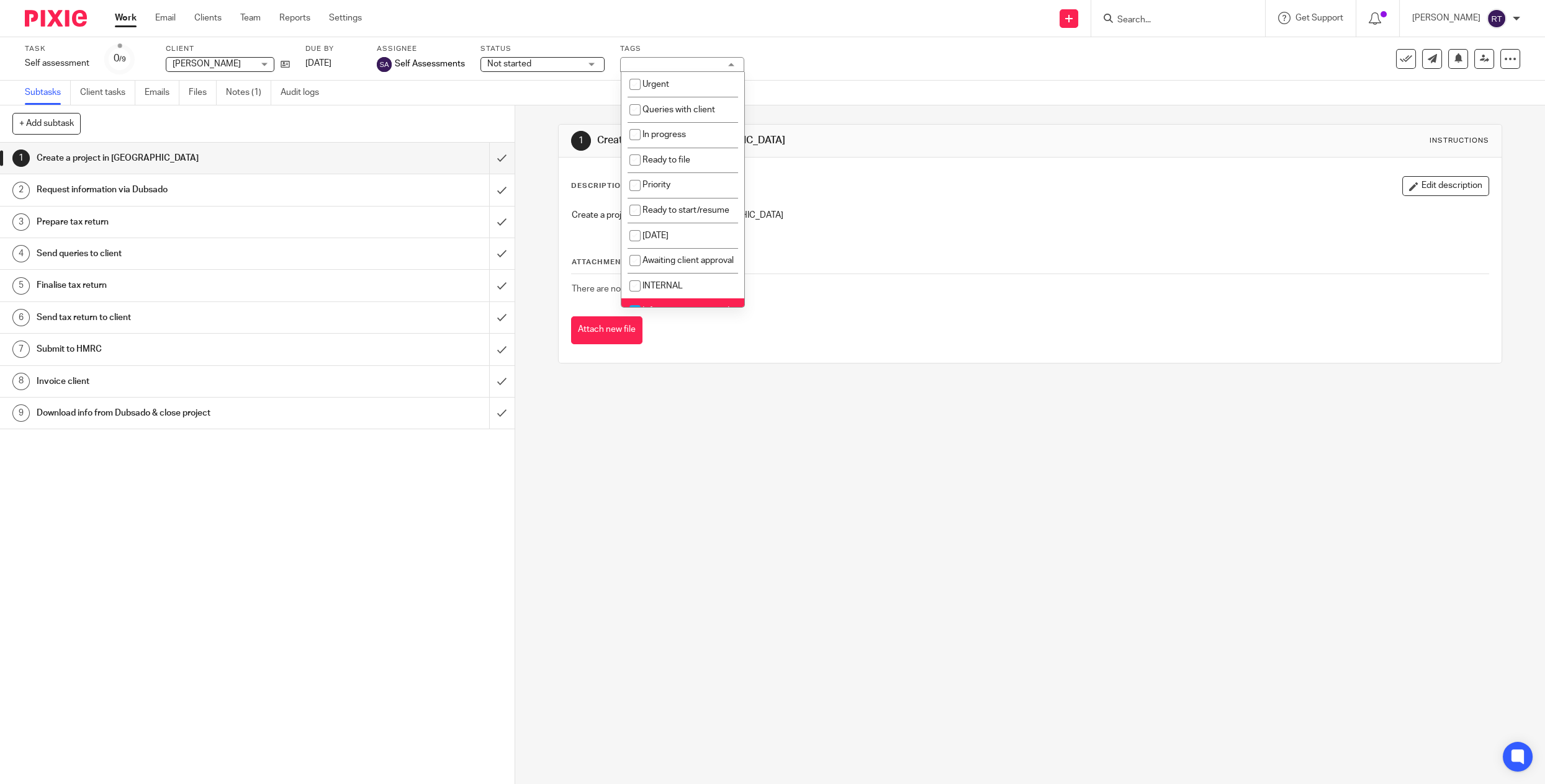
scroll to position [47, 0]
click at [662, 266] on span "Information requested" at bounding box center [685, 269] width 87 height 8
checkbox input "false"
click at [663, 171] on li "Ready to start/resume" at bounding box center [682, 169] width 123 height 25
checkbox input "true"
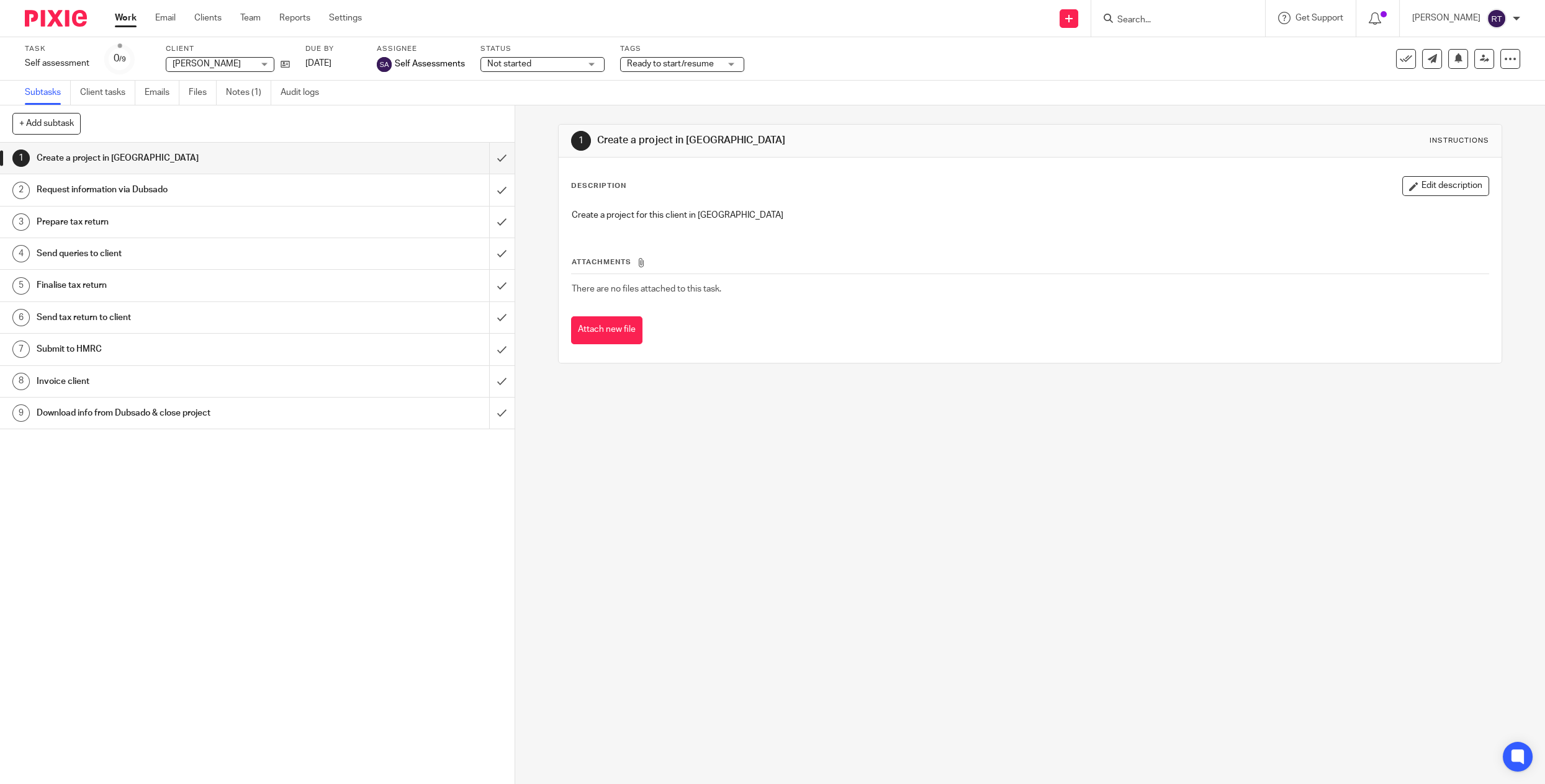
click at [391, 223] on div "Prepare tax return" at bounding box center [256, 222] width 440 height 19
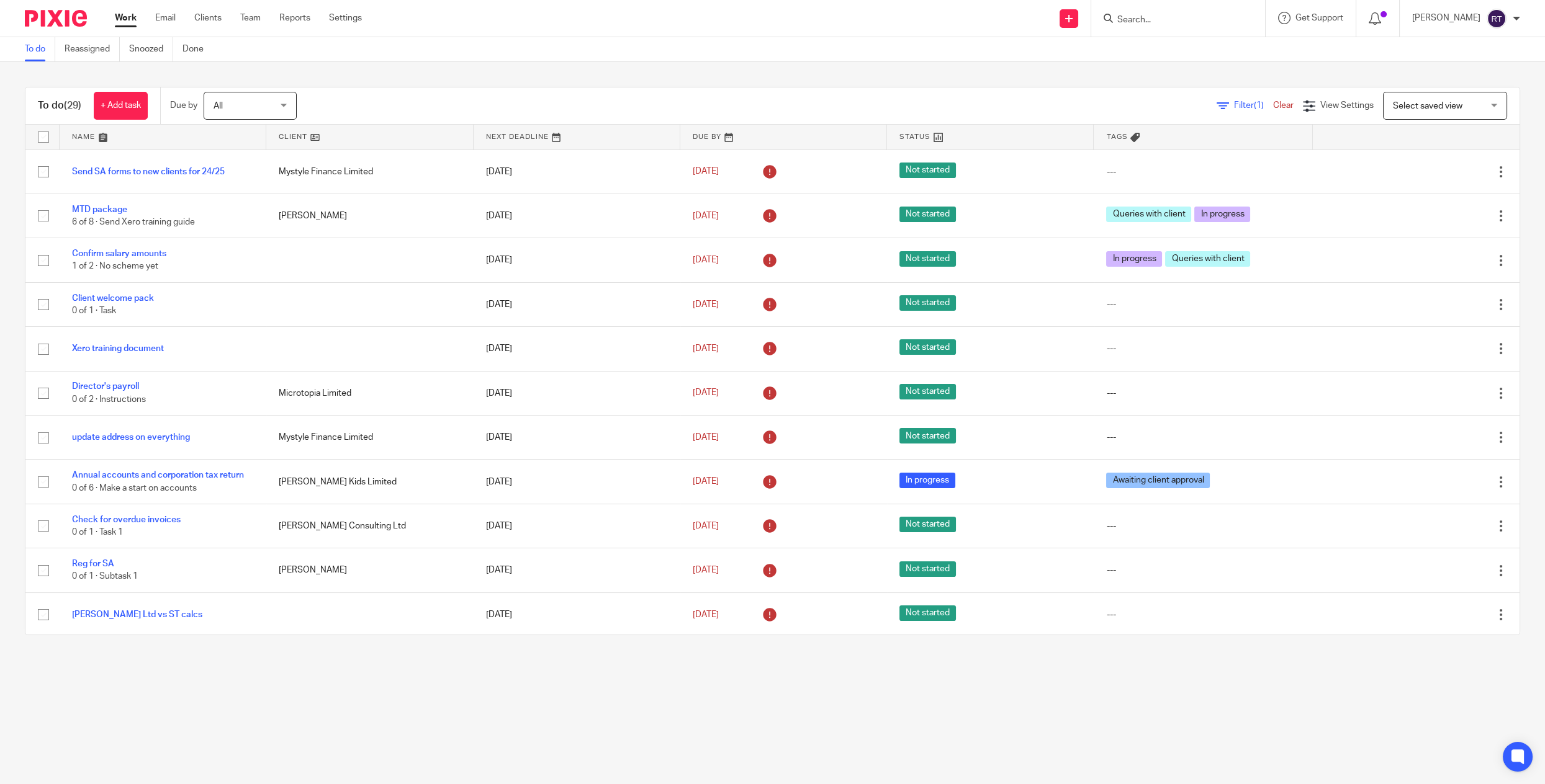
click at [1228, 20] on input "Search" at bounding box center [1172, 20] width 112 height 11
type input "human"
click at [1226, 58] on link at bounding box center [1247, 53] width 268 height 29
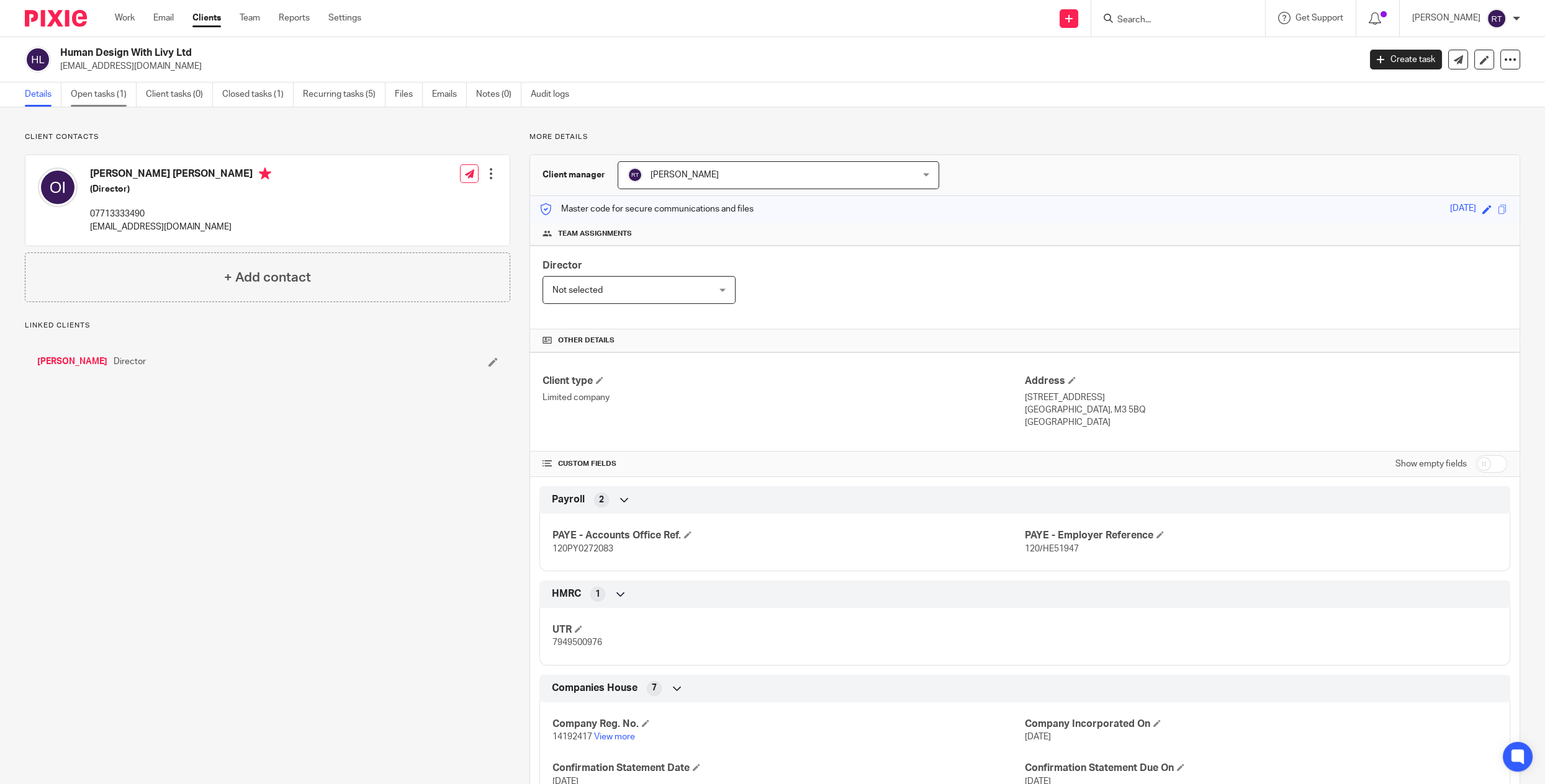
click at [99, 90] on link "Open tasks (1)" at bounding box center [104, 95] width 66 height 25
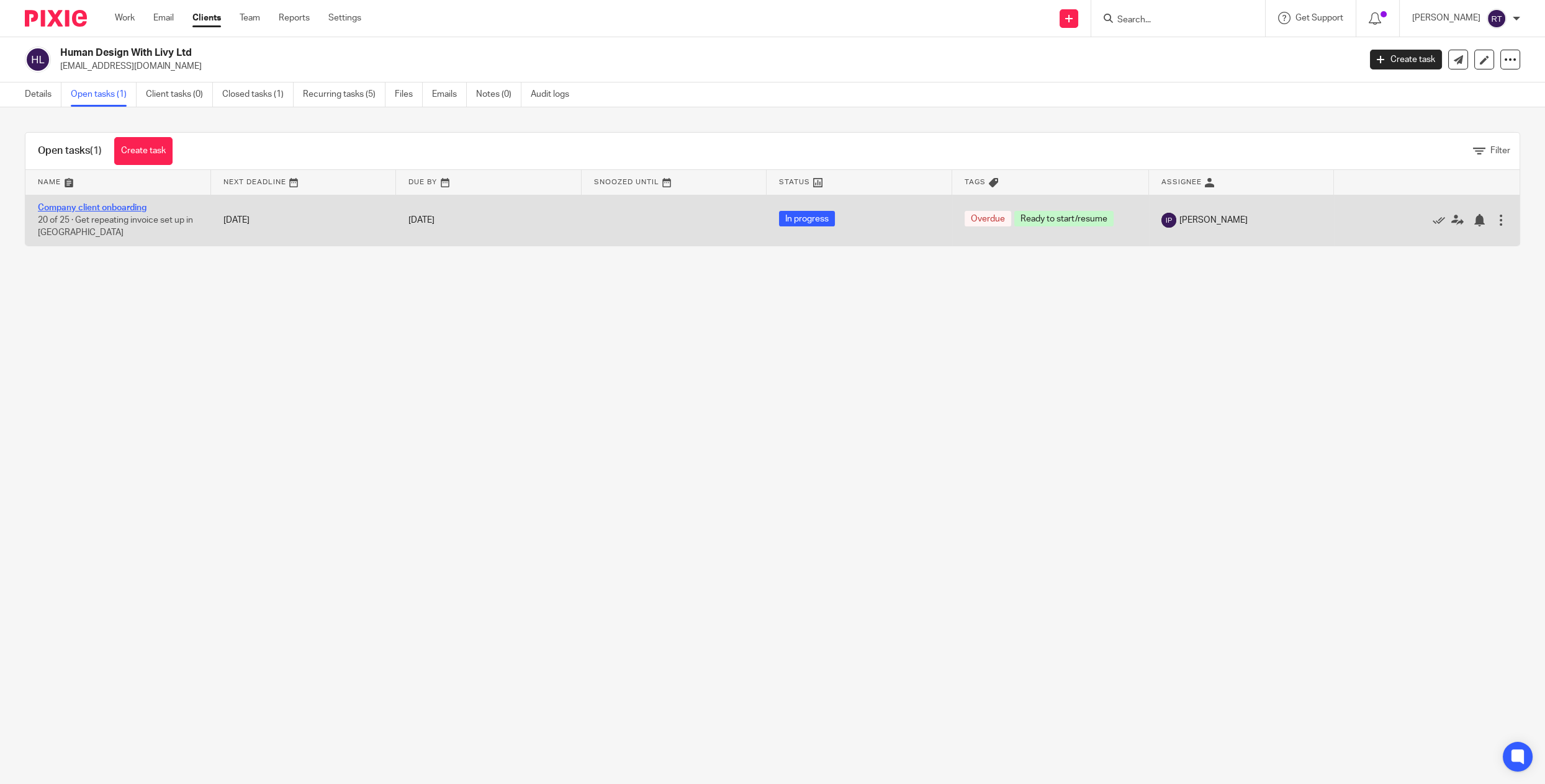
click at [99, 204] on link "Company client onboarding" at bounding box center [92, 208] width 108 height 8
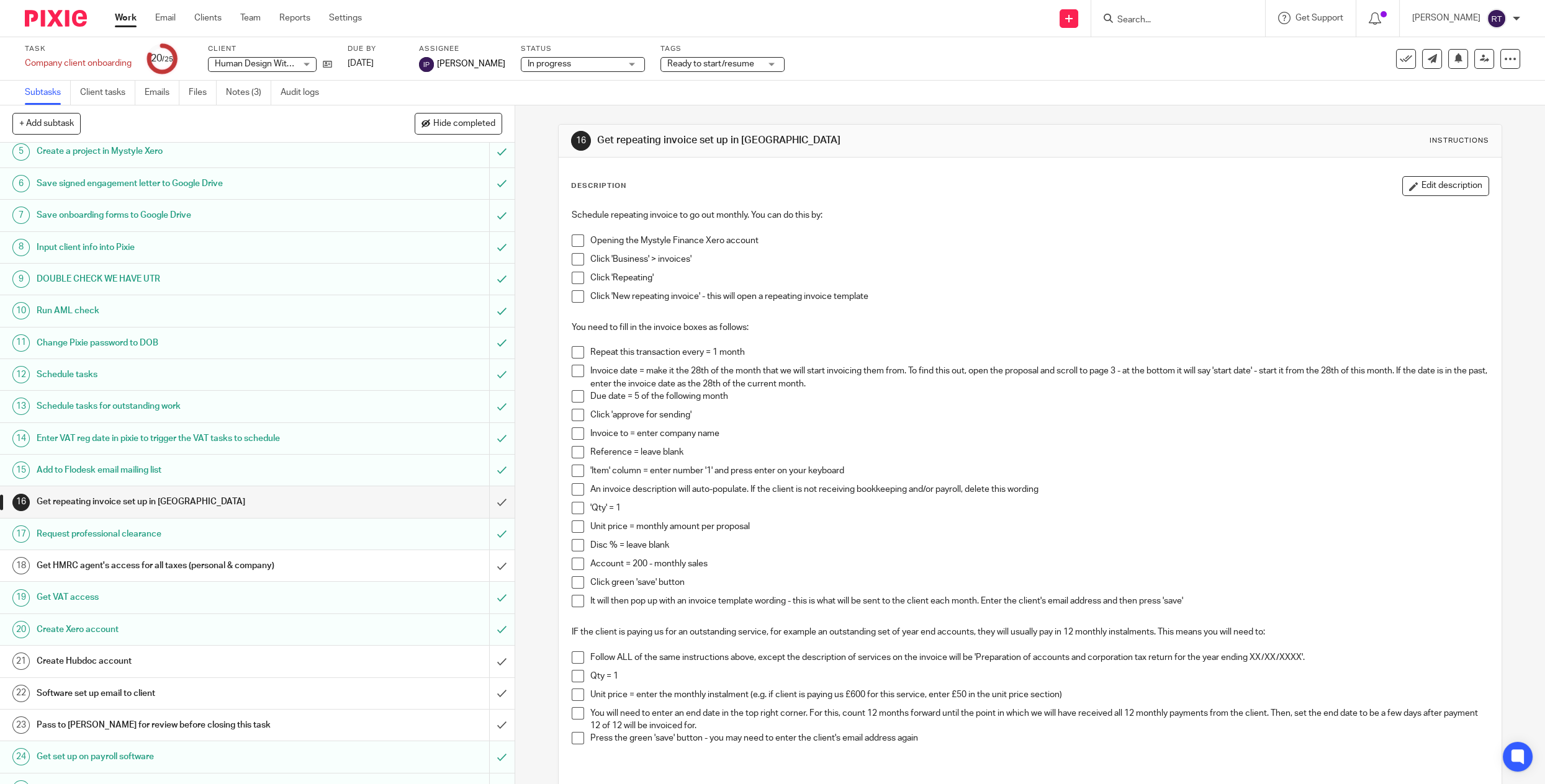
scroll to position [148, 0]
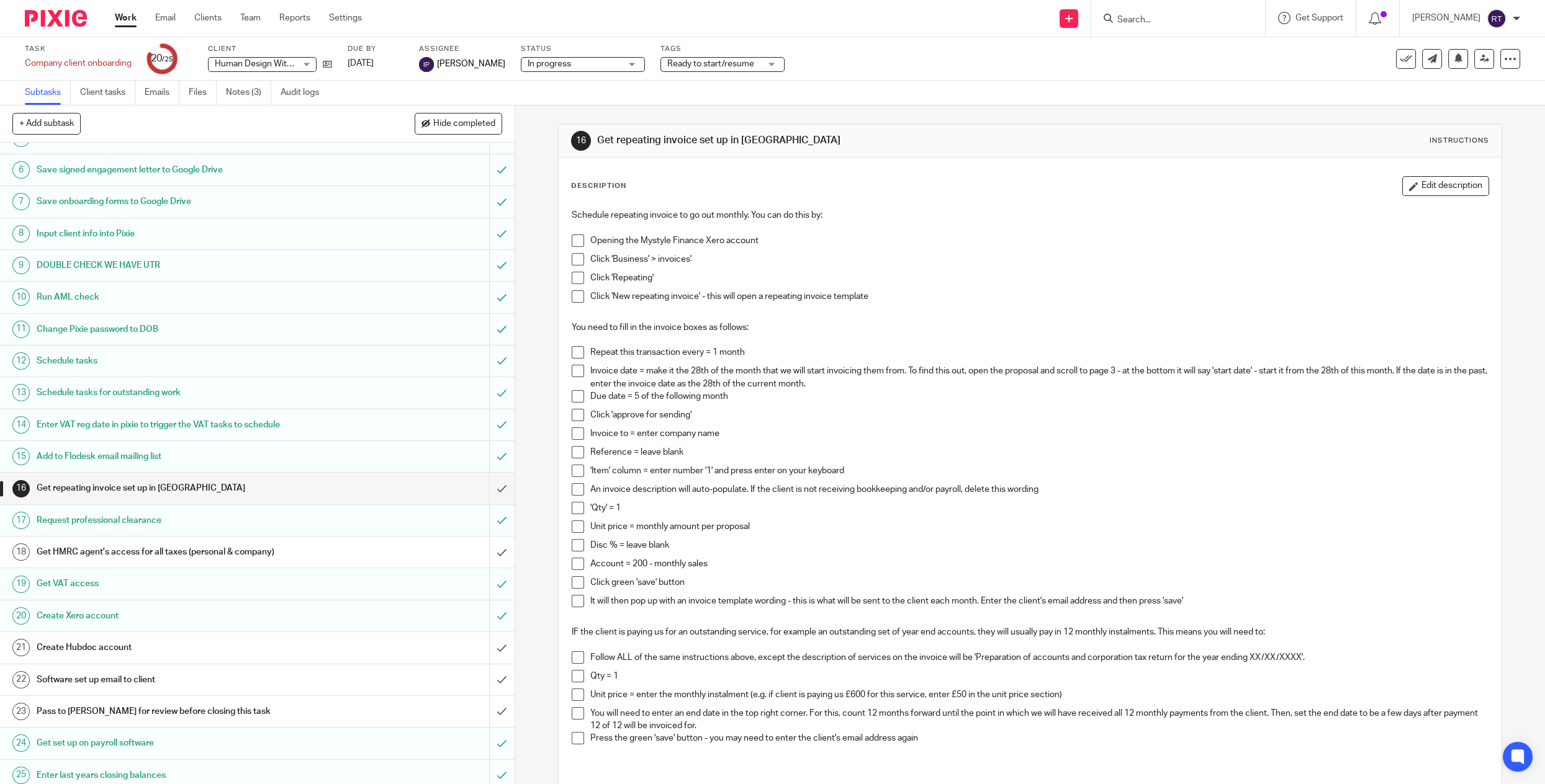
click at [1214, 15] on input "Search" at bounding box center [1172, 20] width 112 height 11
type input "maisi"
click at [1198, 74] on link at bounding box center [1209, 83] width 192 height 29
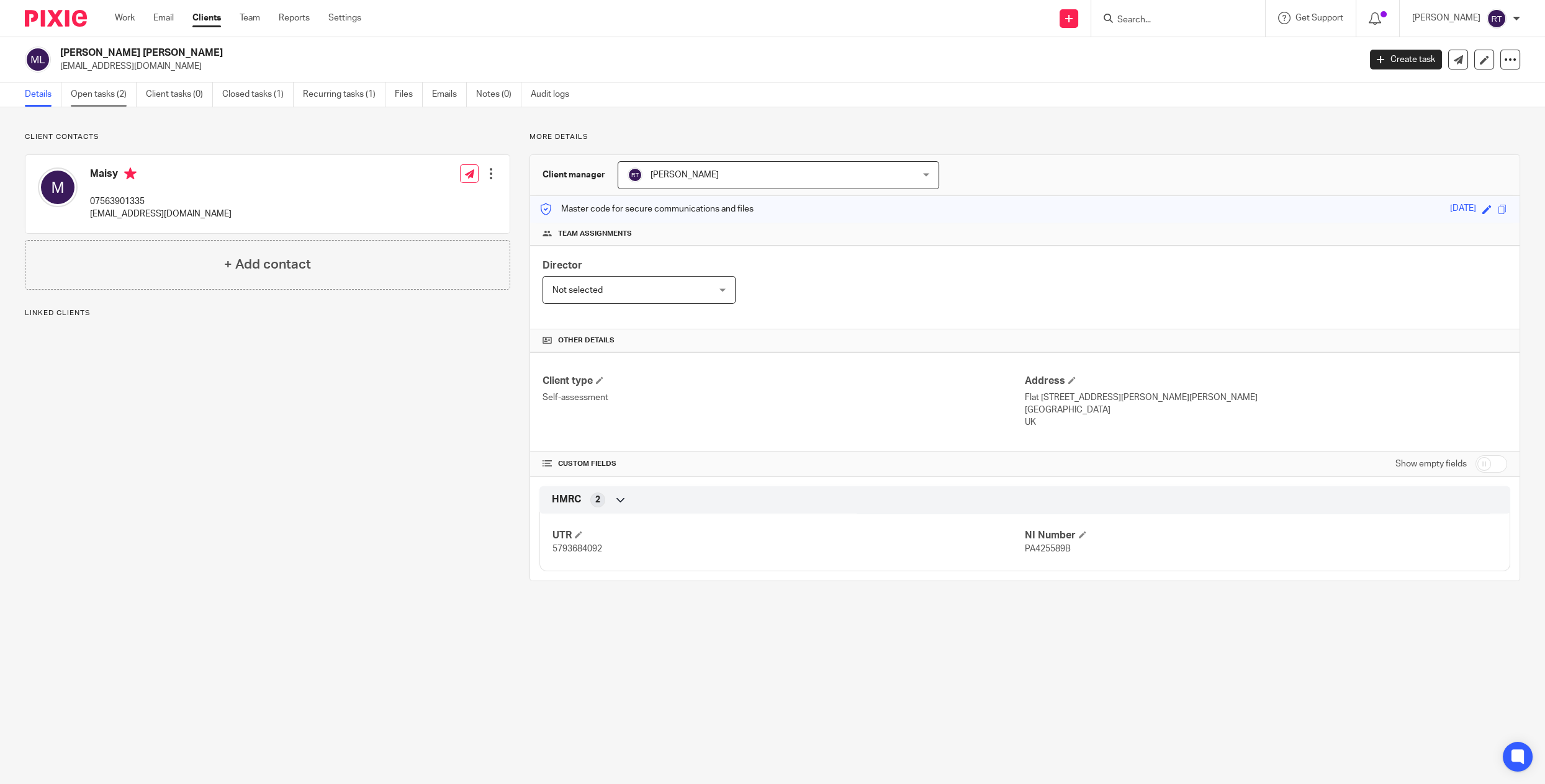
click at [111, 94] on link "Open tasks (2)" at bounding box center [104, 95] width 66 height 25
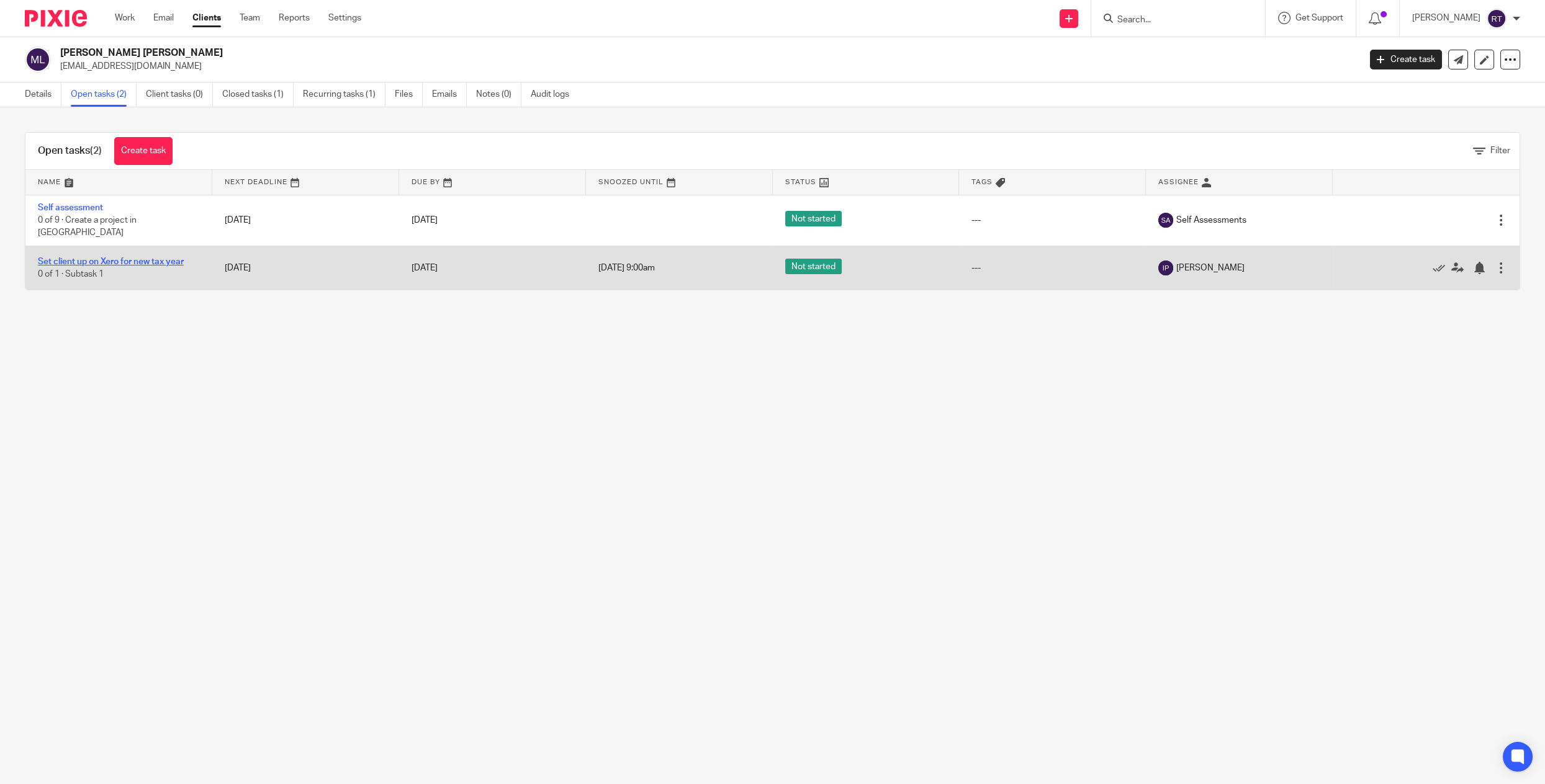
click at [88, 257] on link "Set client up on Xero for new tax year" at bounding box center [111, 261] width 146 height 8
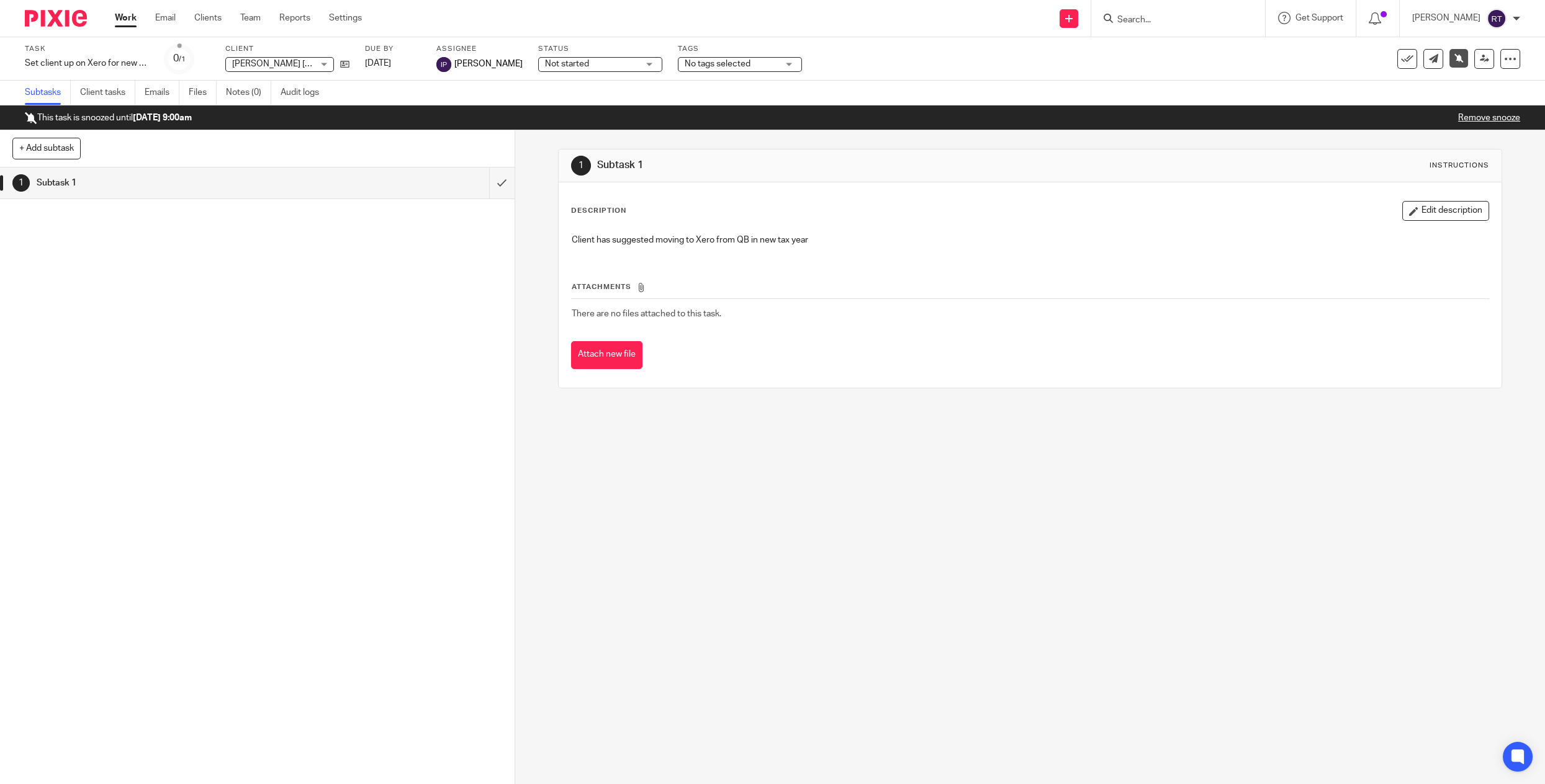
click at [1177, 10] on div at bounding box center [1178, 18] width 173 height 36
click at [1174, 19] on input "Search" at bounding box center [1172, 20] width 112 height 11
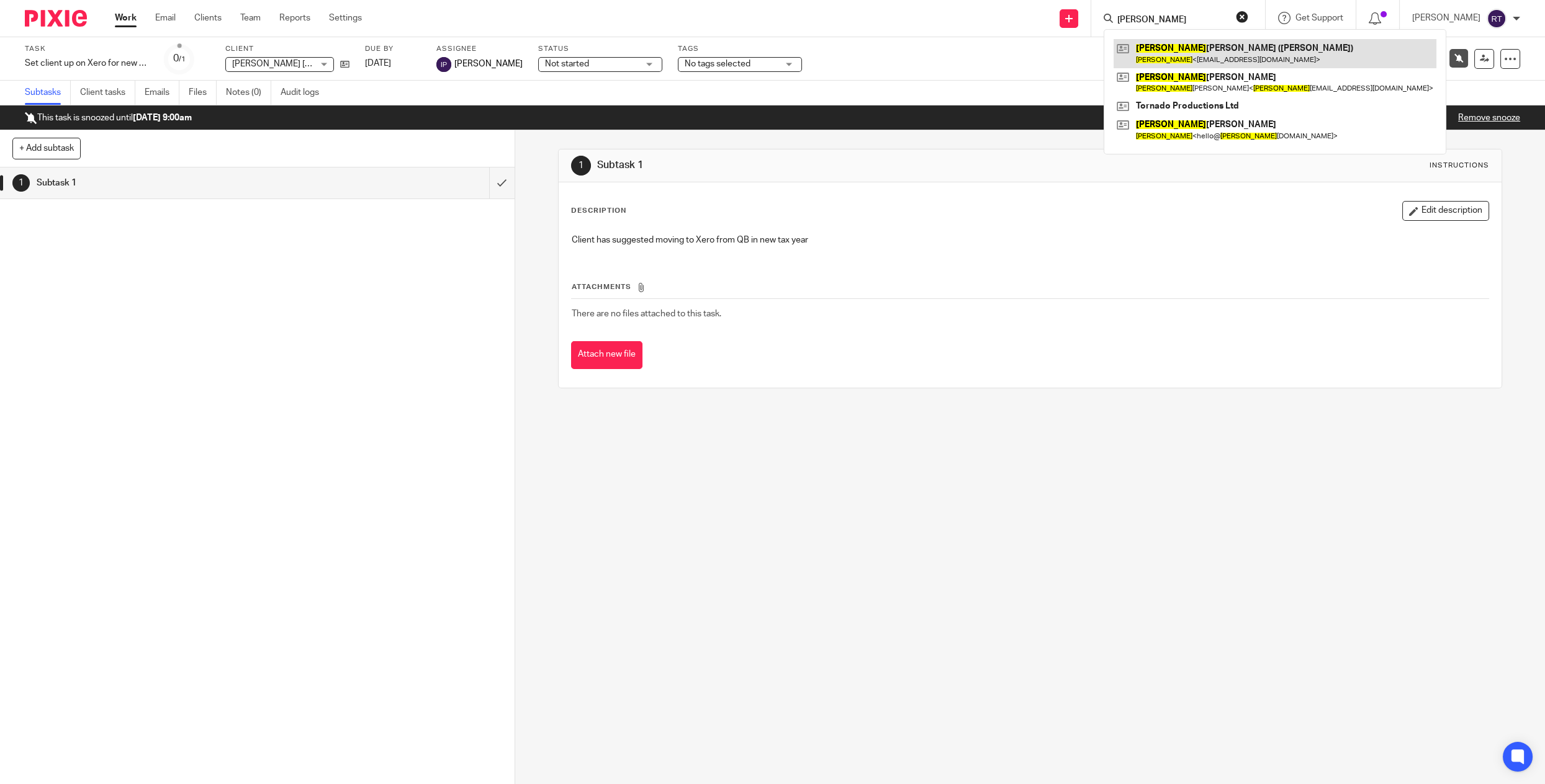
type input "hannah"
click at [1169, 59] on link at bounding box center [1274, 53] width 322 height 29
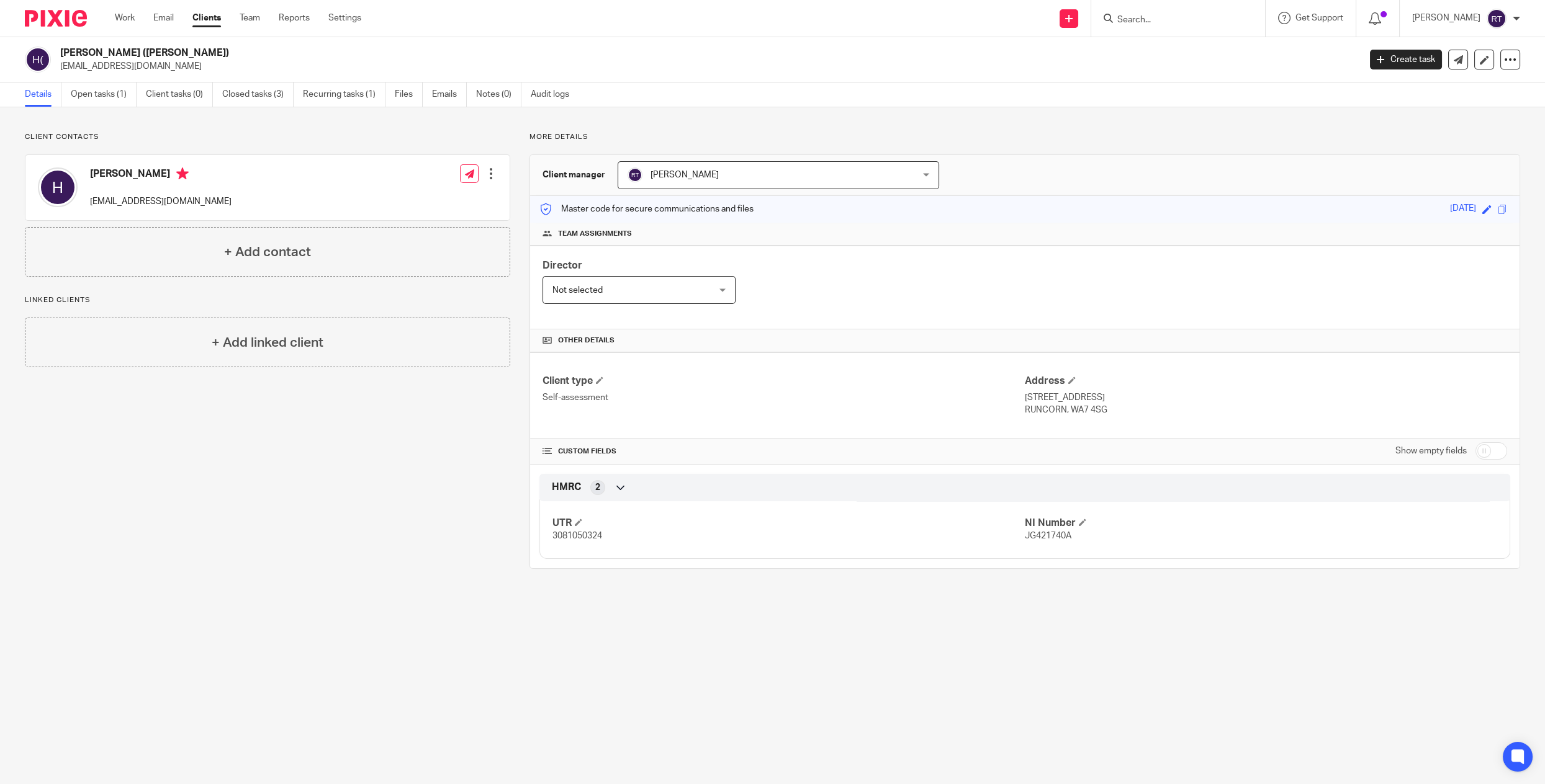
click at [1170, 24] on input "Search" at bounding box center [1172, 20] width 112 height 11
type input "allum"
click at [1170, 51] on link at bounding box center [1274, 53] width 322 height 29
click at [115, 96] on link "Open tasks (2)" at bounding box center [104, 95] width 66 height 25
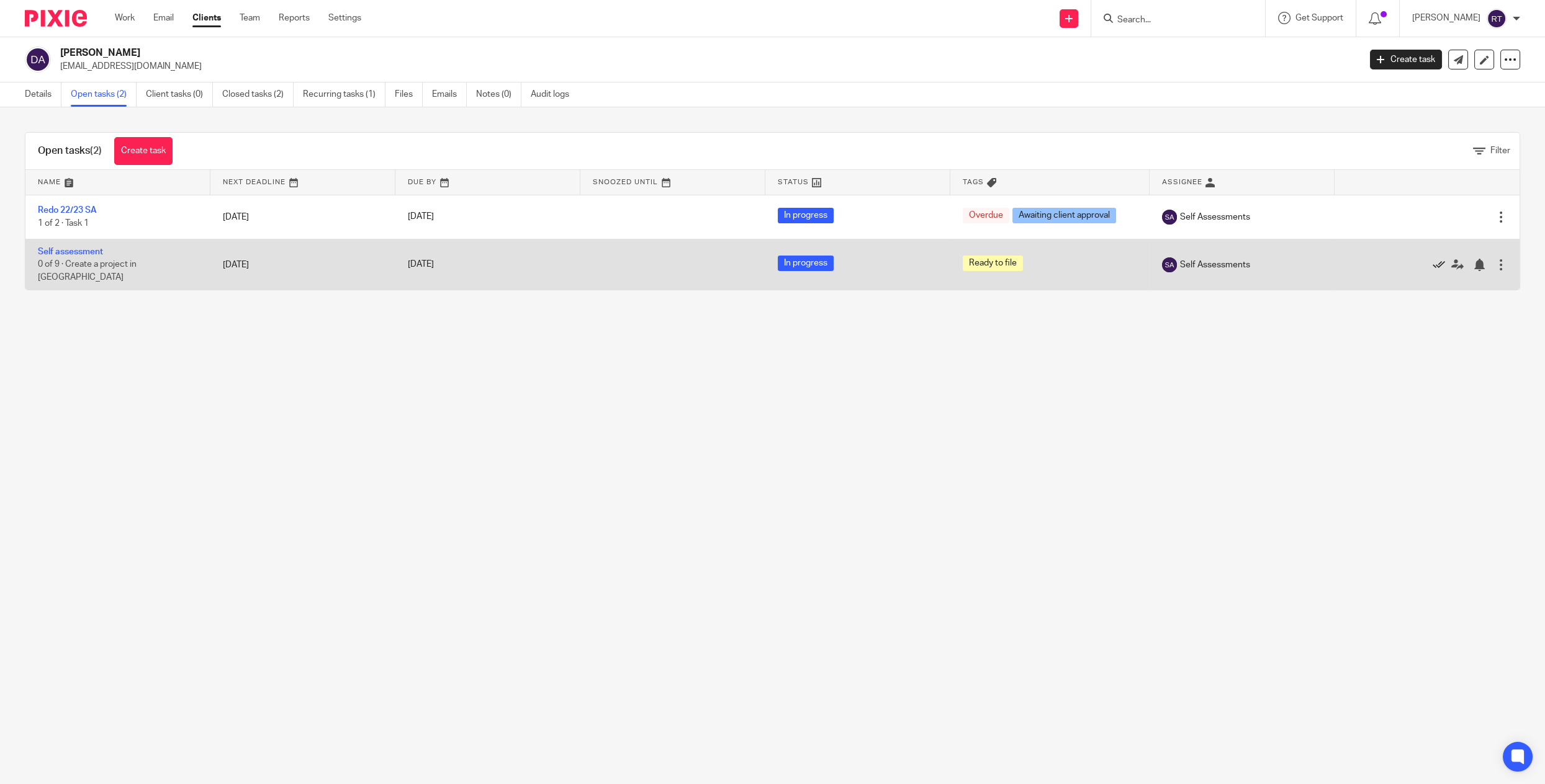
click at [1440, 261] on icon at bounding box center [1438, 265] width 13 height 13
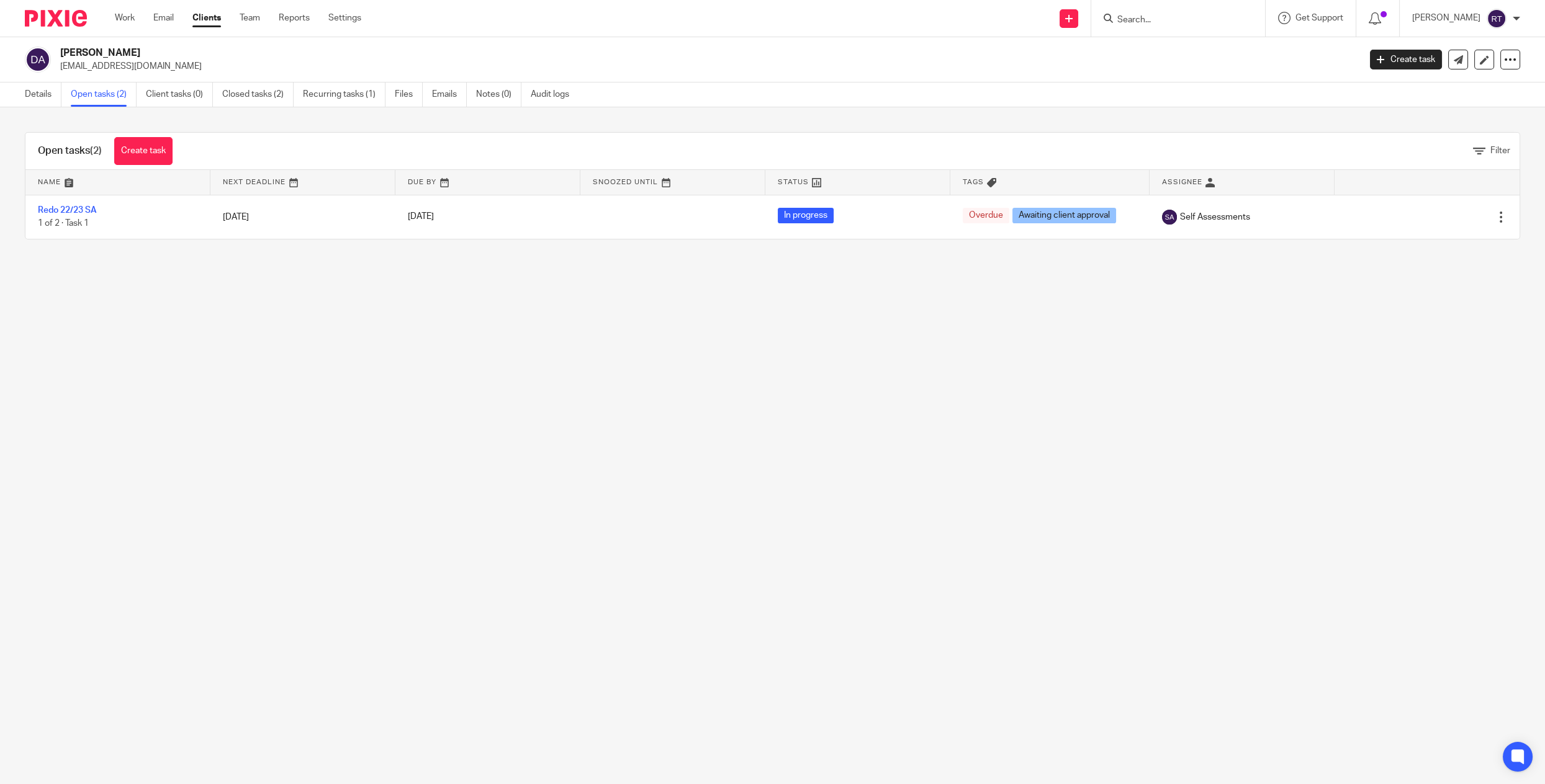
click at [1157, 22] on input "Search" at bounding box center [1172, 20] width 112 height 11
type input "human"
click at [1153, 39] on link at bounding box center [1247, 53] width 268 height 29
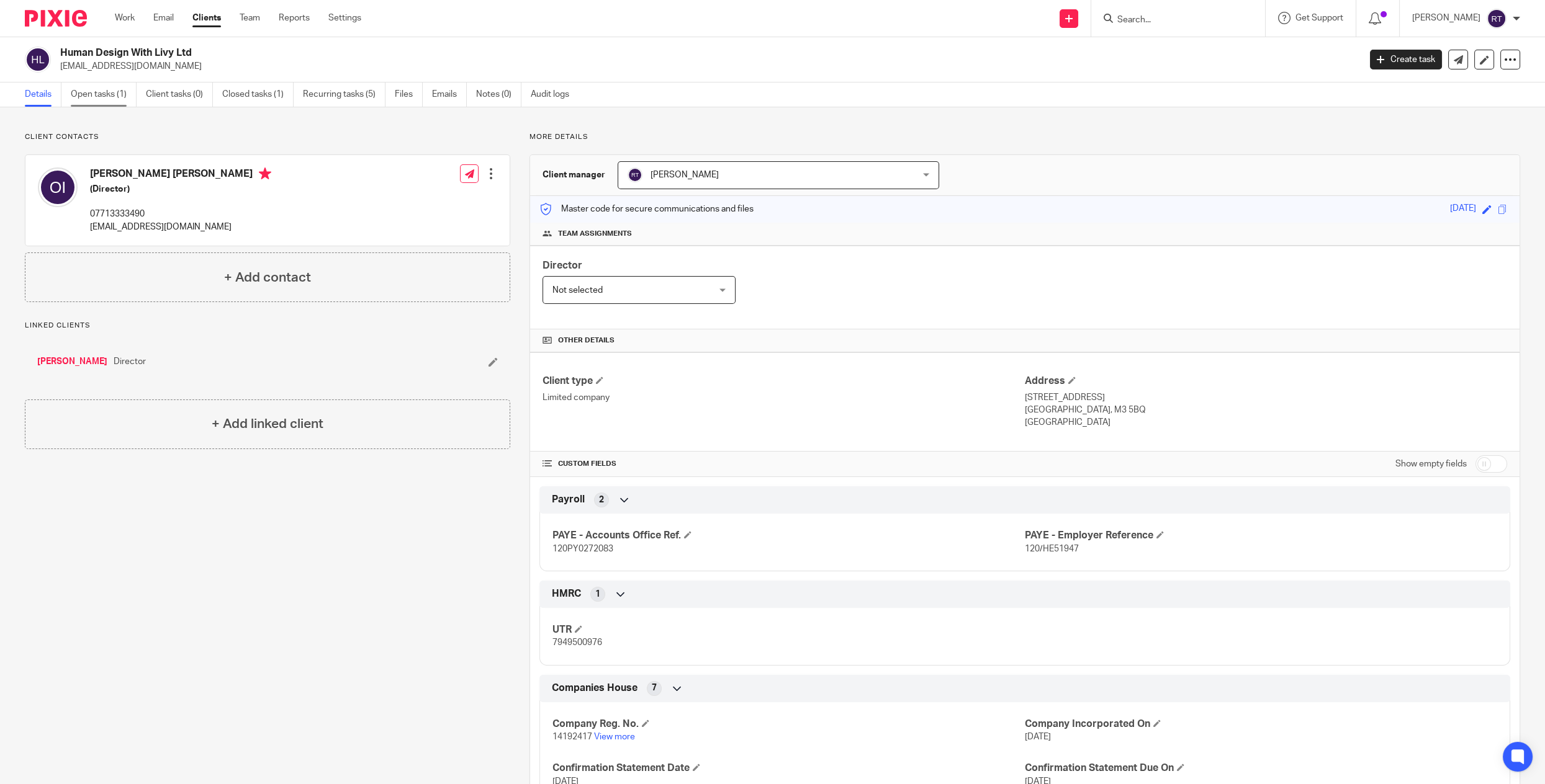
click at [80, 100] on link "Open tasks (1)" at bounding box center [104, 95] width 66 height 25
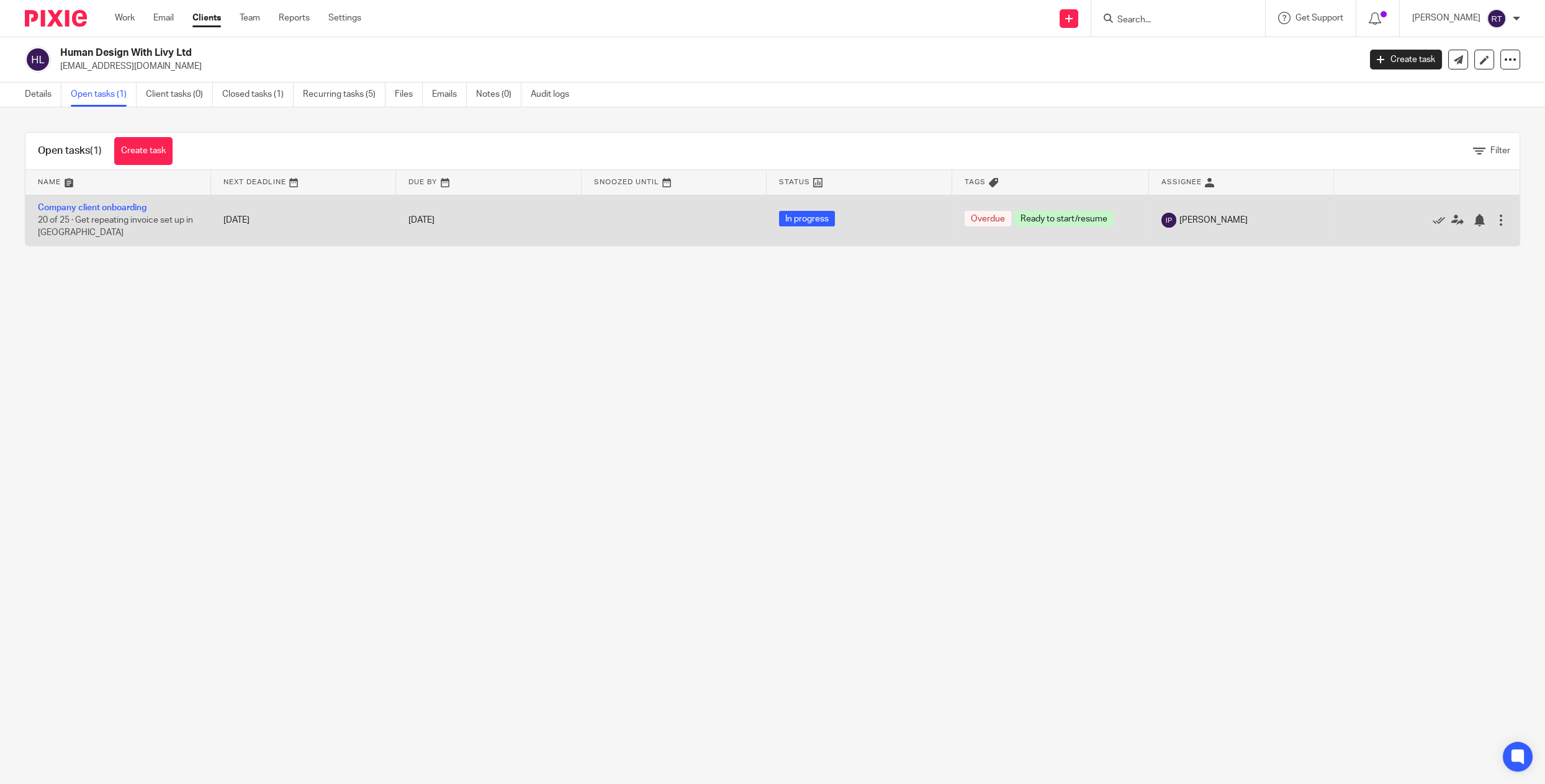
click at [80, 227] on td "Company client onboarding 20 of 25 · Get repeating invoice set up in [GEOGRAPHI…" at bounding box center [118, 220] width 185 height 51
click at [80, 204] on link "Company client onboarding" at bounding box center [92, 208] width 108 height 8
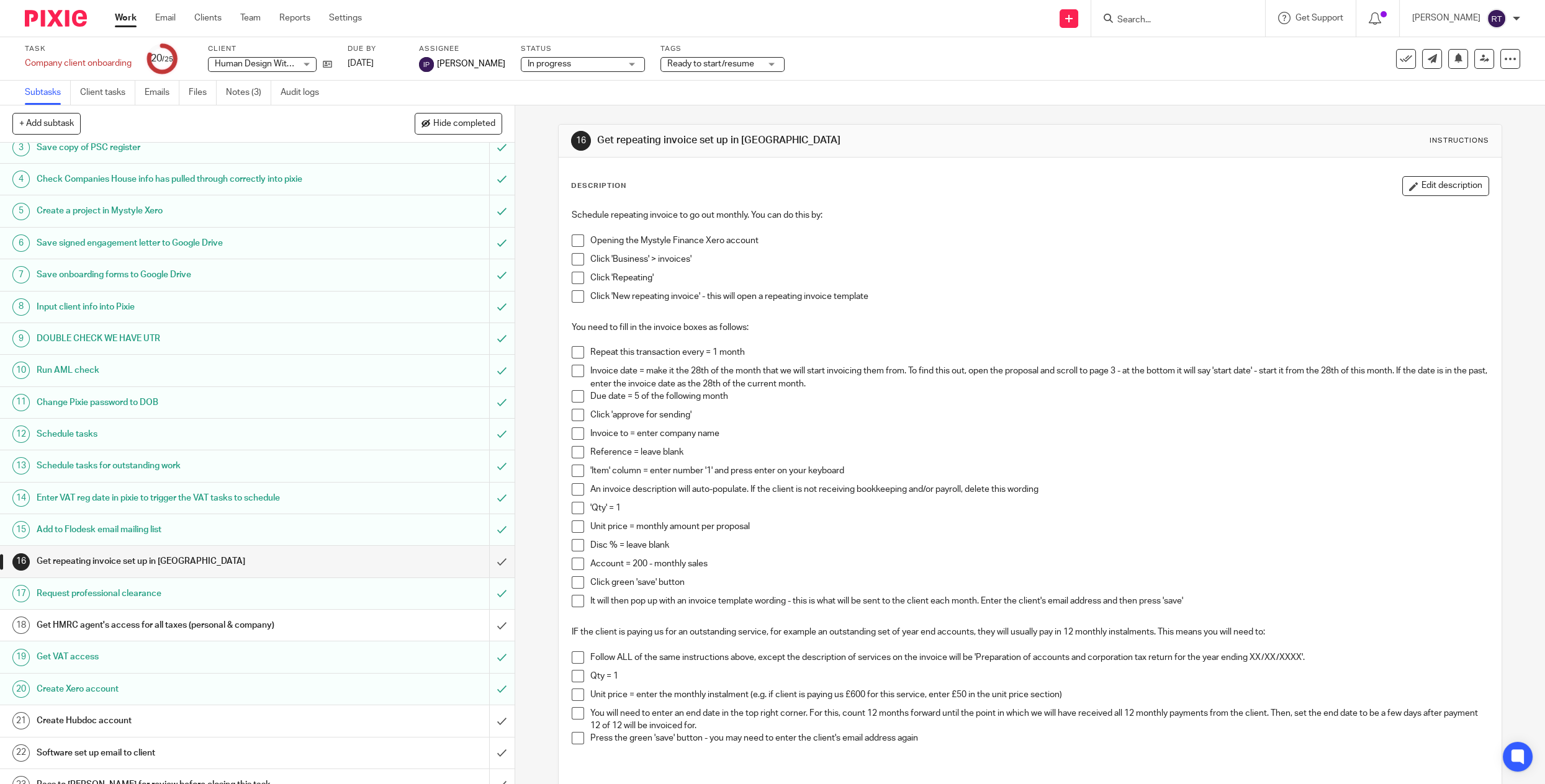
scroll to position [148, 0]
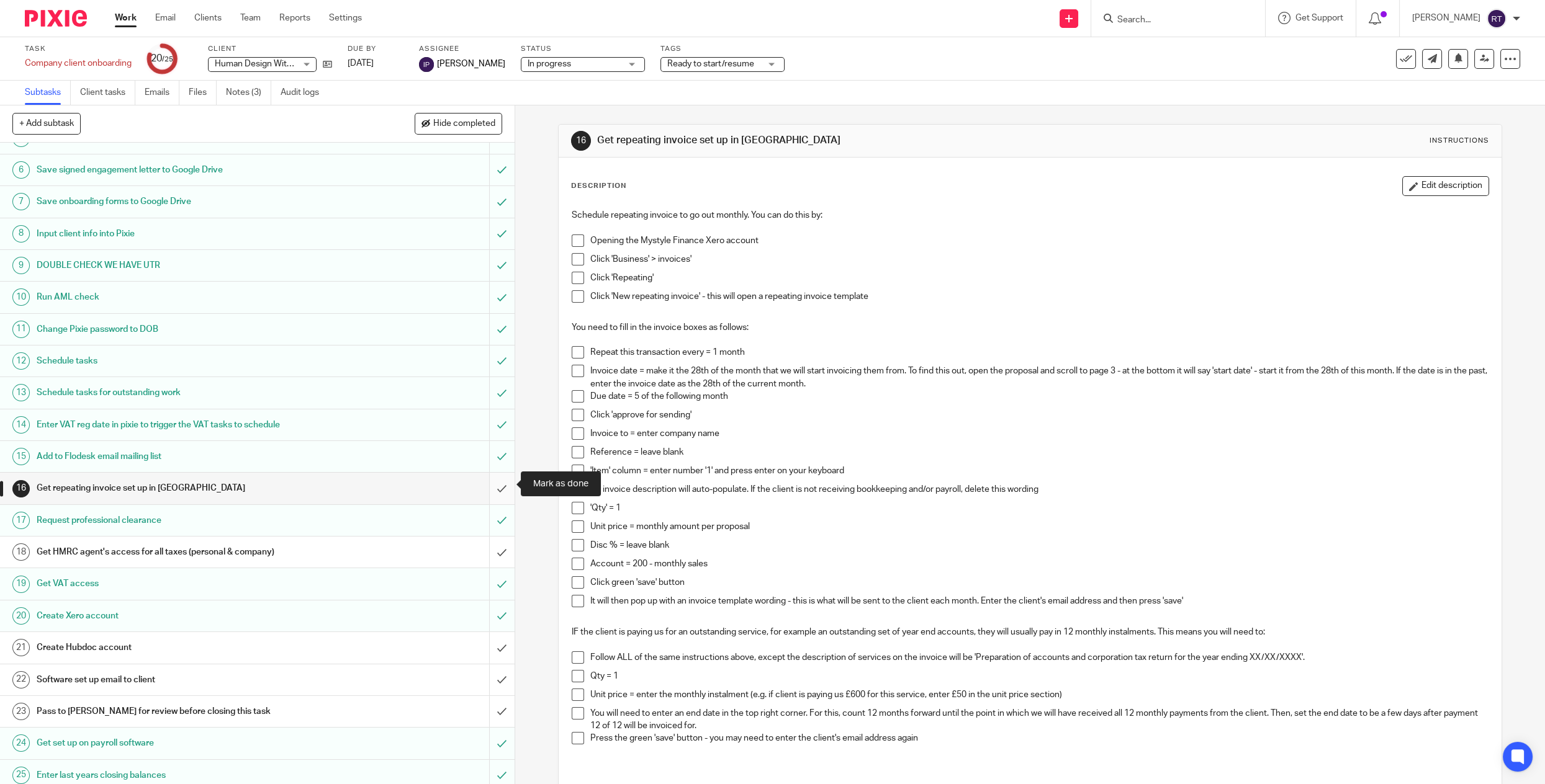
click at [498, 490] on input "submit" at bounding box center [257, 488] width 514 height 31
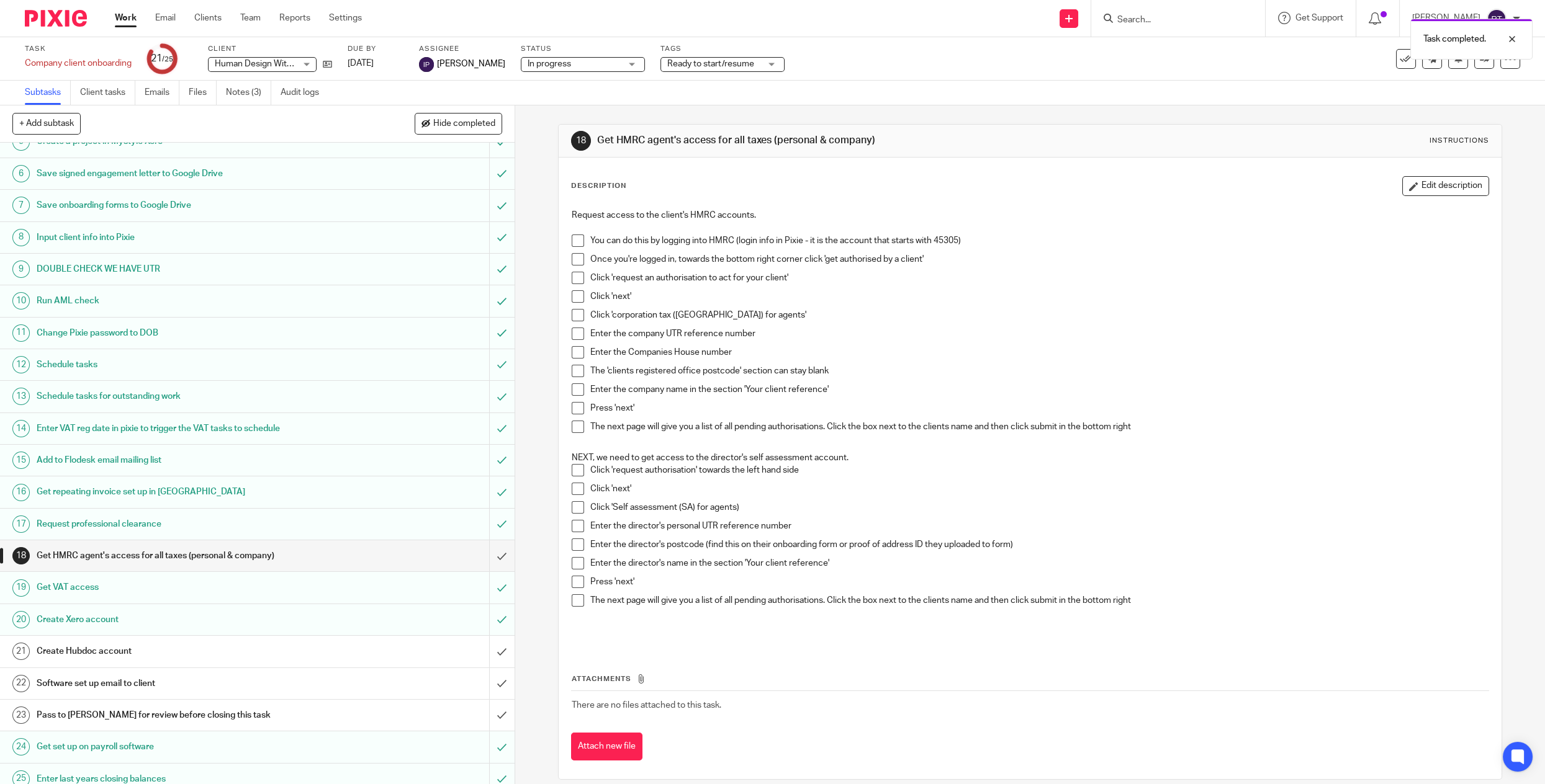
scroll to position [148, 0]
click at [503, 648] on input "submit" at bounding box center [257, 647] width 514 height 31
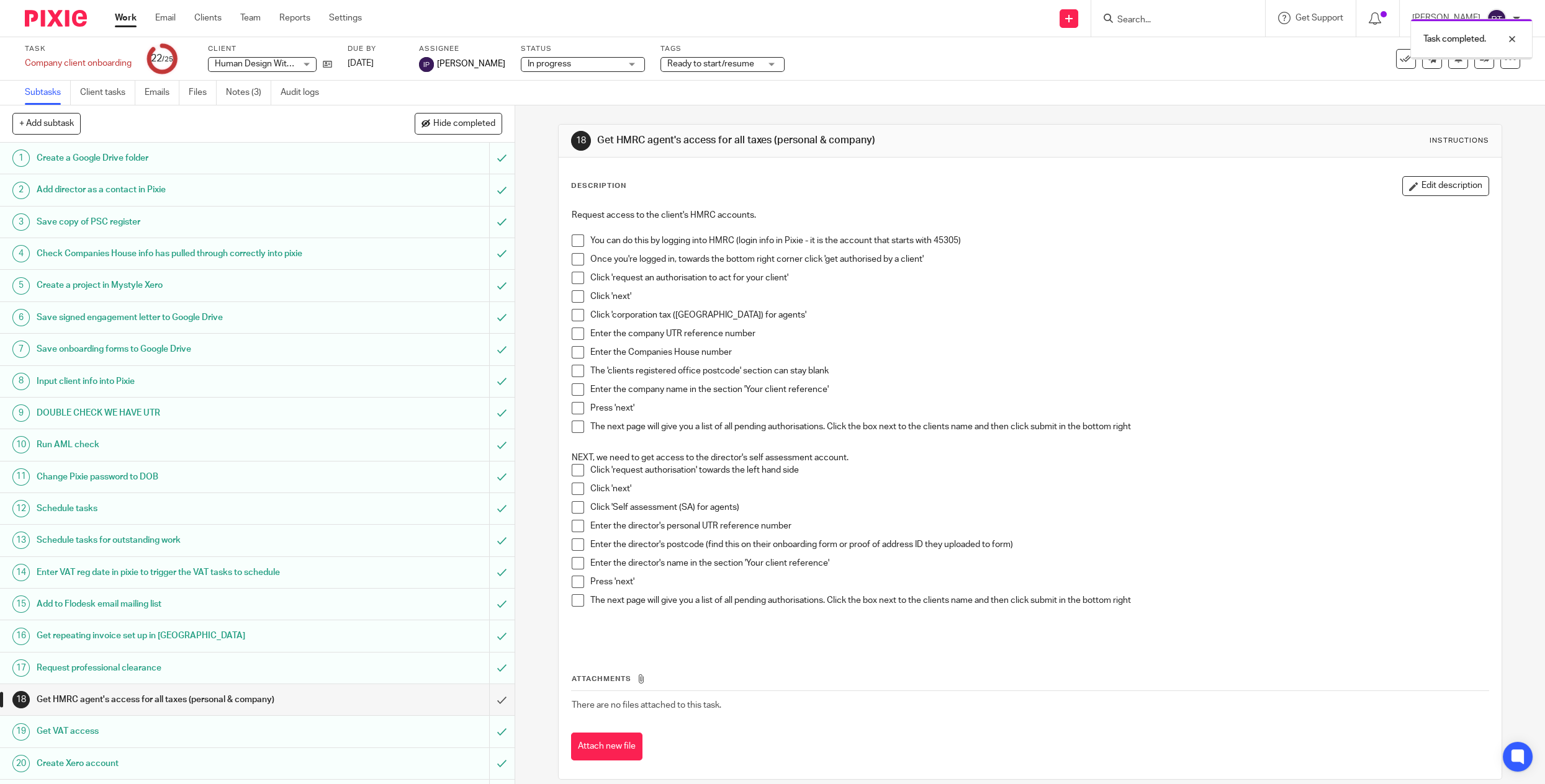
scroll to position [148, 0]
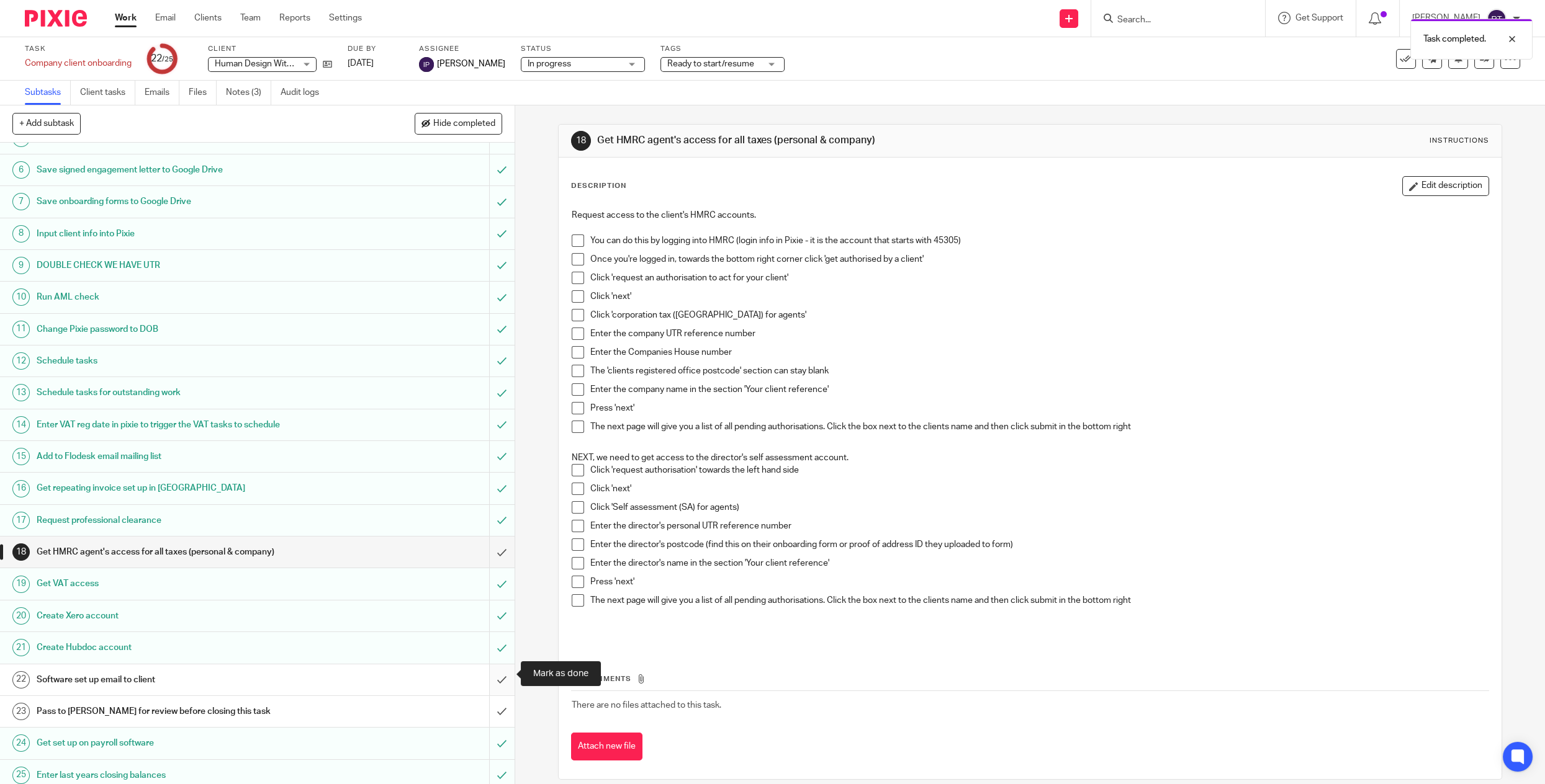
click at [499, 672] on input "submit" at bounding box center [257, 680] width 514 height 31
click at [501, 703] on input "submit" at bounding box center [257, 711] width 514 height 31
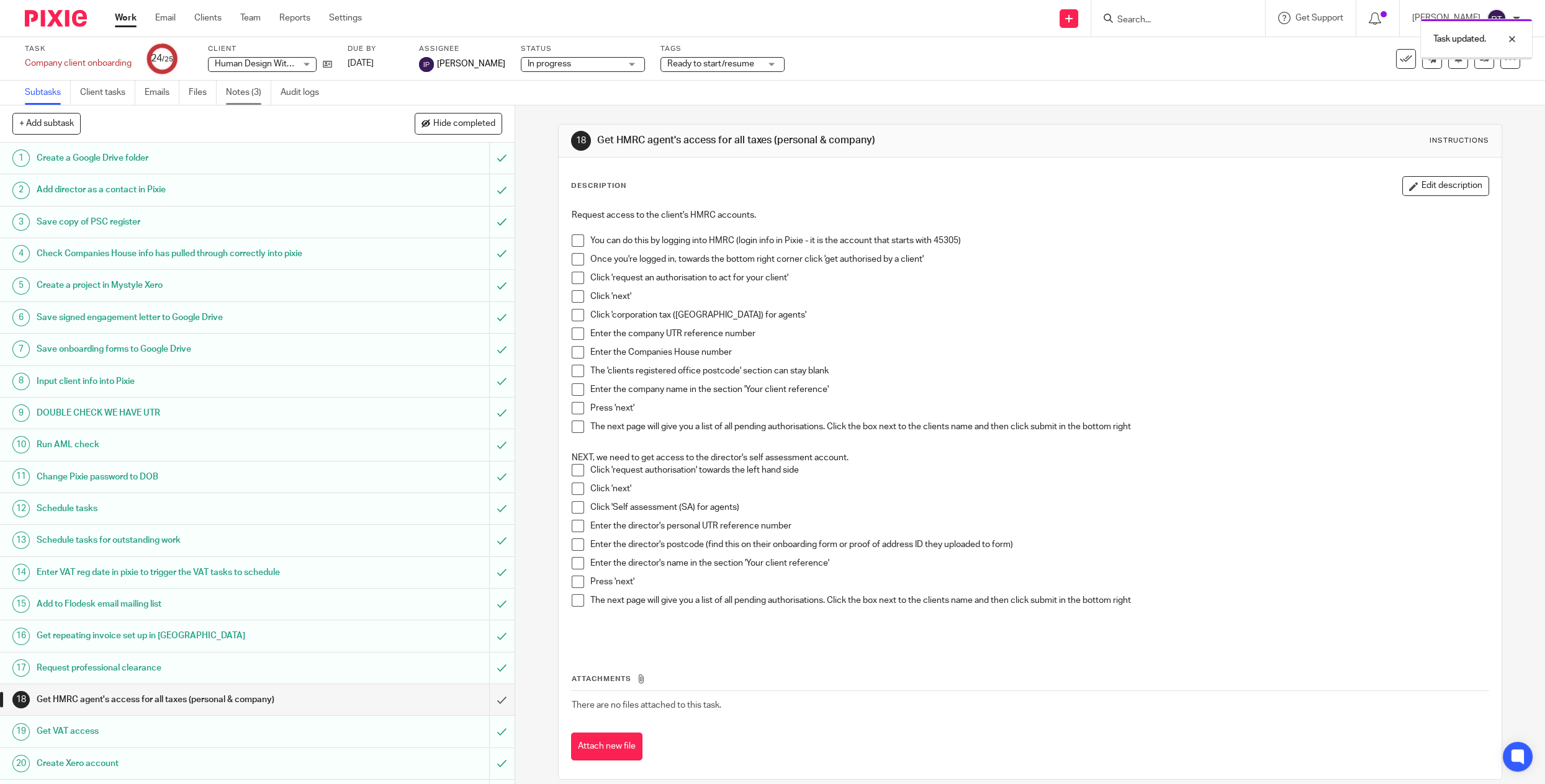
click at [257, 101] on link "Notes (3)" at bounding box center [249, 92] width 46 height 25
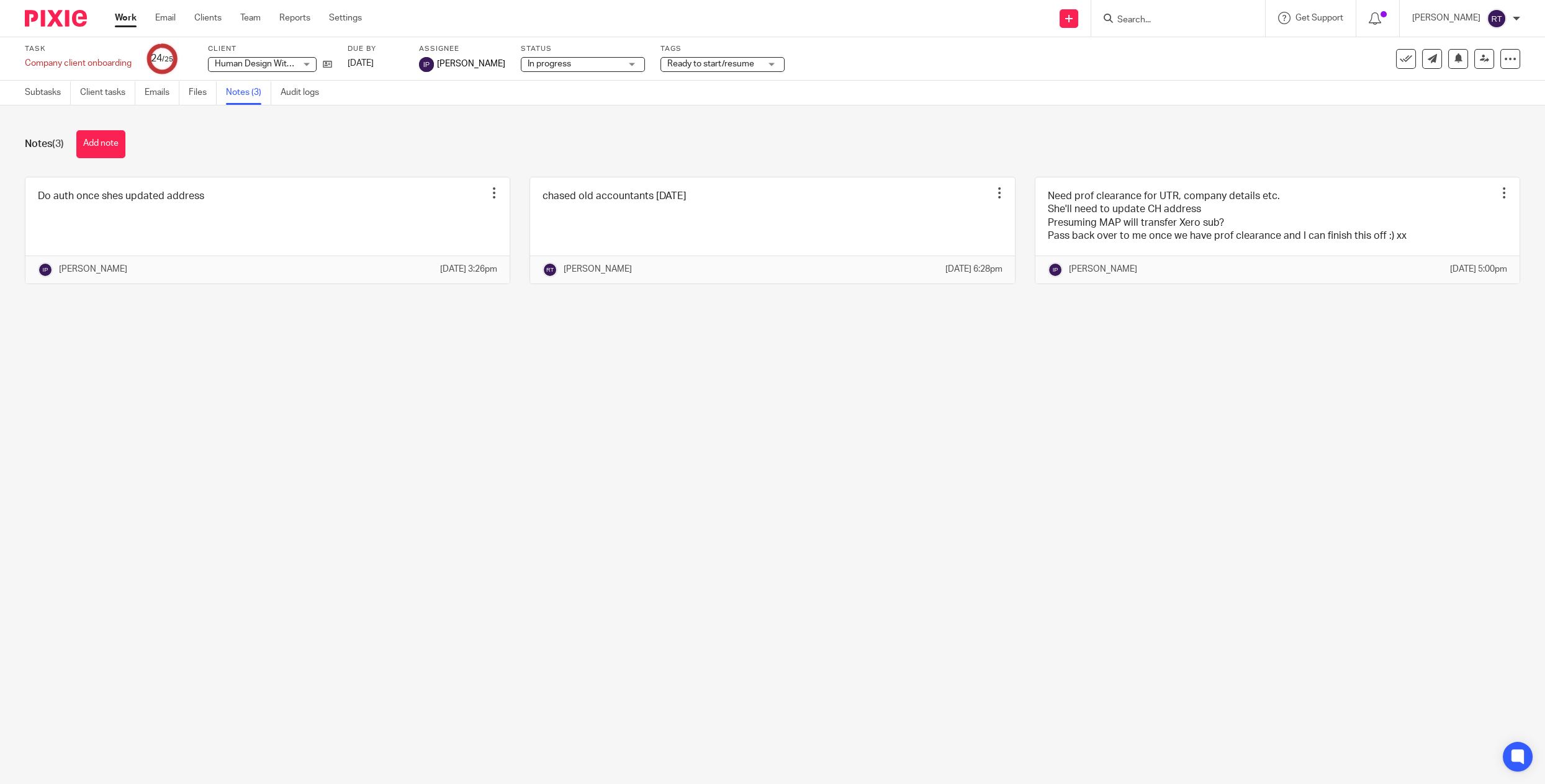
click at [127, 22] on link "Work" at bounding box center [126, 18] width 22 height 13
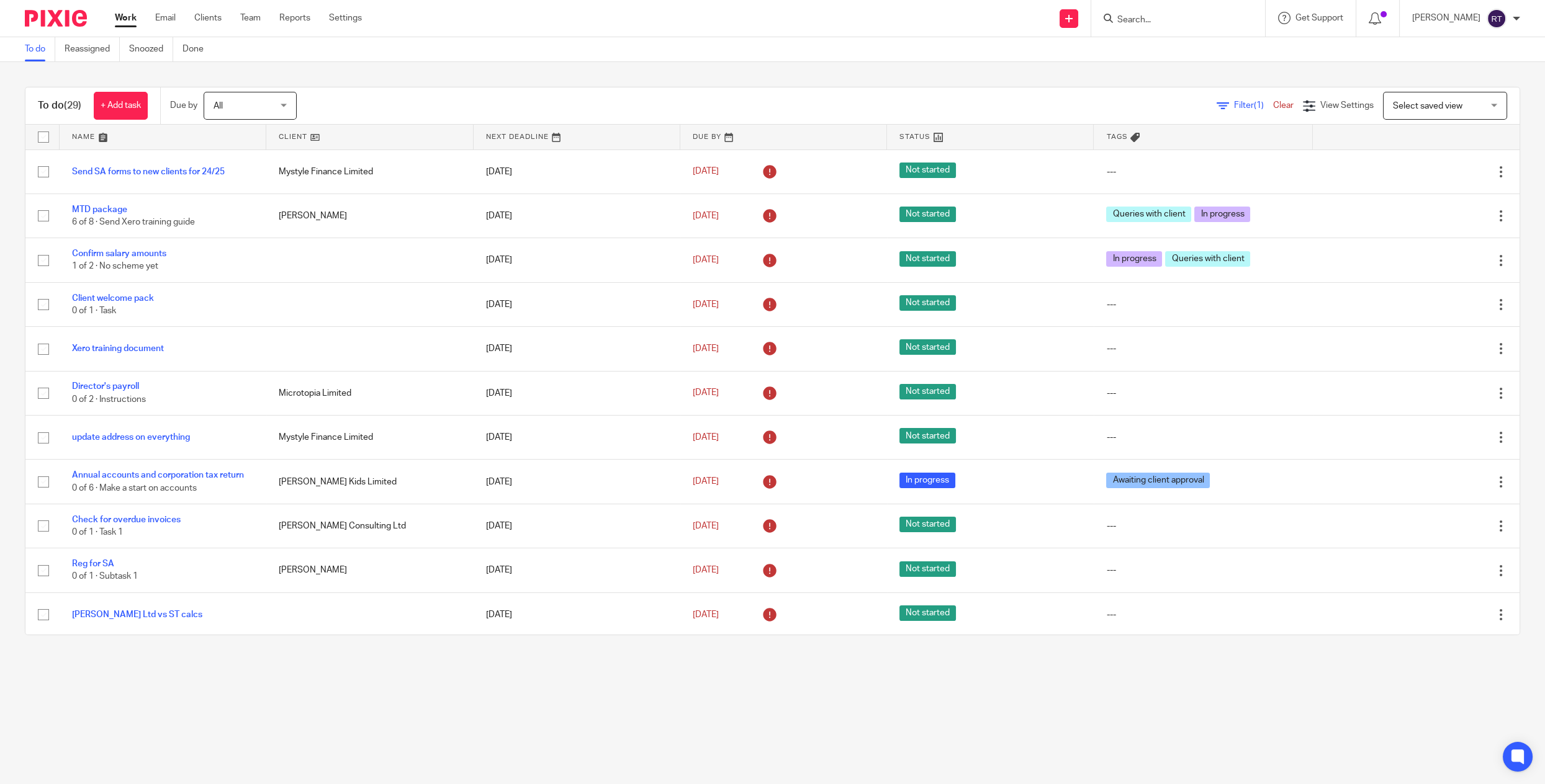
click at [216, 11] on div "Work Email Clients Team Reports Settings Work Email Clients Team Reports Settin…" at bounding box center [241, 18] width 278 height 36
click at [216, 12] on link "Clients" at bounding box center [208, 18] width 27 height 13
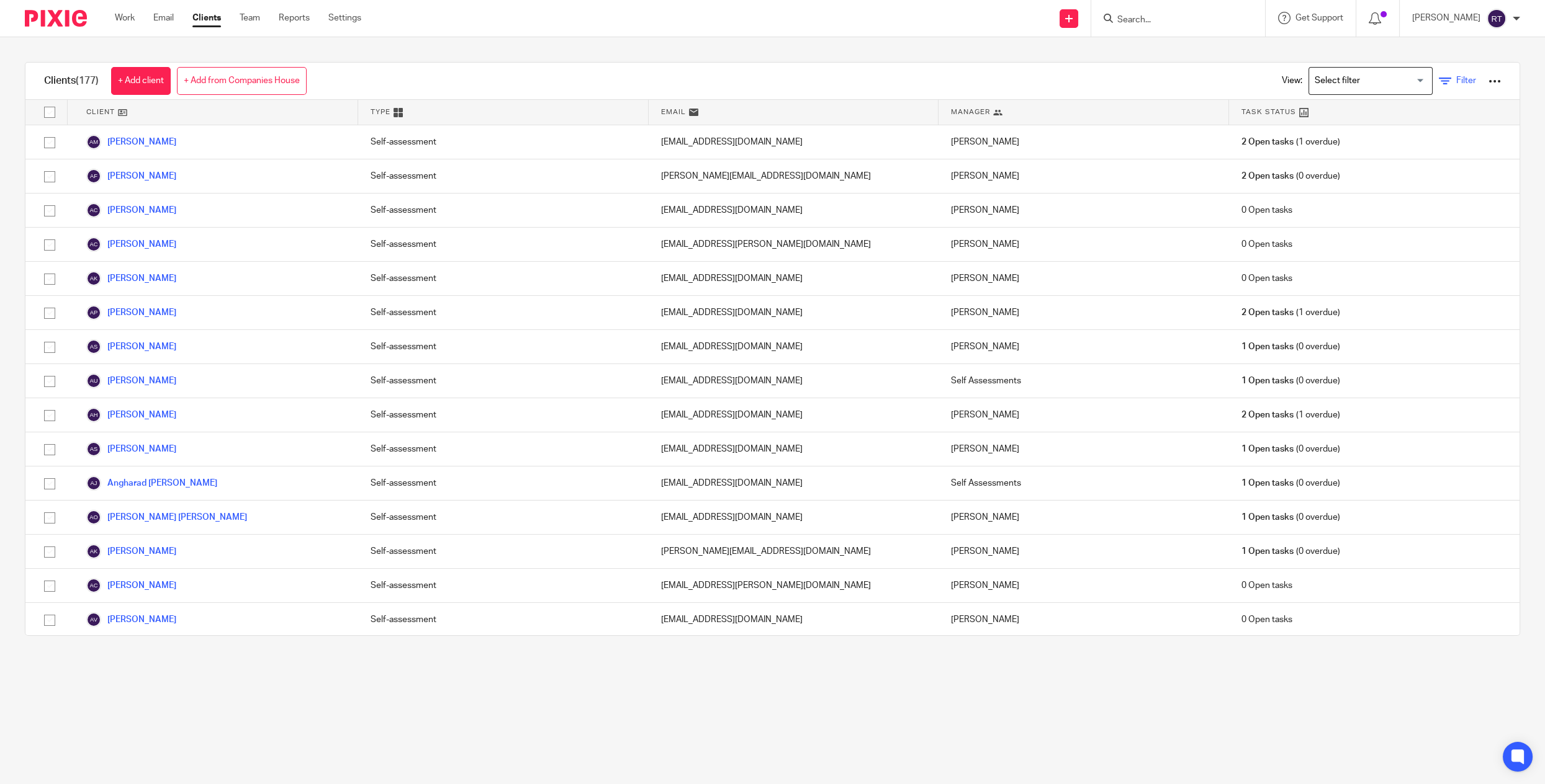
click at [1449, 78] on icon at bounding box center [1444, 81] width 13 height 13
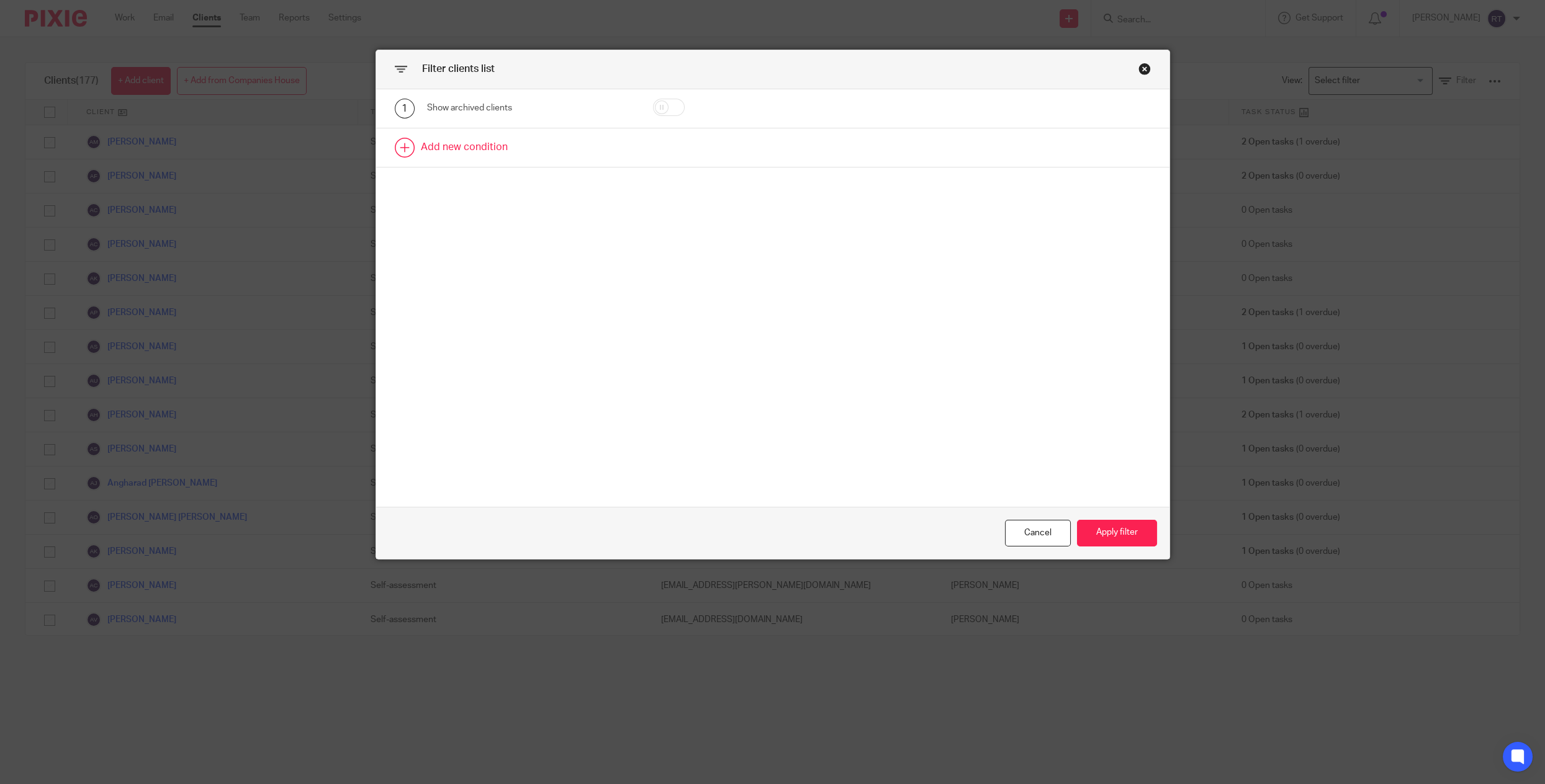
click at [468, 156] on link at bounding box center [772, 147] width 793 height 38
click at [466, 160] on div "Field" at bounding box center [515, 151] width 157 height 26
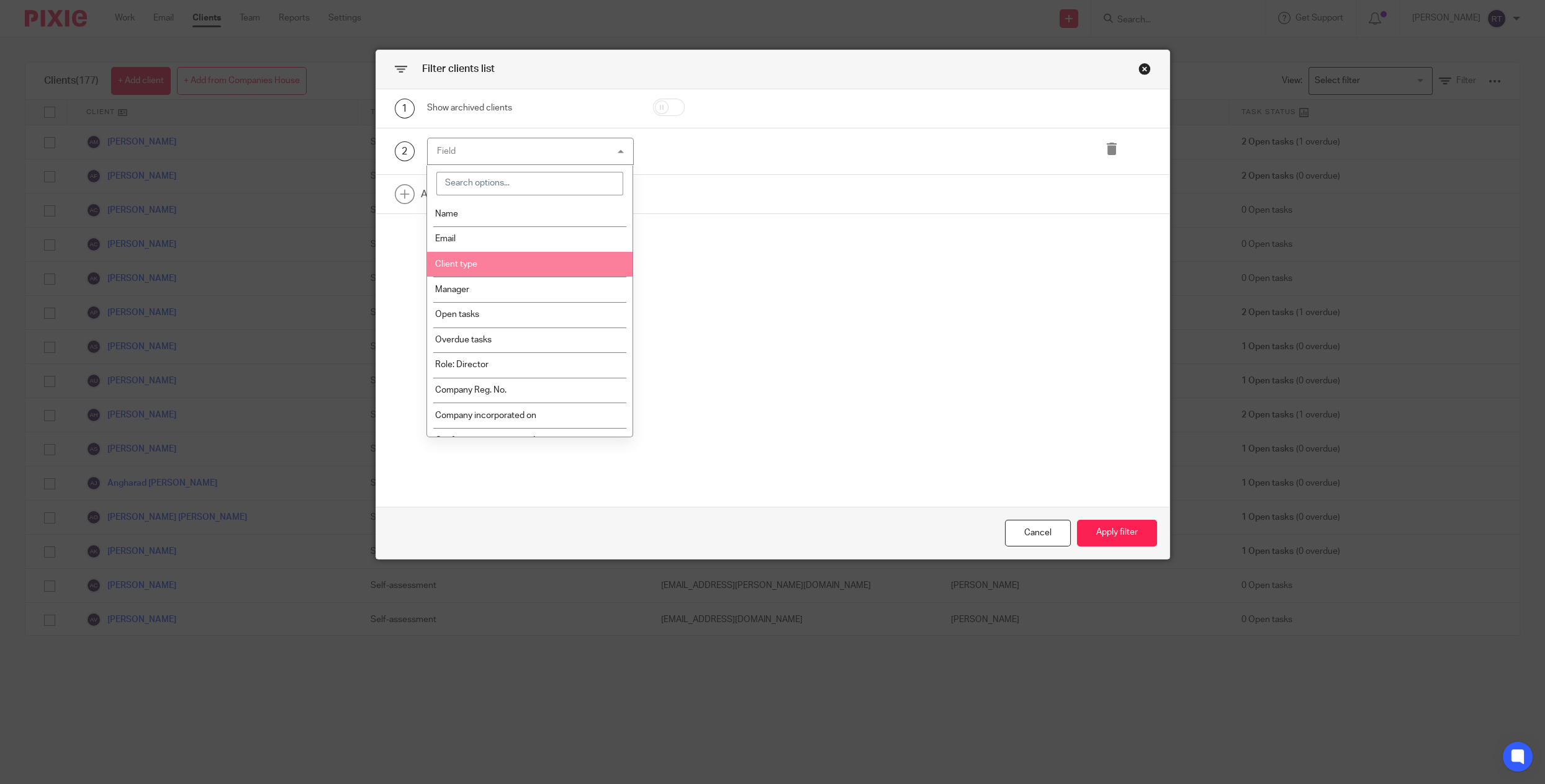
click at [465, 265] on span "Client type" at bounding box center [456, 264] width 42 height 8
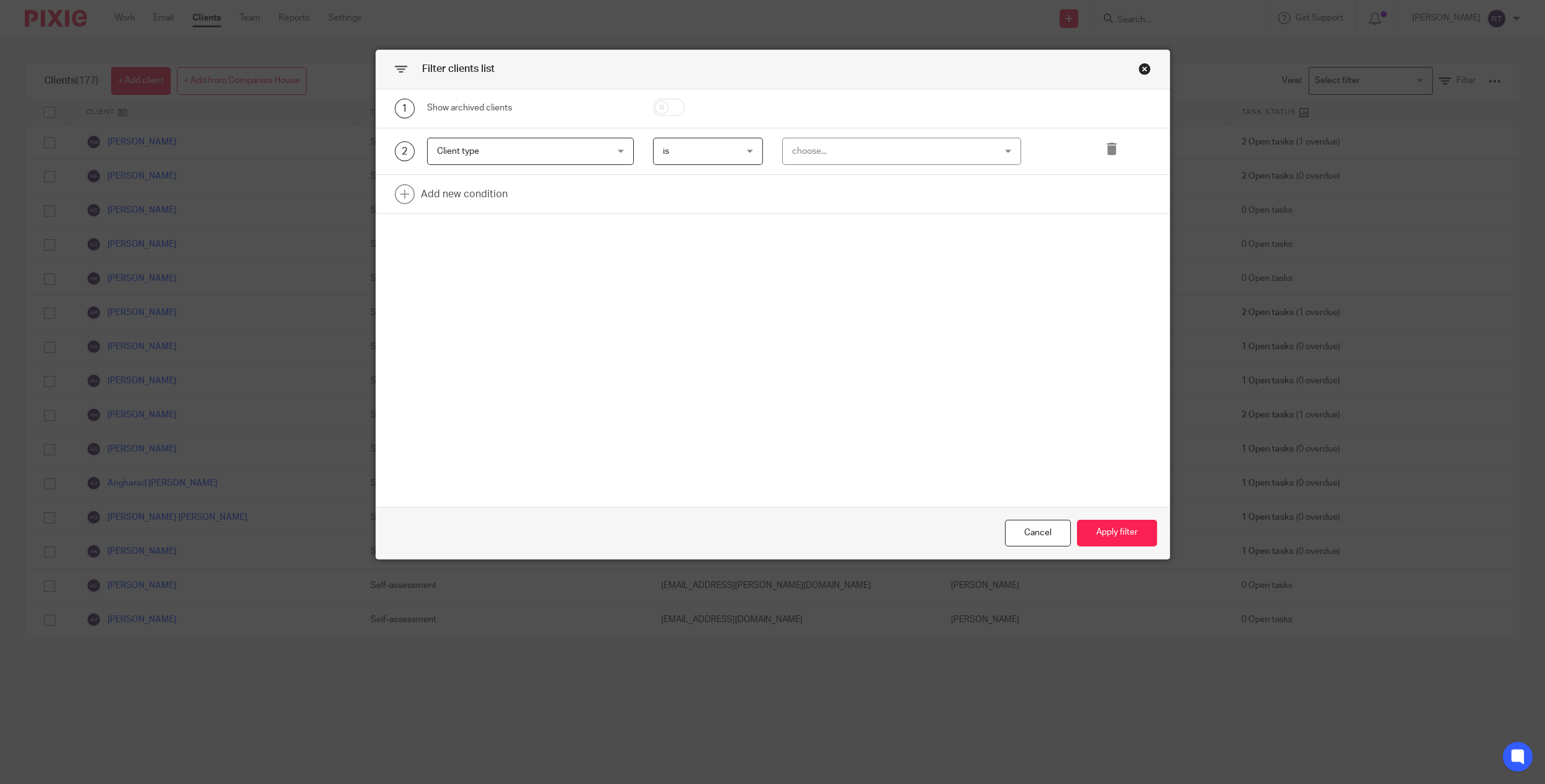
click at [828, 155] on div "choose..." at bounding box center [883, 151] width 183 height 26
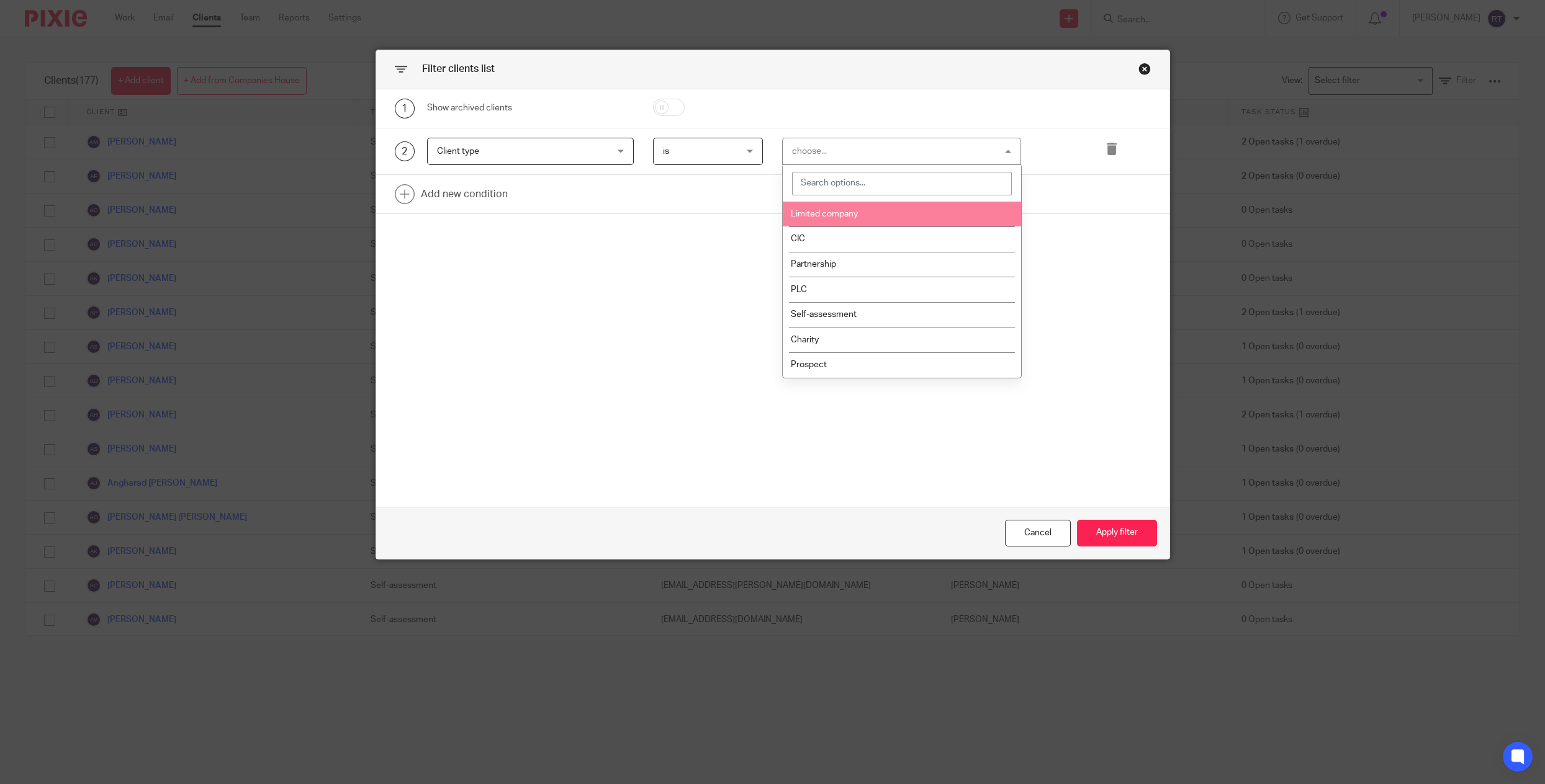
click at [822, 225] on li "Limited company" at bounding box center [901, 214] width 238 height 25
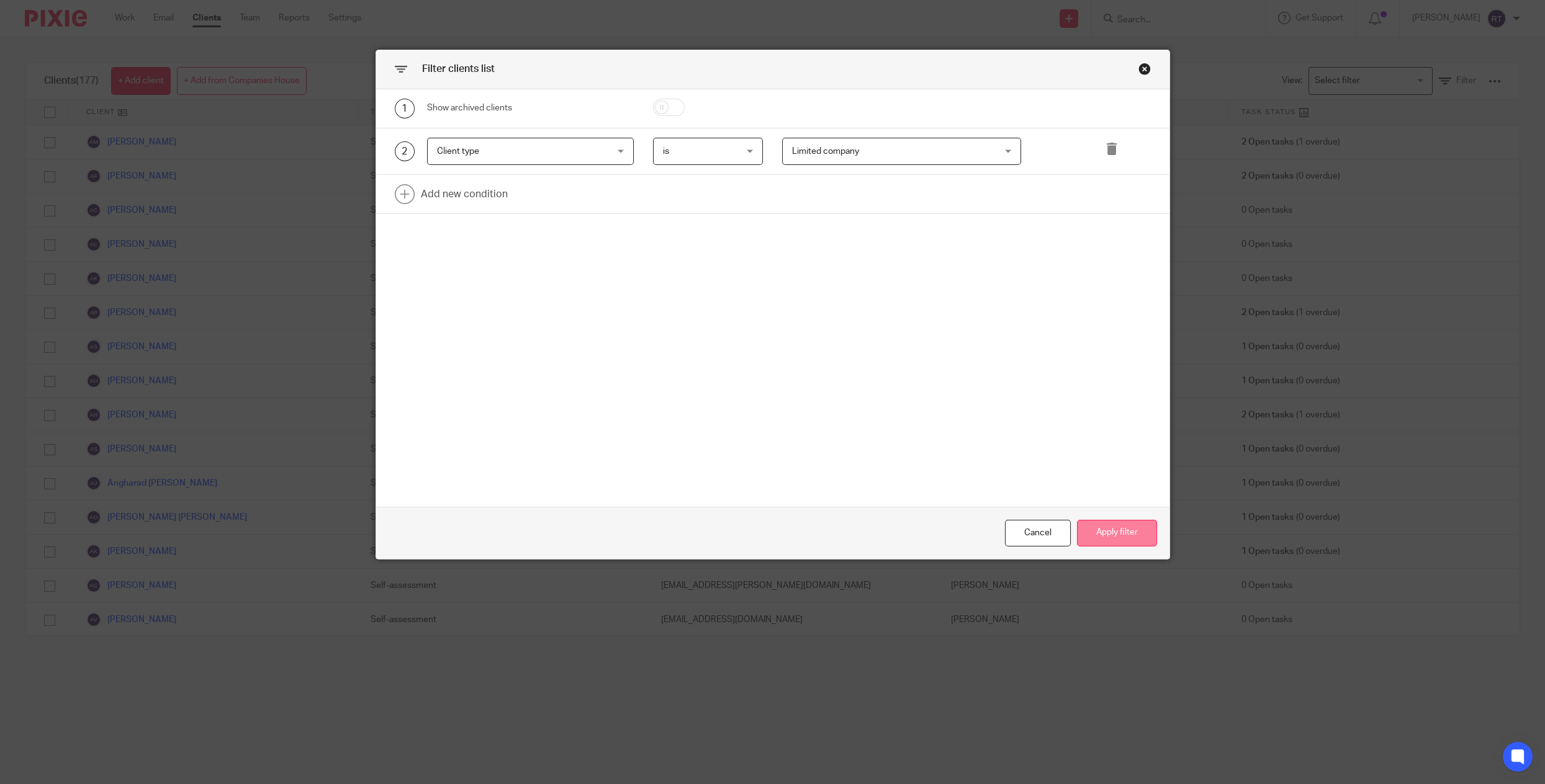
click at [1084, 529] on button "Apply filter" at bounding box center [1117, 534] width 80 height 27
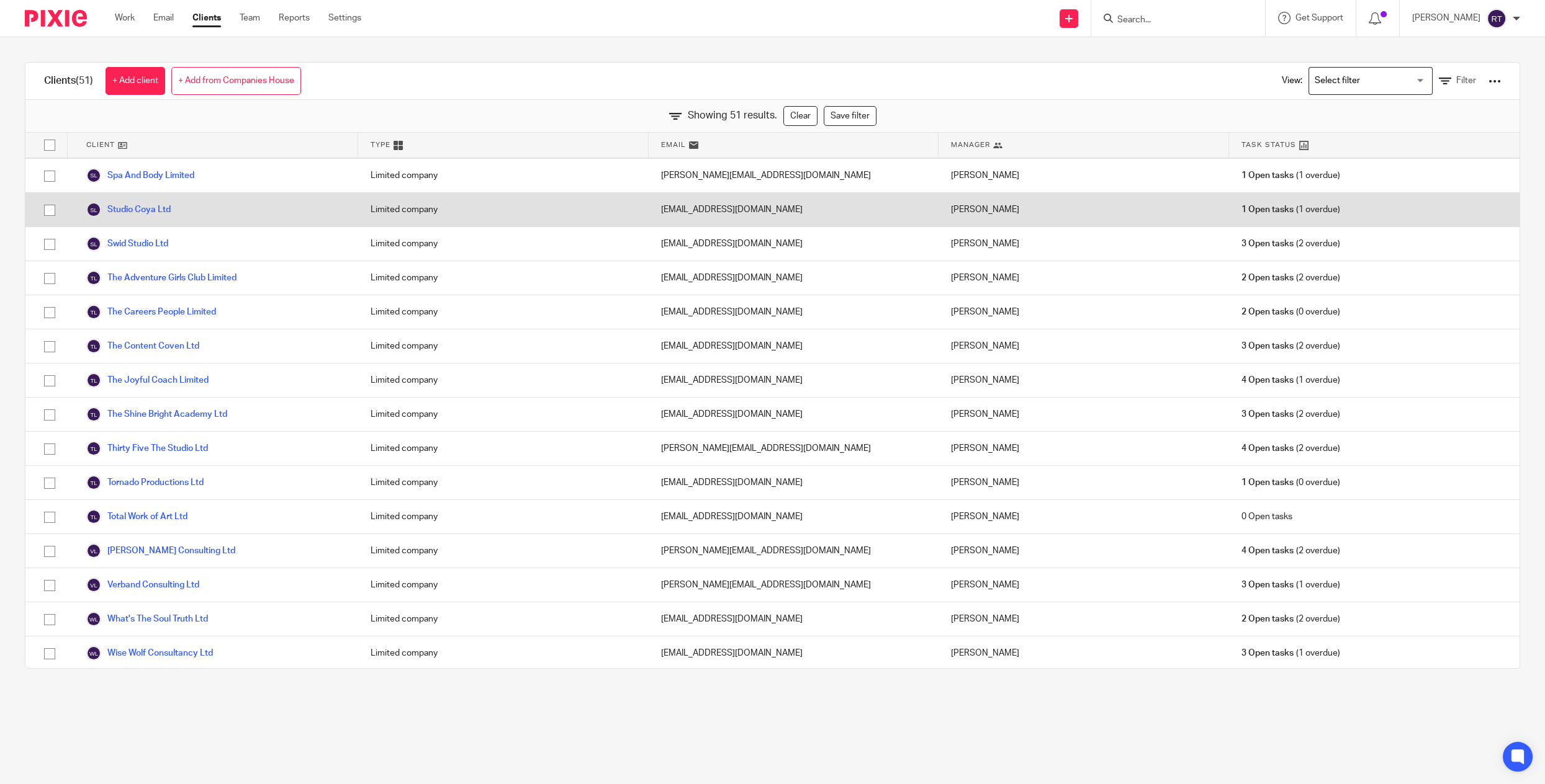
scroll to position [1215, 0]
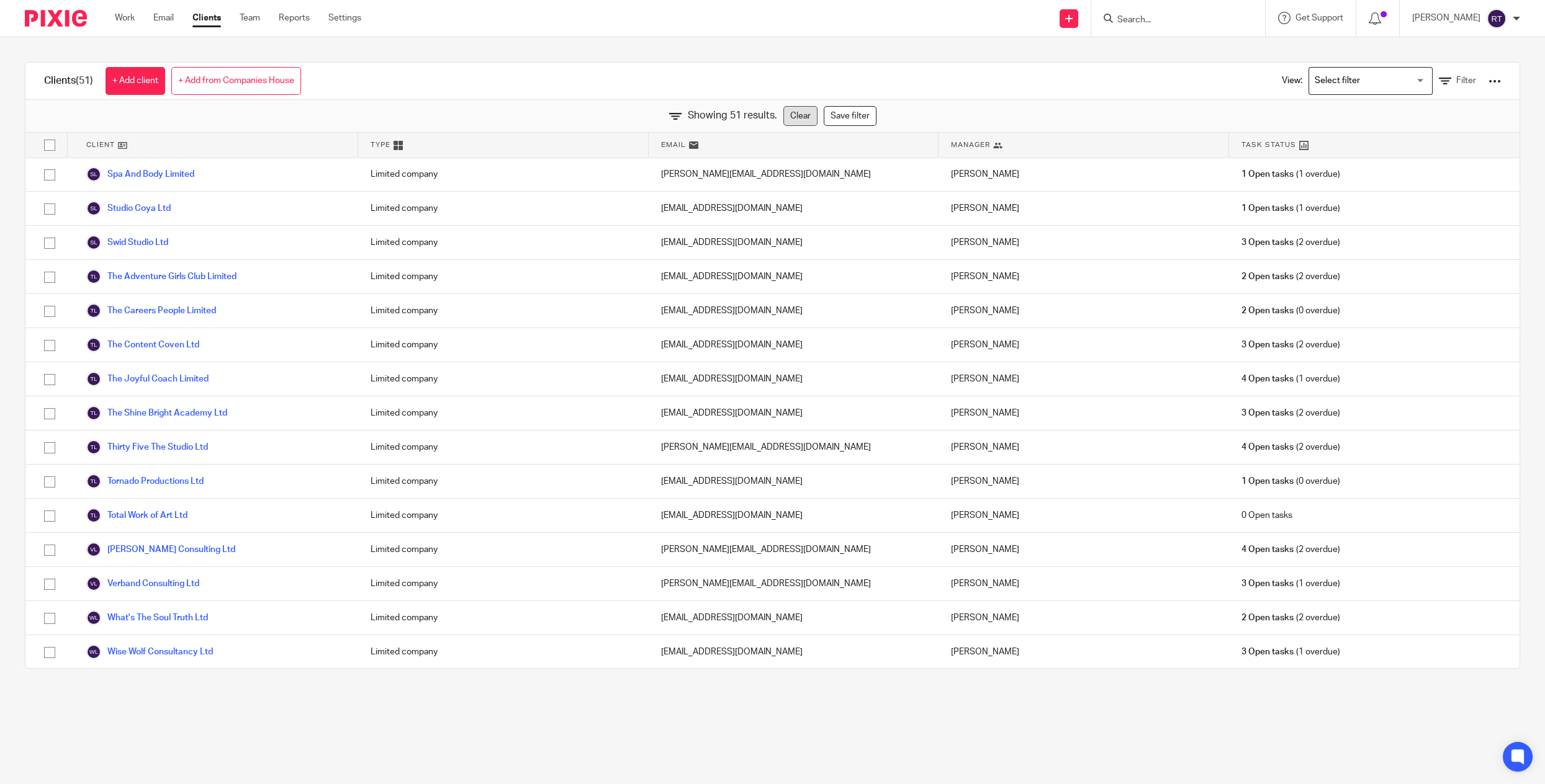
click at [794, 116] on link "Clear" at bounding box center [800, 115] width 34 height 19
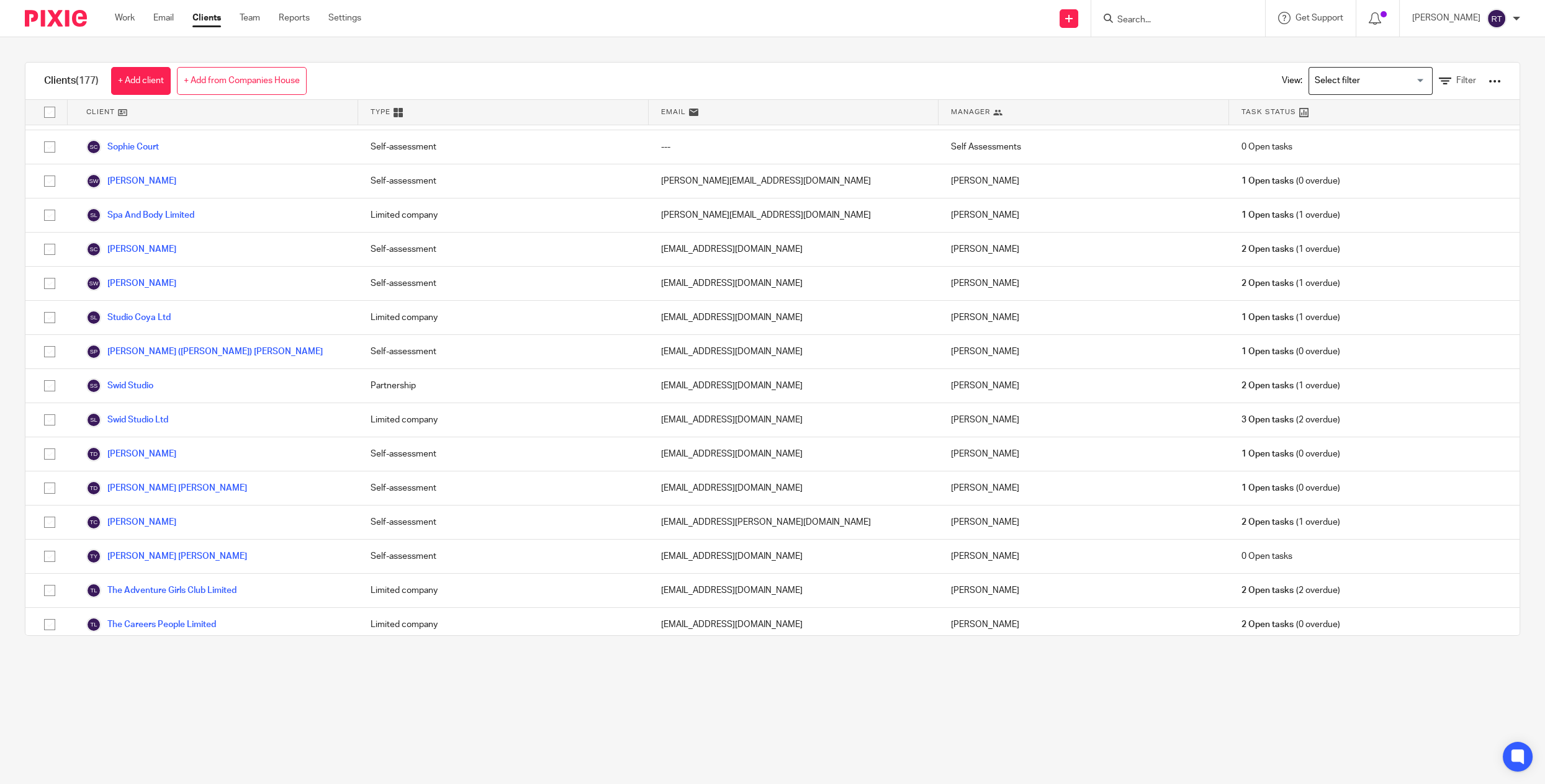
click at [1355, 79] on input "Search for option" at bounding box center [1367, 81] width 115 height 22
click at [1471, 78] on span "Filter" at bounding box center [1465, 80] width 19 height 8
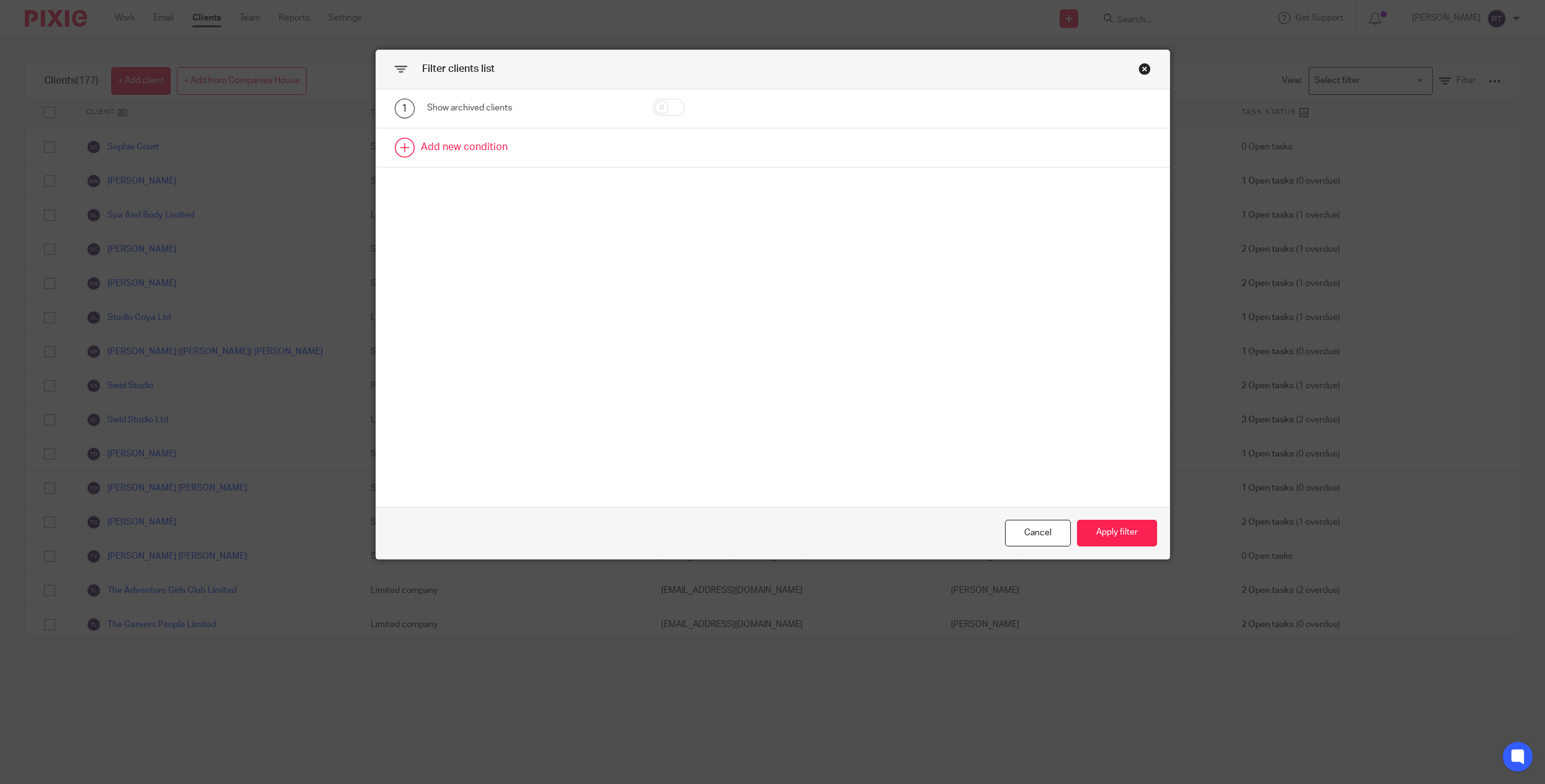
click at [487, 151] on link at bounding box center [772, 147] width 793 height 38
click at [472, 152] on div "Field" at bounding box center [515, 151] width 157 height 26
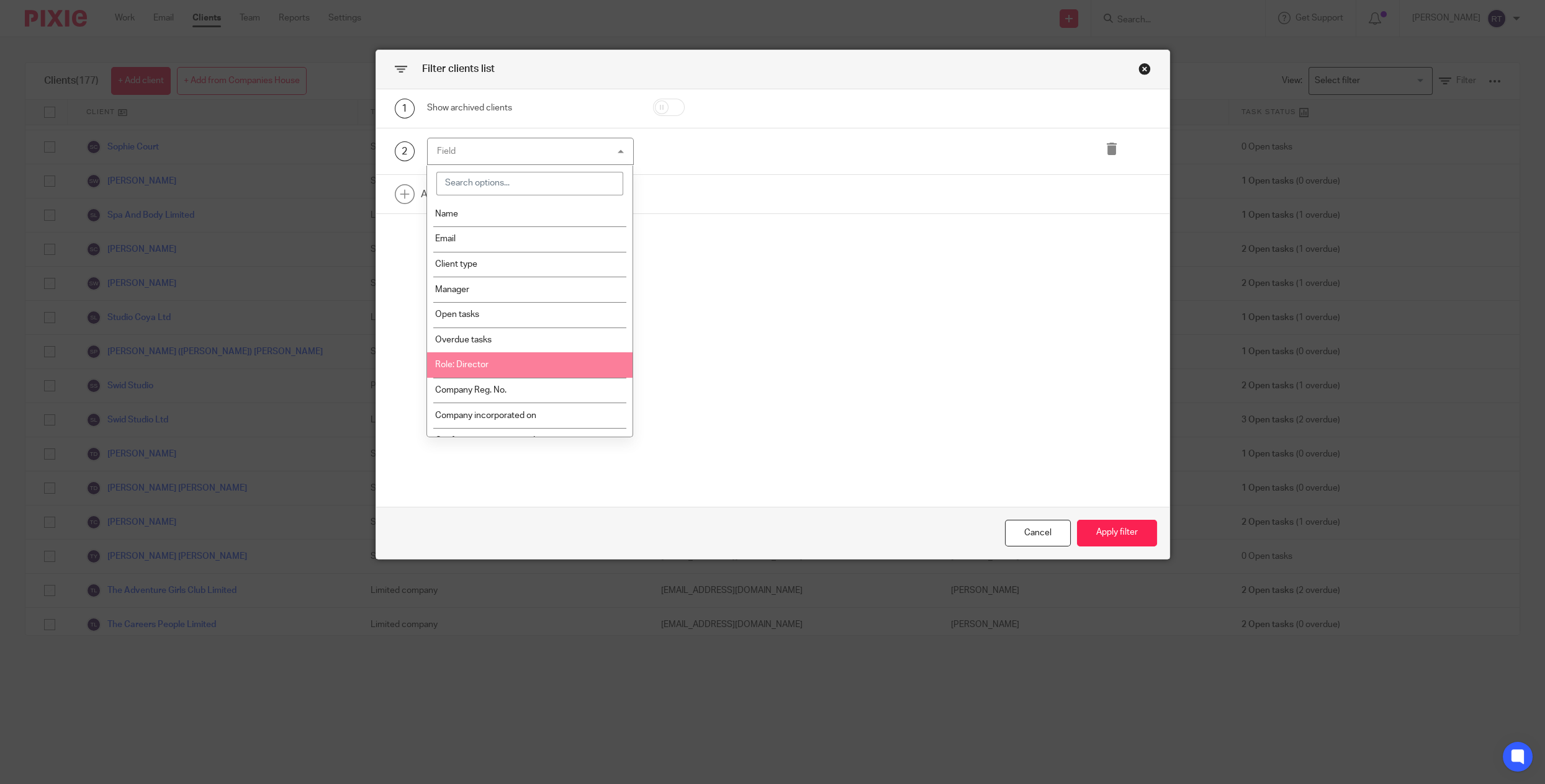
scroll to position [8, 0]
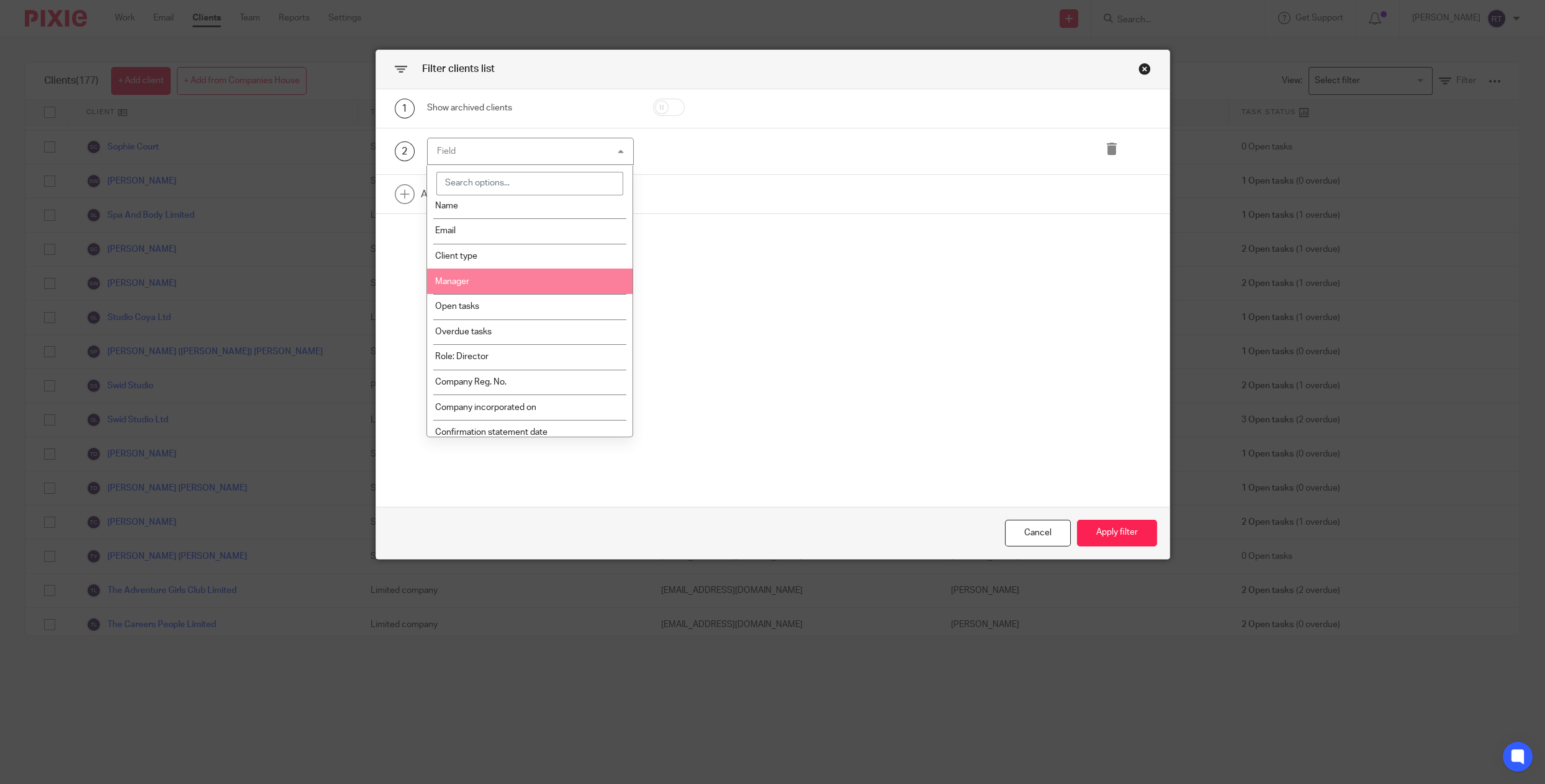
click at [487, 280] on li "Manager" at bounding box center [530, 282] width 206 height 25
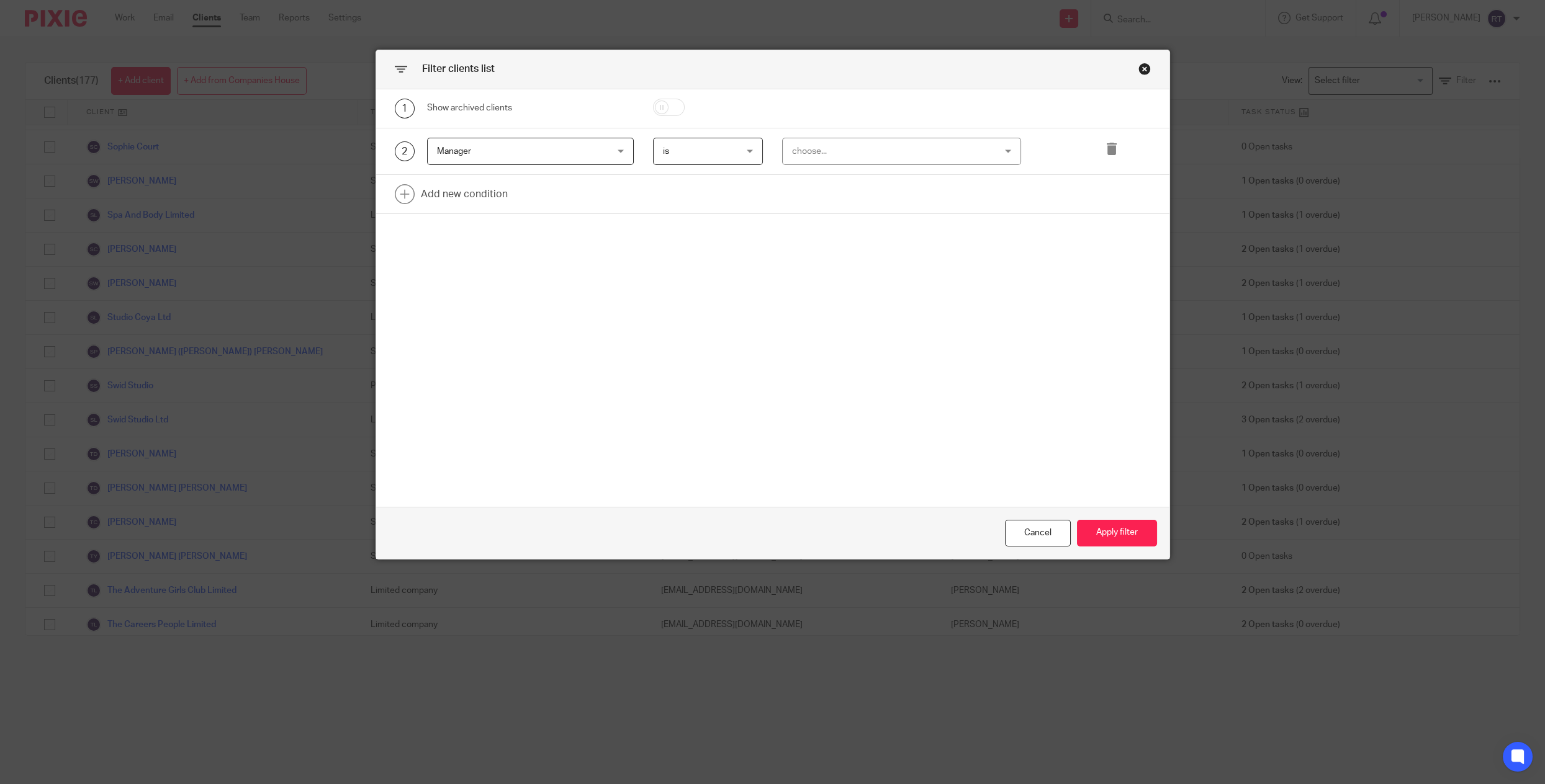
click at [856, 148] on div "choose..." at bounding box center [883, 151] width 183 height 26
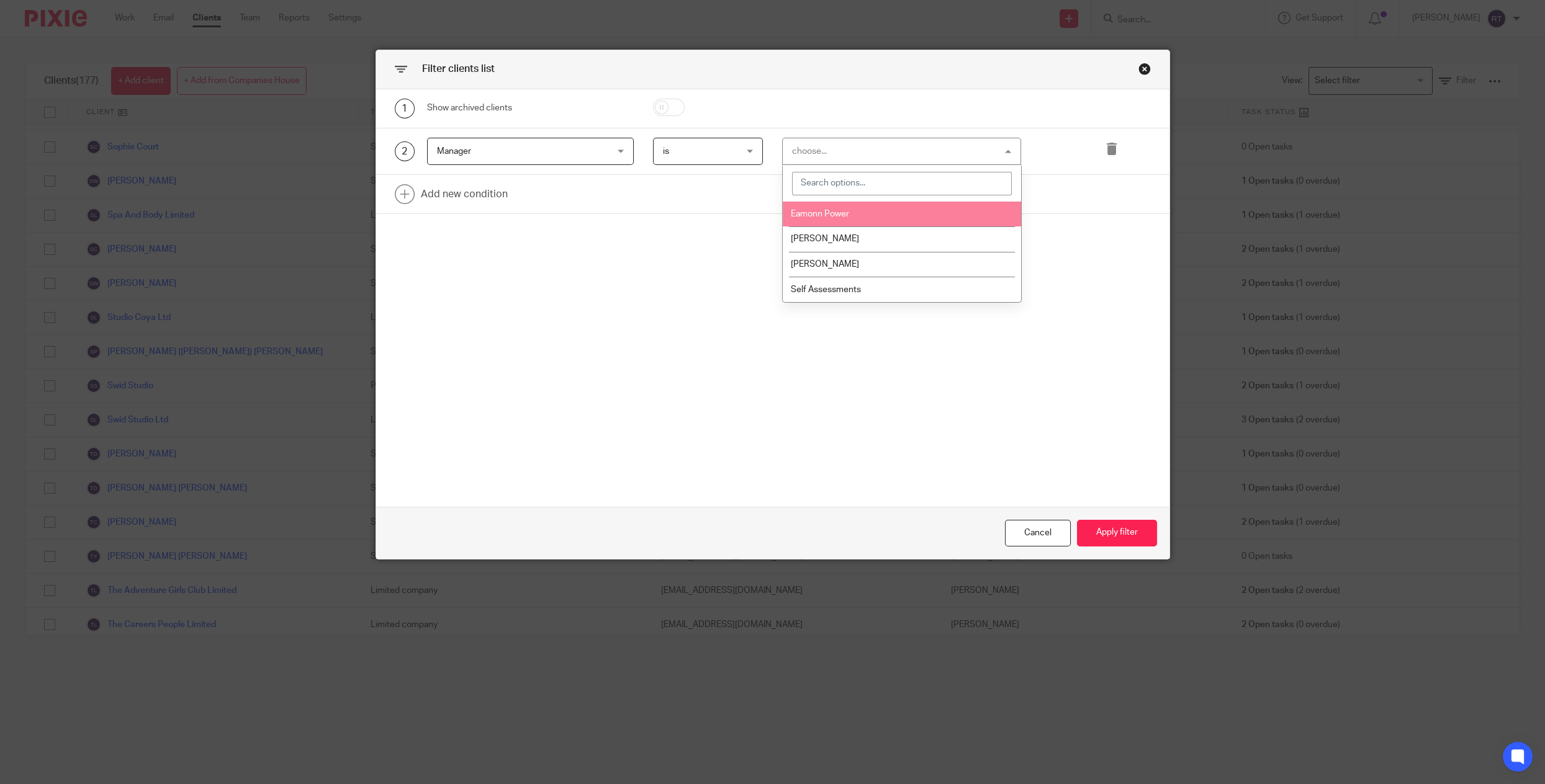
click at [542, 151] on span "Manager" at bounding box center [515, 151] width 157 height 26
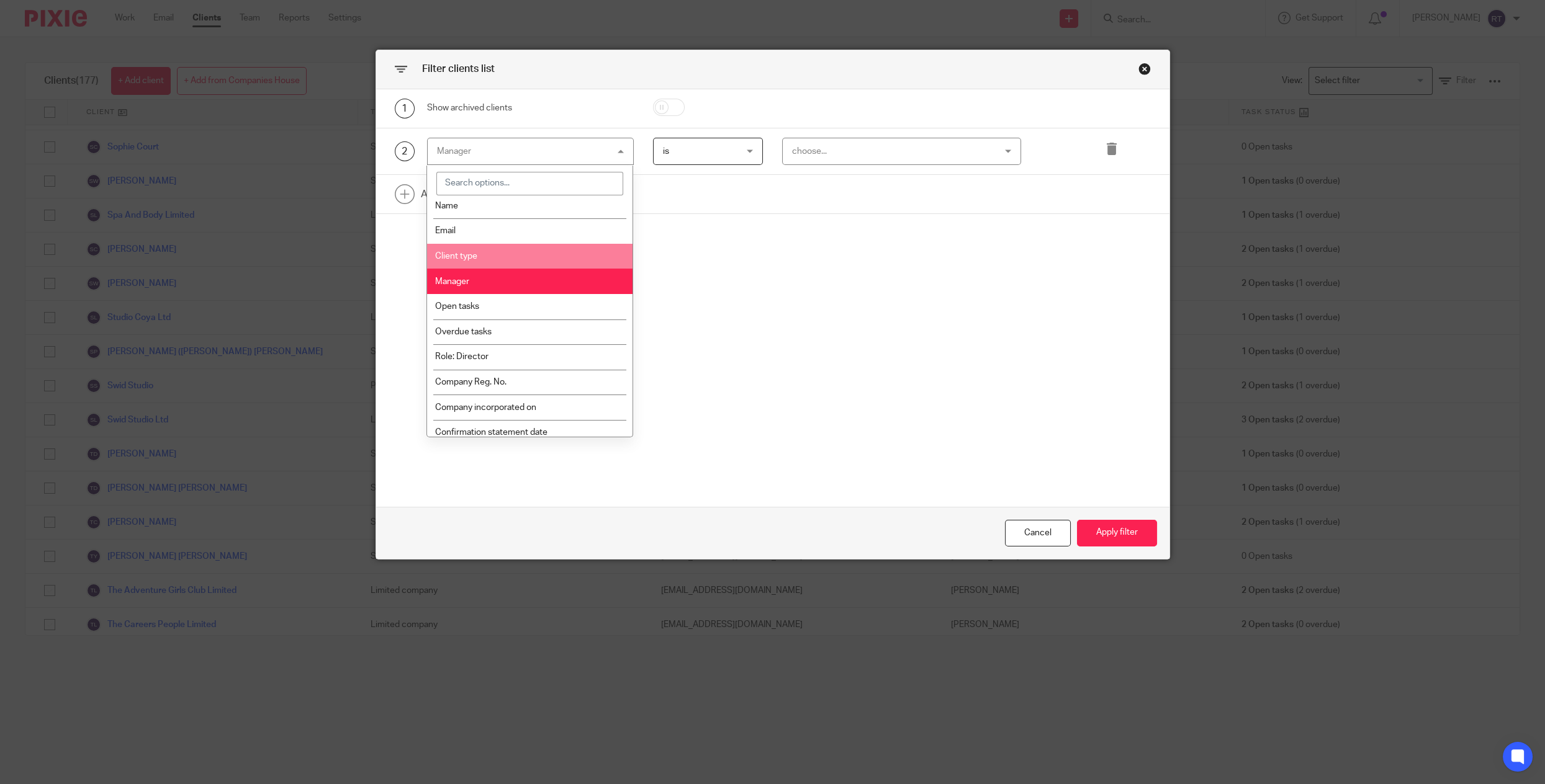
click at [487, 248] on li "Client type" at bounding box center [530, 256] width 206 height 25
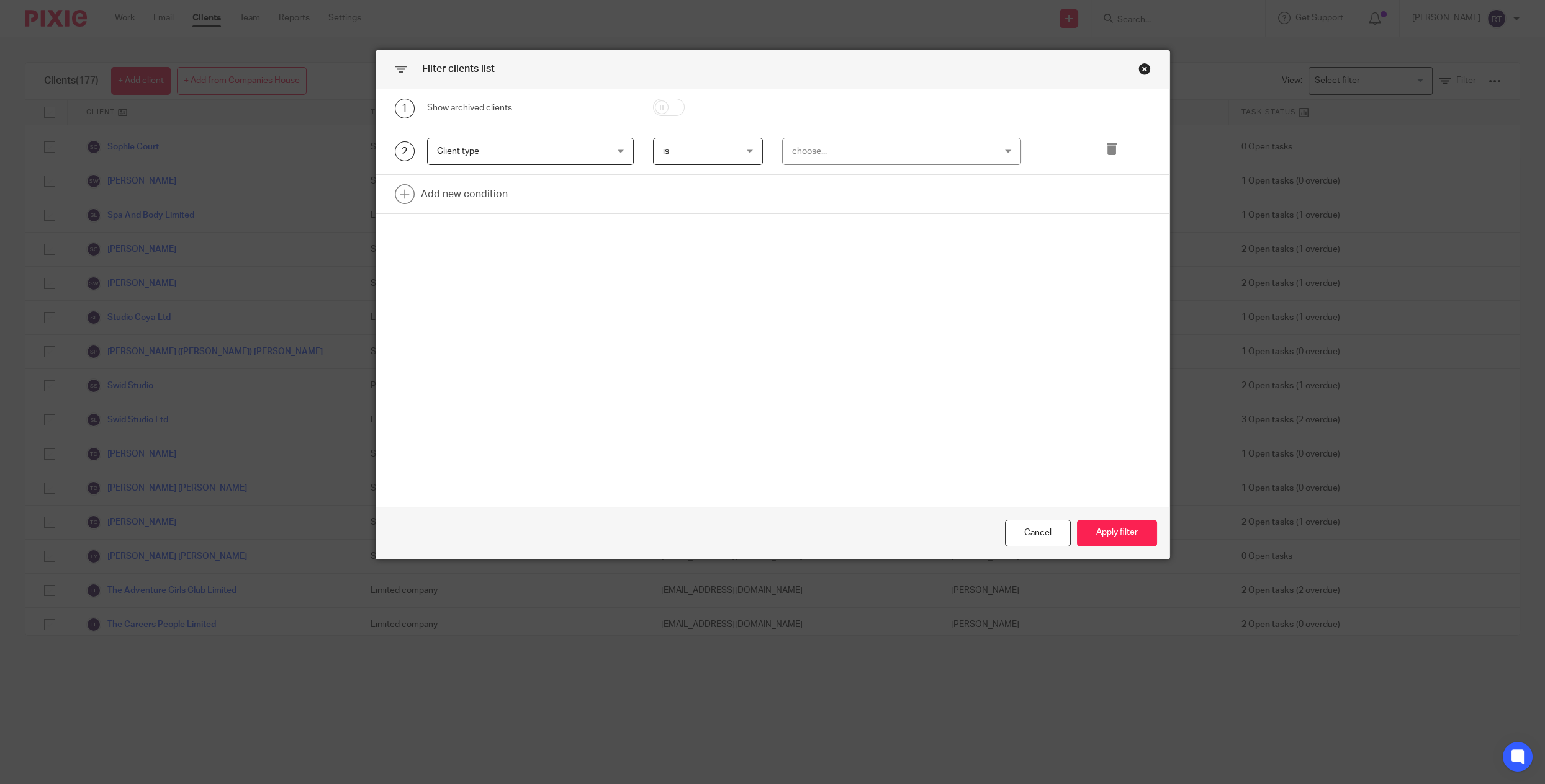
click at [796, 161] on div "choose..." at bounding box center [883, 151] width 183 height 26
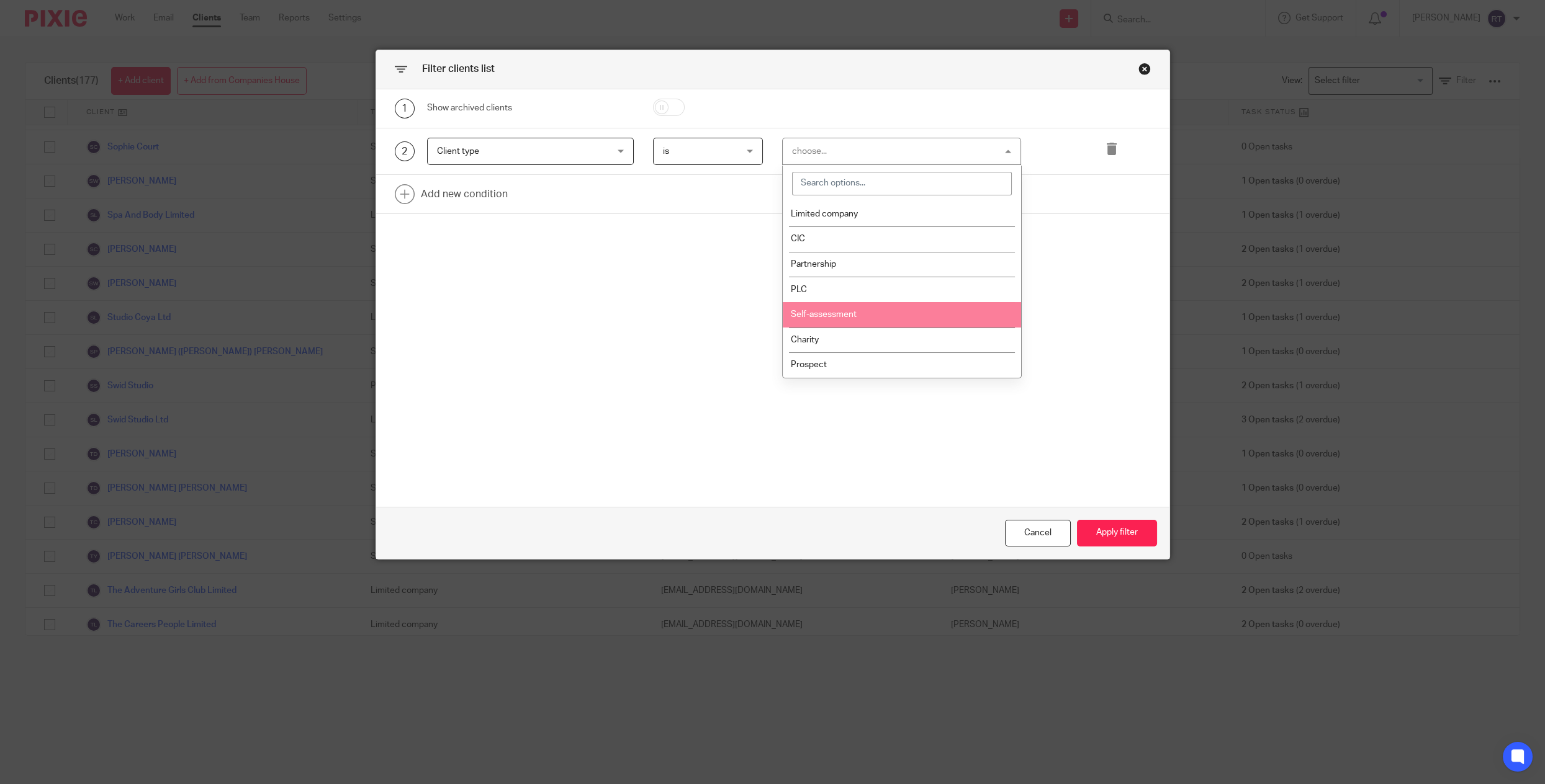
click at [789, 323] on li "Self-assessment" at bounding box center [901, 315] width 238 height 25
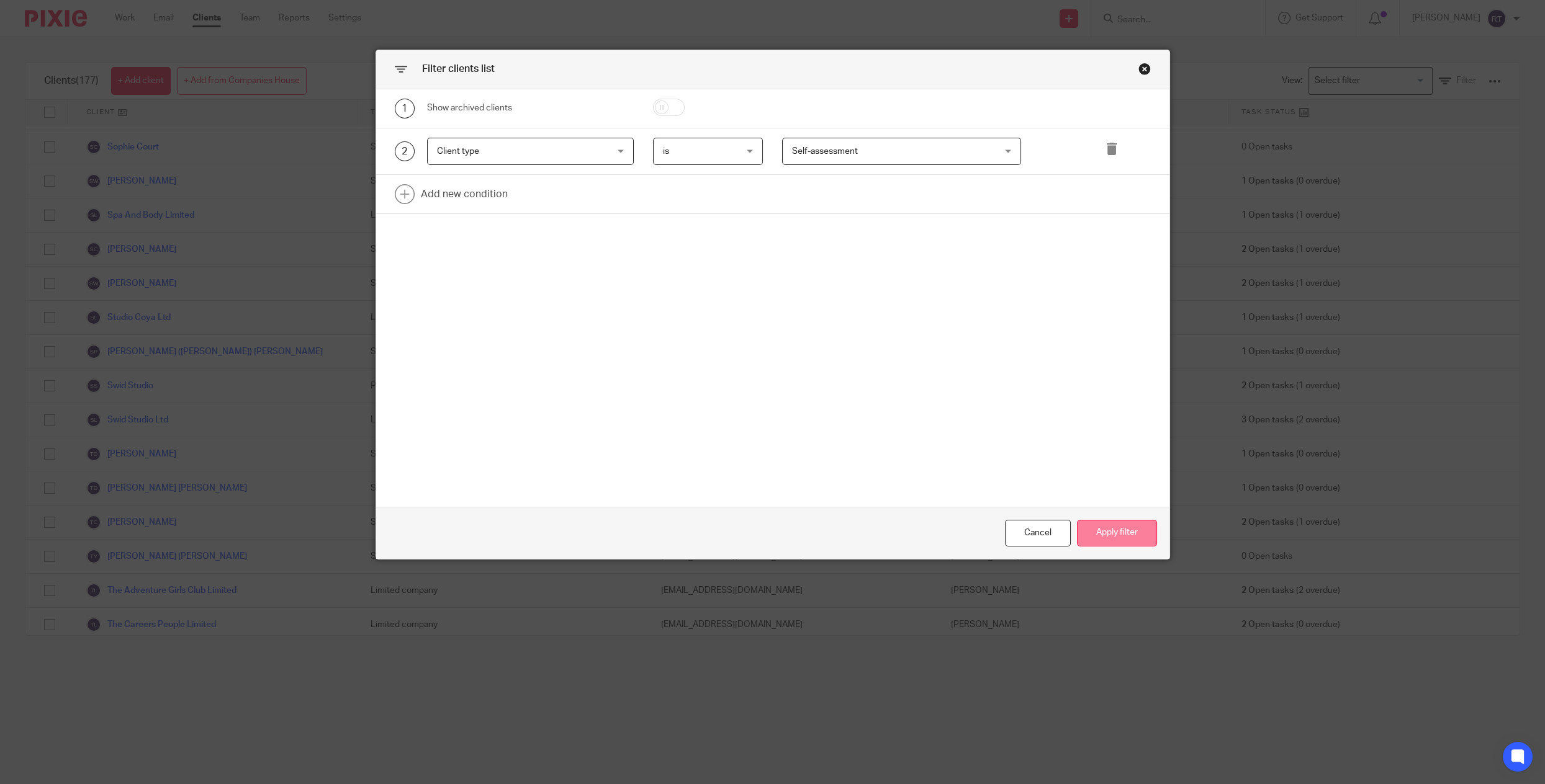
click at [1102, 529] on button "Apply filter" at bounding box center [1117, 534] width 80 height 27
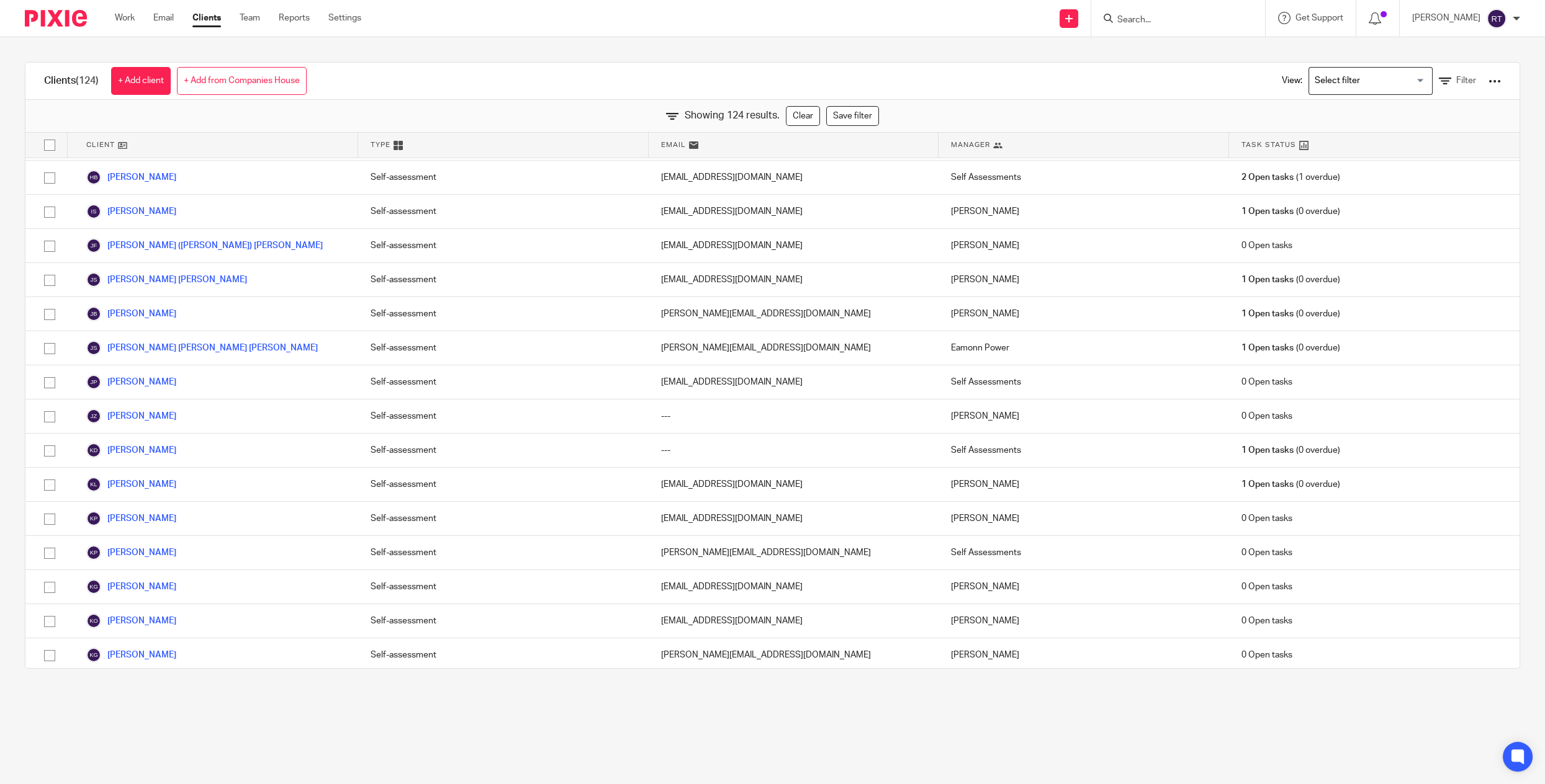
scroll to position [1938, 0]
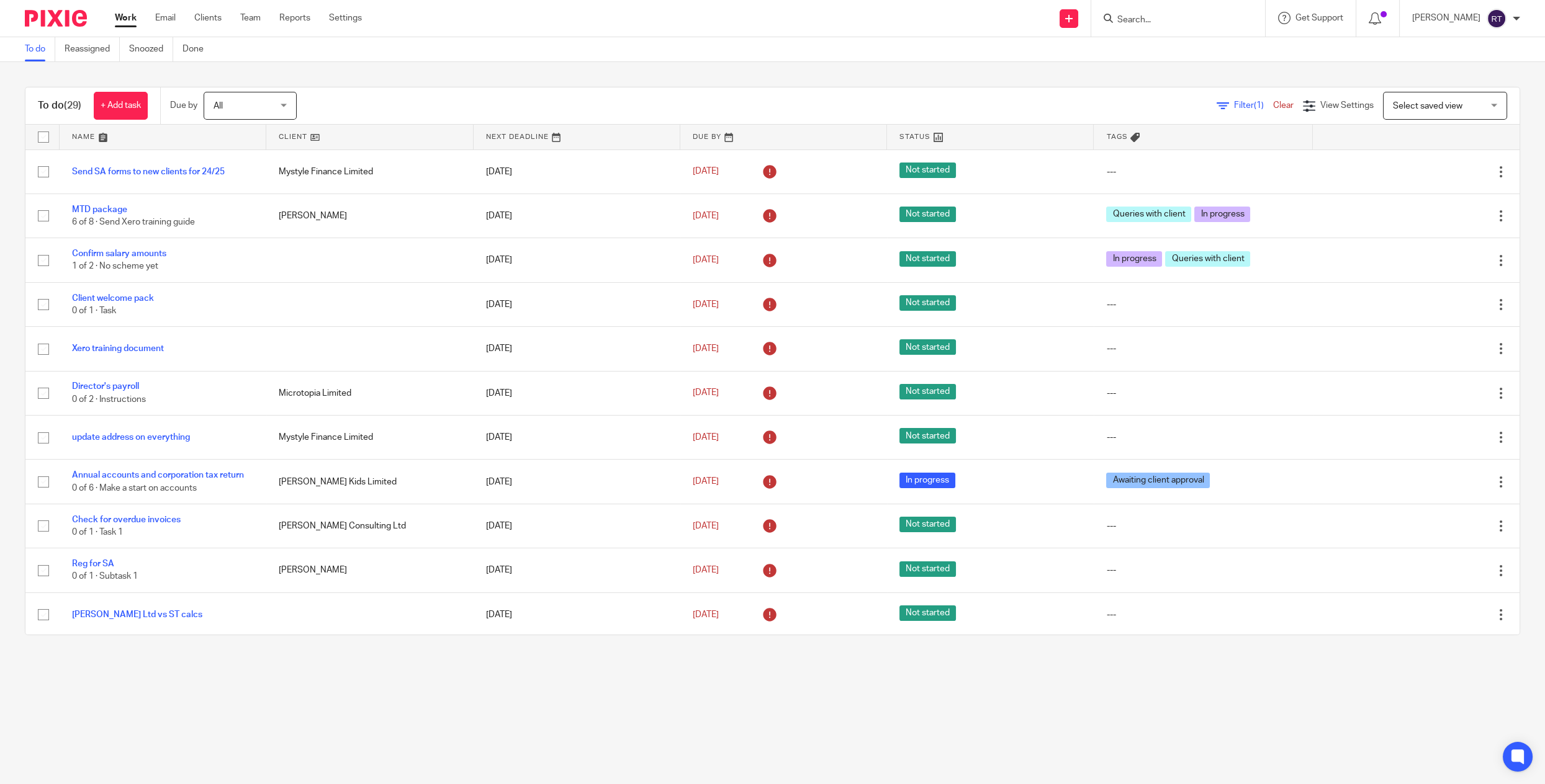
click at [1172, 17] on input "Search" at bounding box center [1172, 20] width 112 height 11
click at [251, 17] on link "Team" at bounding box center [250, 18] width 20 height 13
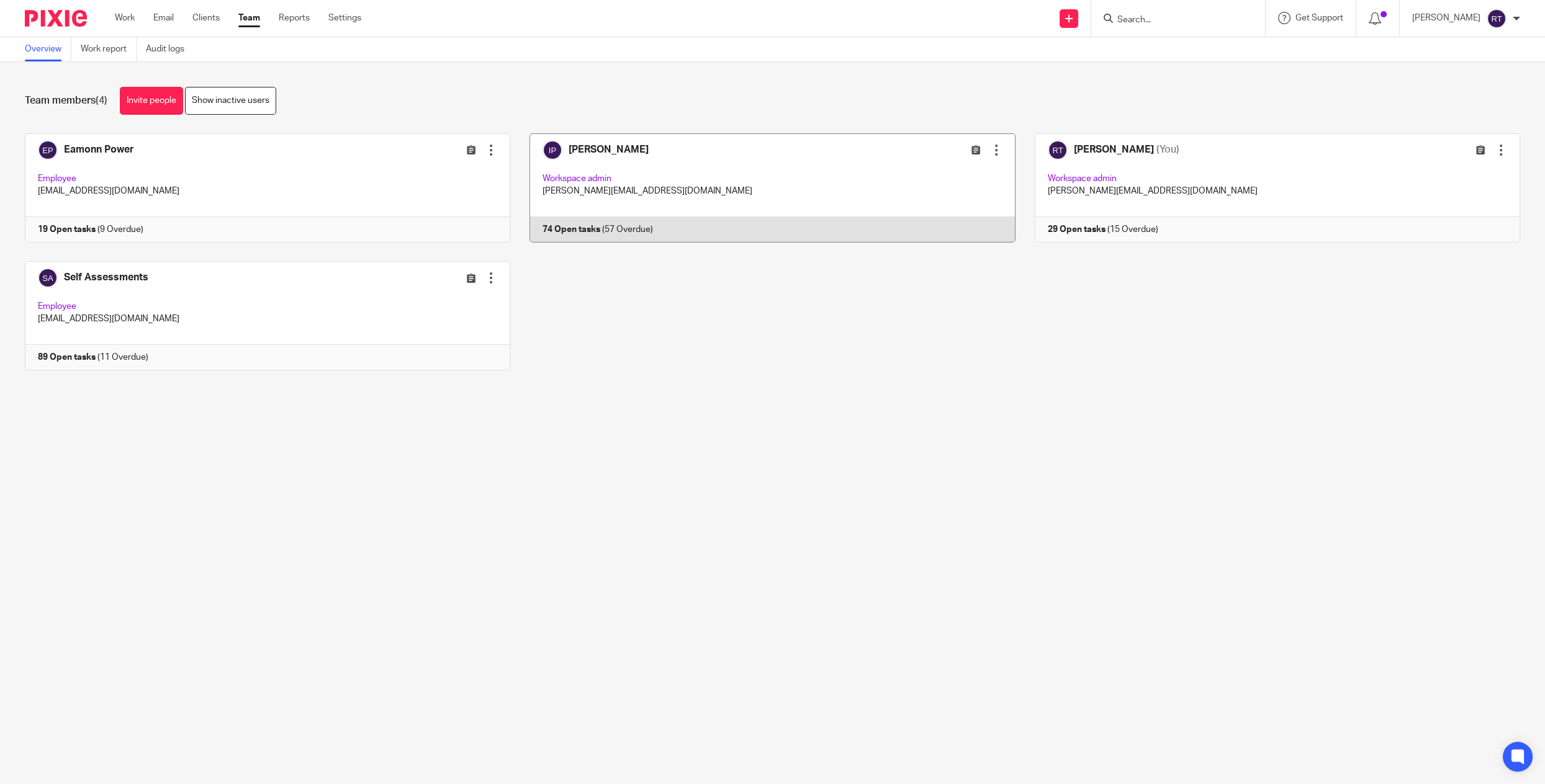
click at [619, 182] on link at bounding box center [762, 188] width 504 height 109
click at [521, 251] on div "Eamonn Power Edit user Transfer Deactivate user Employee [EMAIL_ADDRESS][DOMAIN…" at bounding box center [763, 261] width 1515 height 255
click at [548, 213] on link at bounding box center [762, 188] width 504 height 109
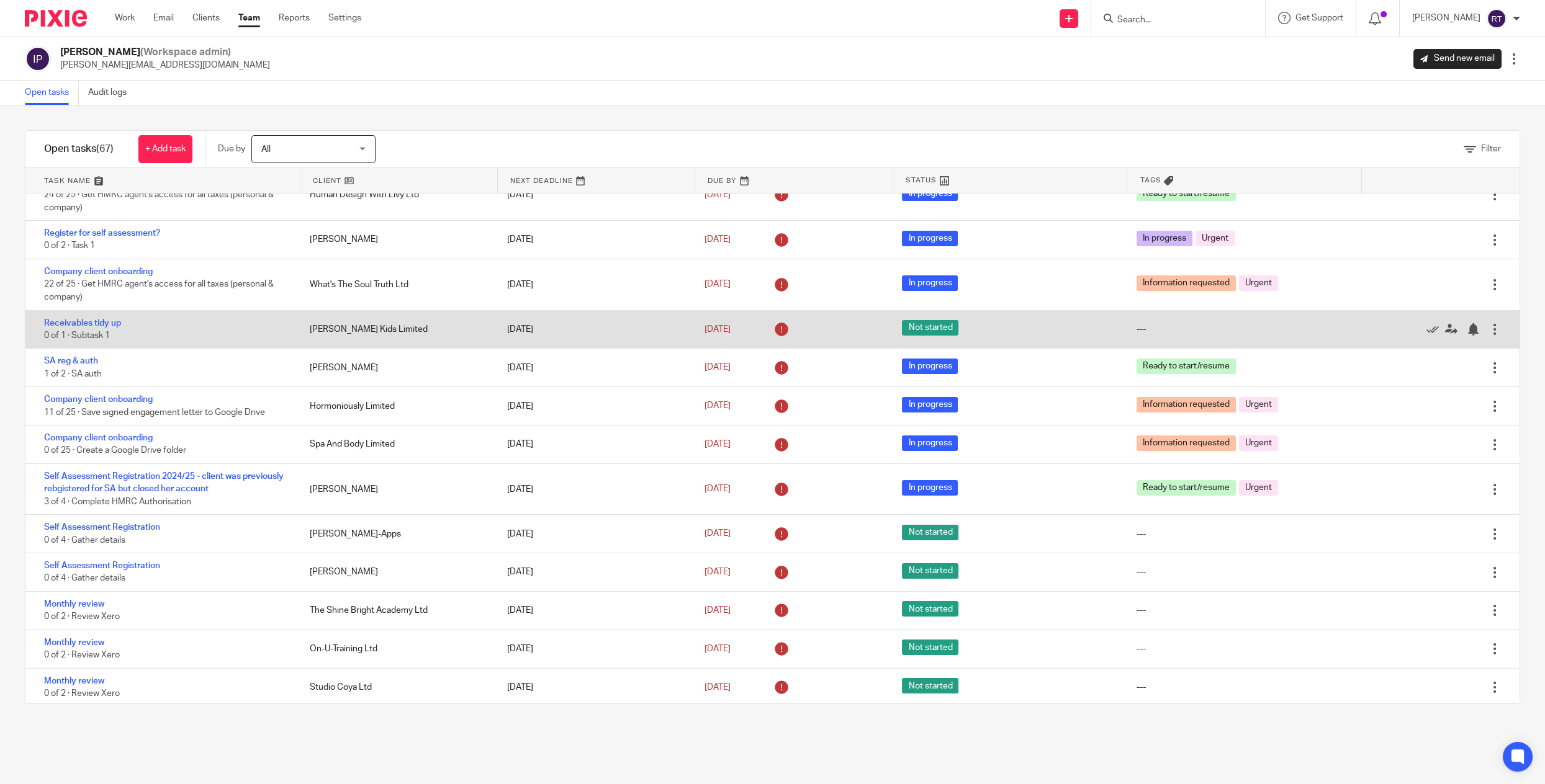
scroll to position [332, 0]
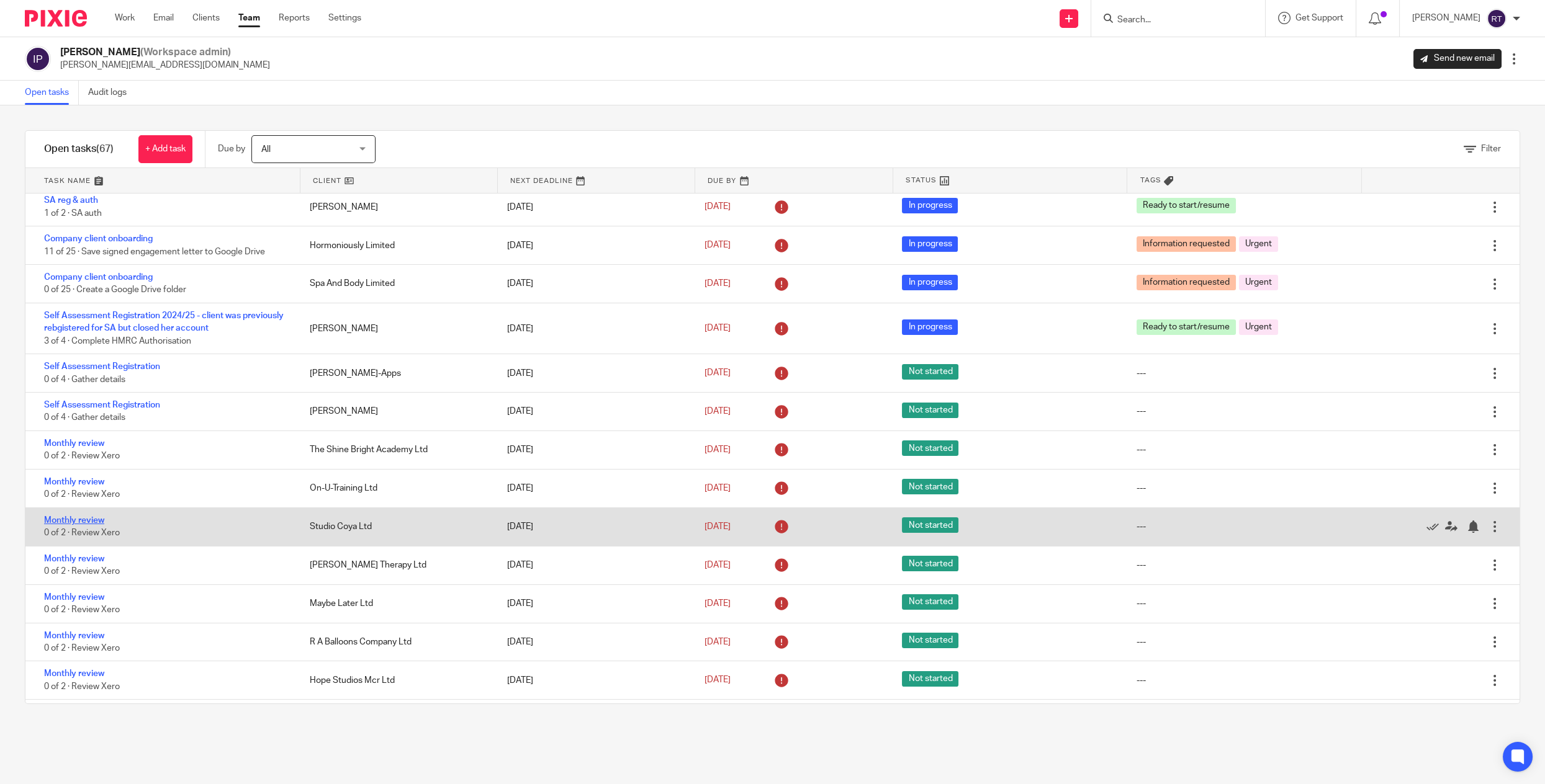
click at [46, 525] on link "Monthly review" at bounding box center [74, 520] width 60 height 8
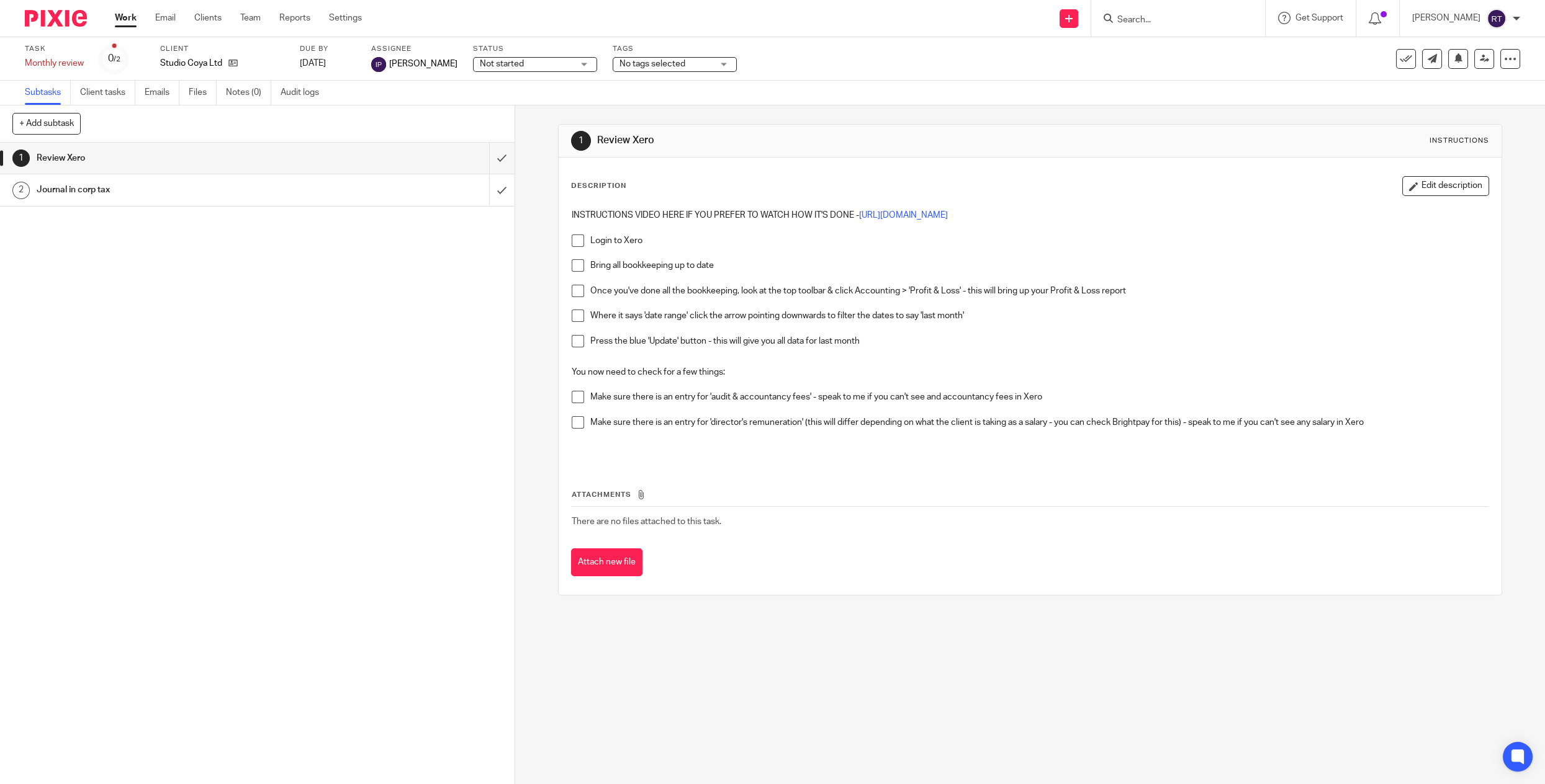
click at [575, 264] on span at bounding box center [578, 266] width 13 height 13
click at [577, 240] on span at bounding box center [578, 240] width 13 height 13
click at [581, 293] on span at bounding box center [578, 291] width 13 height 13
click at [576, 315] on span at bounding box center [578, 315] width 13 height 13
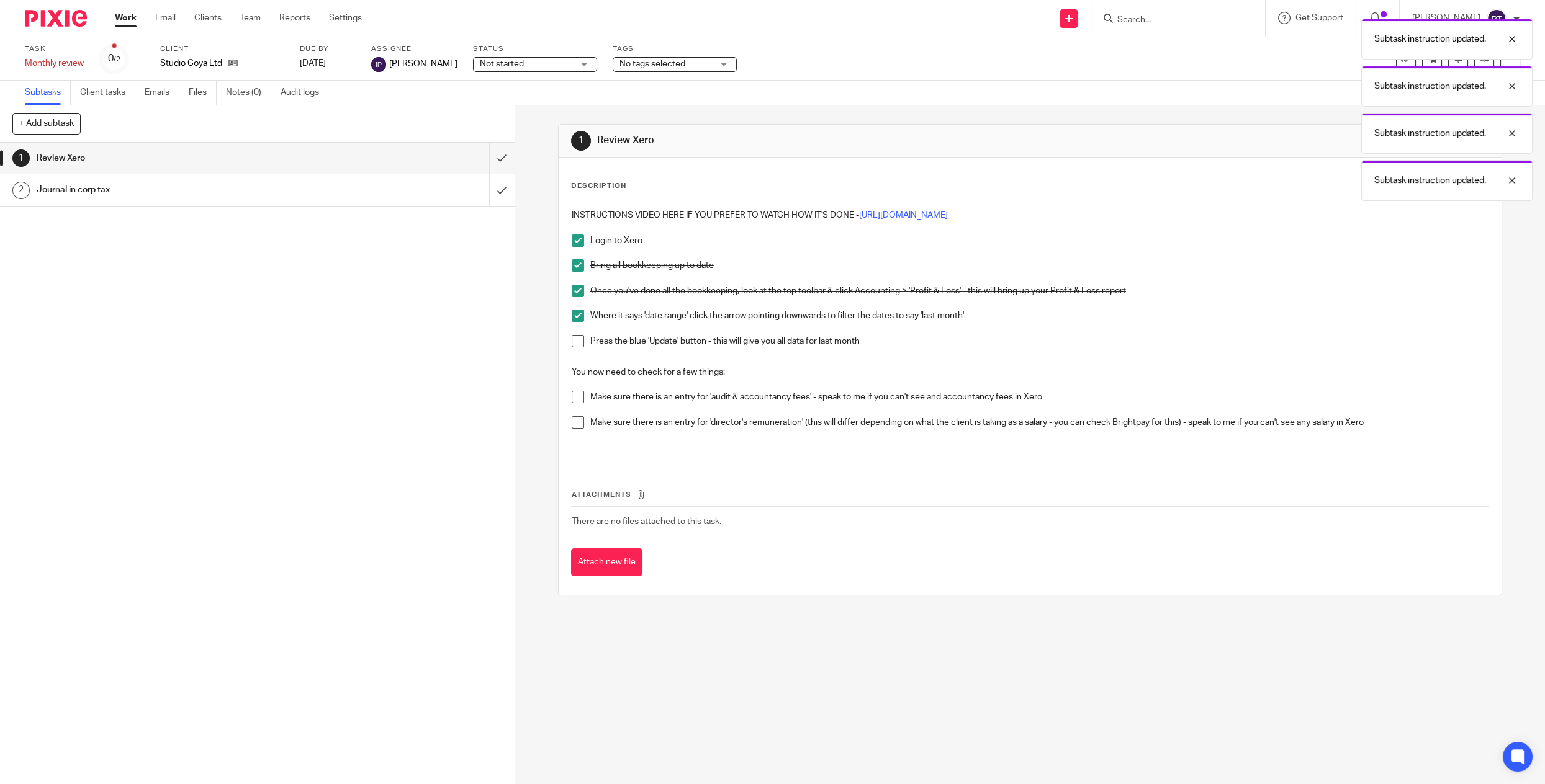
click at [572, 344] on span at bounding box center [578, 341] width 13 height 13
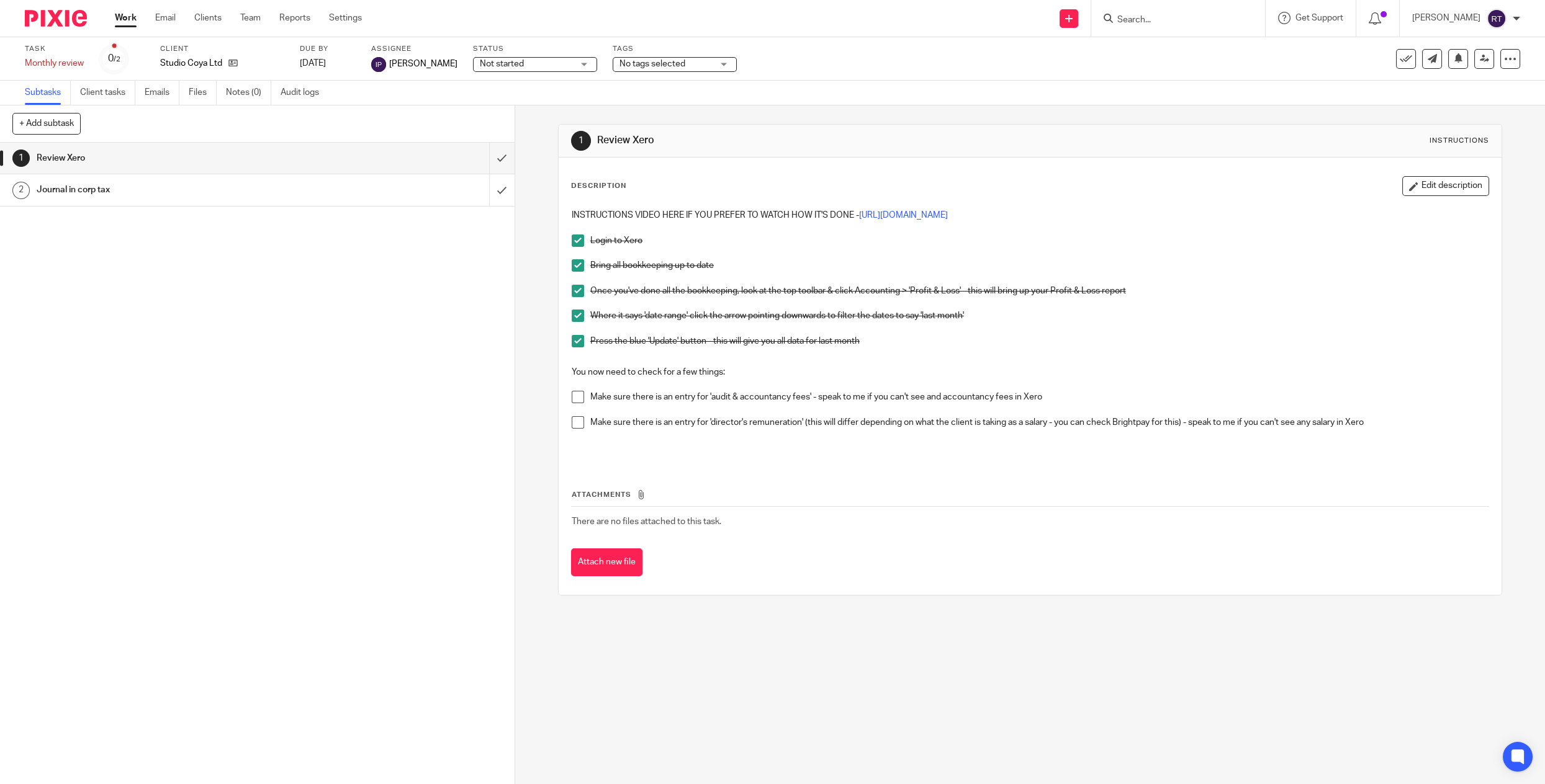
click at [576, 396] on span at bounding box center [578, 397] width 13 height 13
click at [575, 420] on span at bounding box center [578, 422] width 13 height 13
click at [362, 195] on div "Journal in corp tax" at bounding box center [256, 189] width 440 height 19
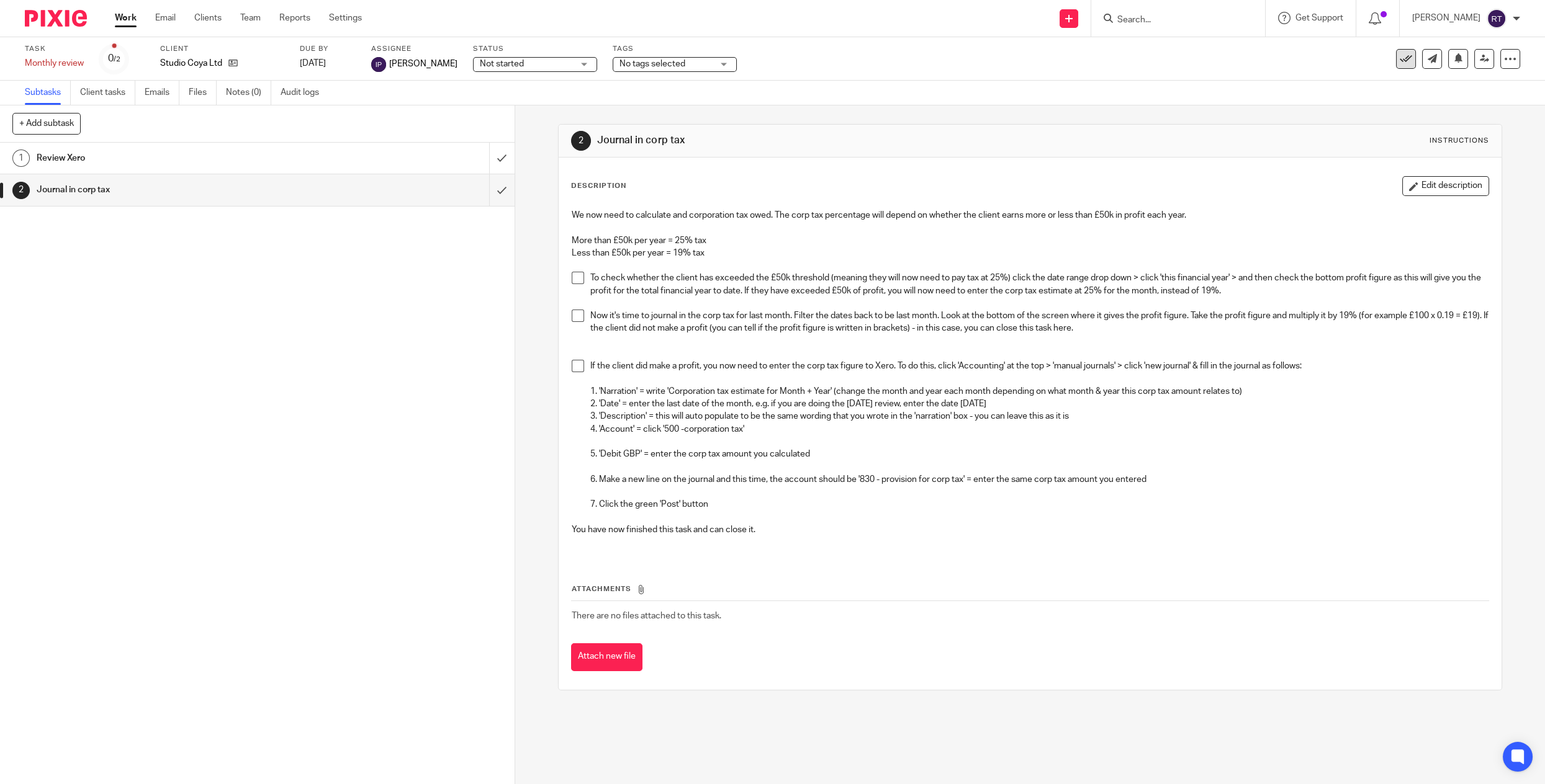
click at [1410, 59] on icon at bounding box center [1405, 58] width 13 height 13
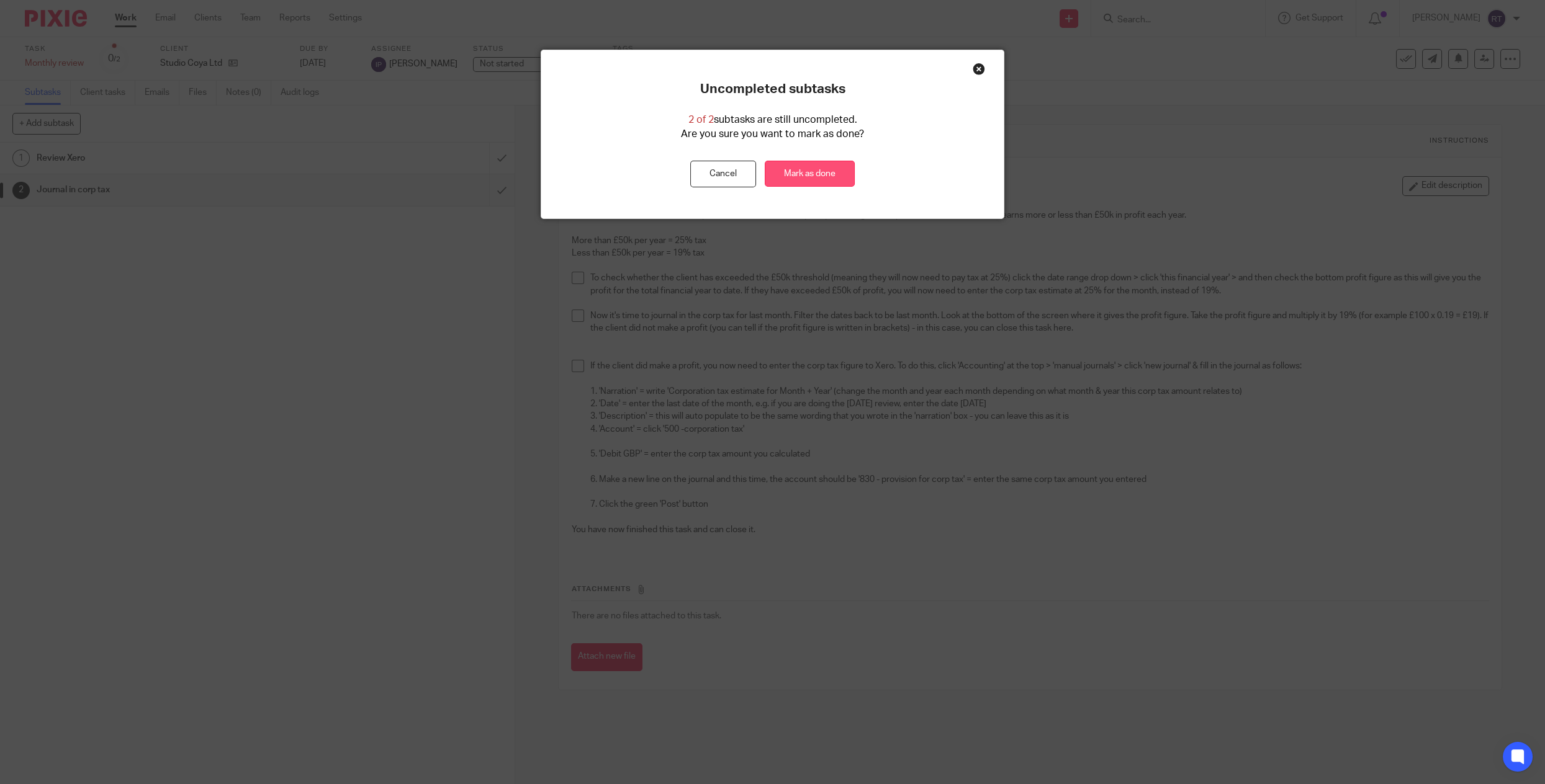
click at [823, 169] on link "Mark as done" at bounding box center [810, 174] width 90 height 27
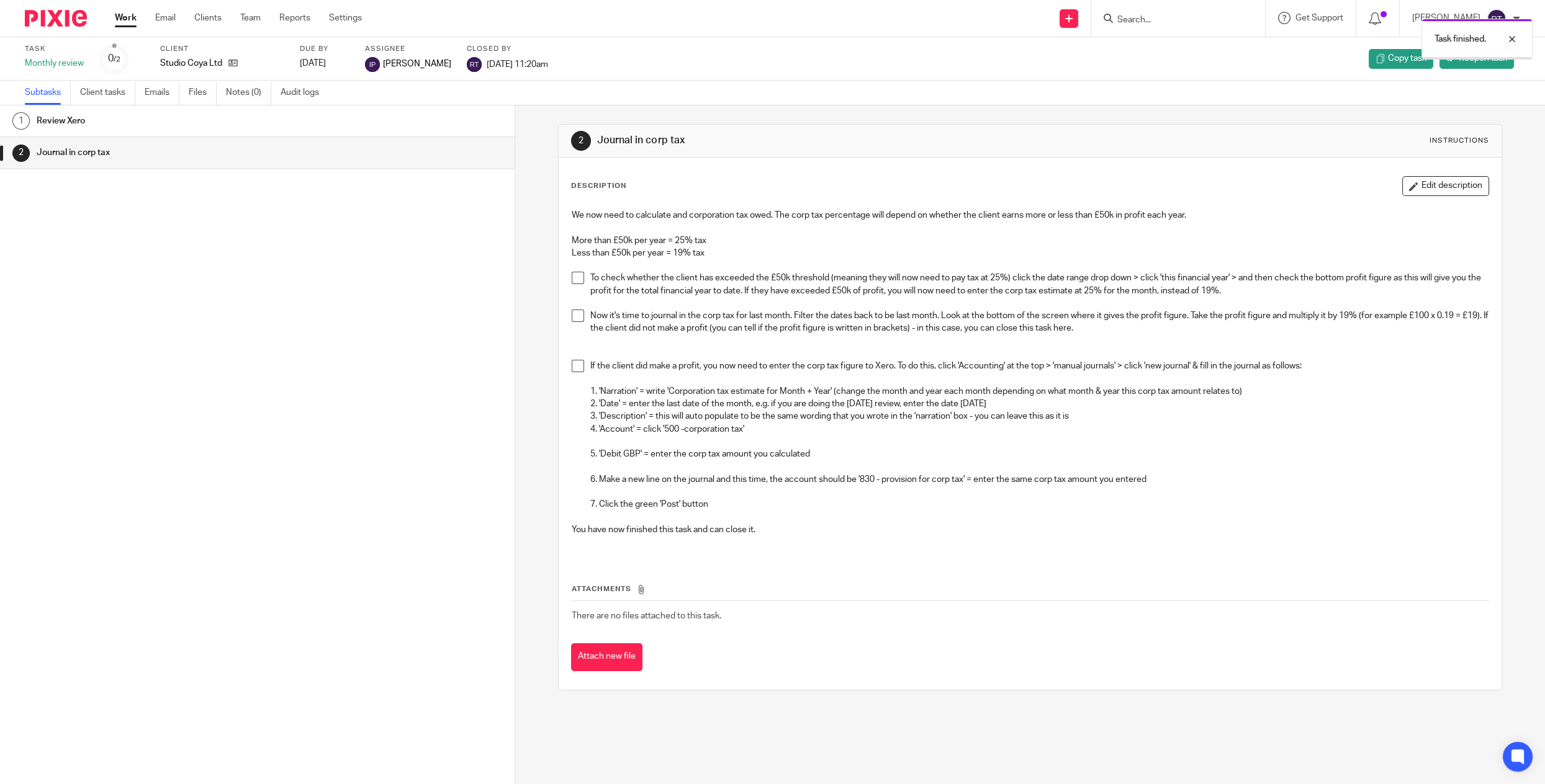
click at [122, 18] on link "Work" at bounding box center [126, 18] width 22 height 13
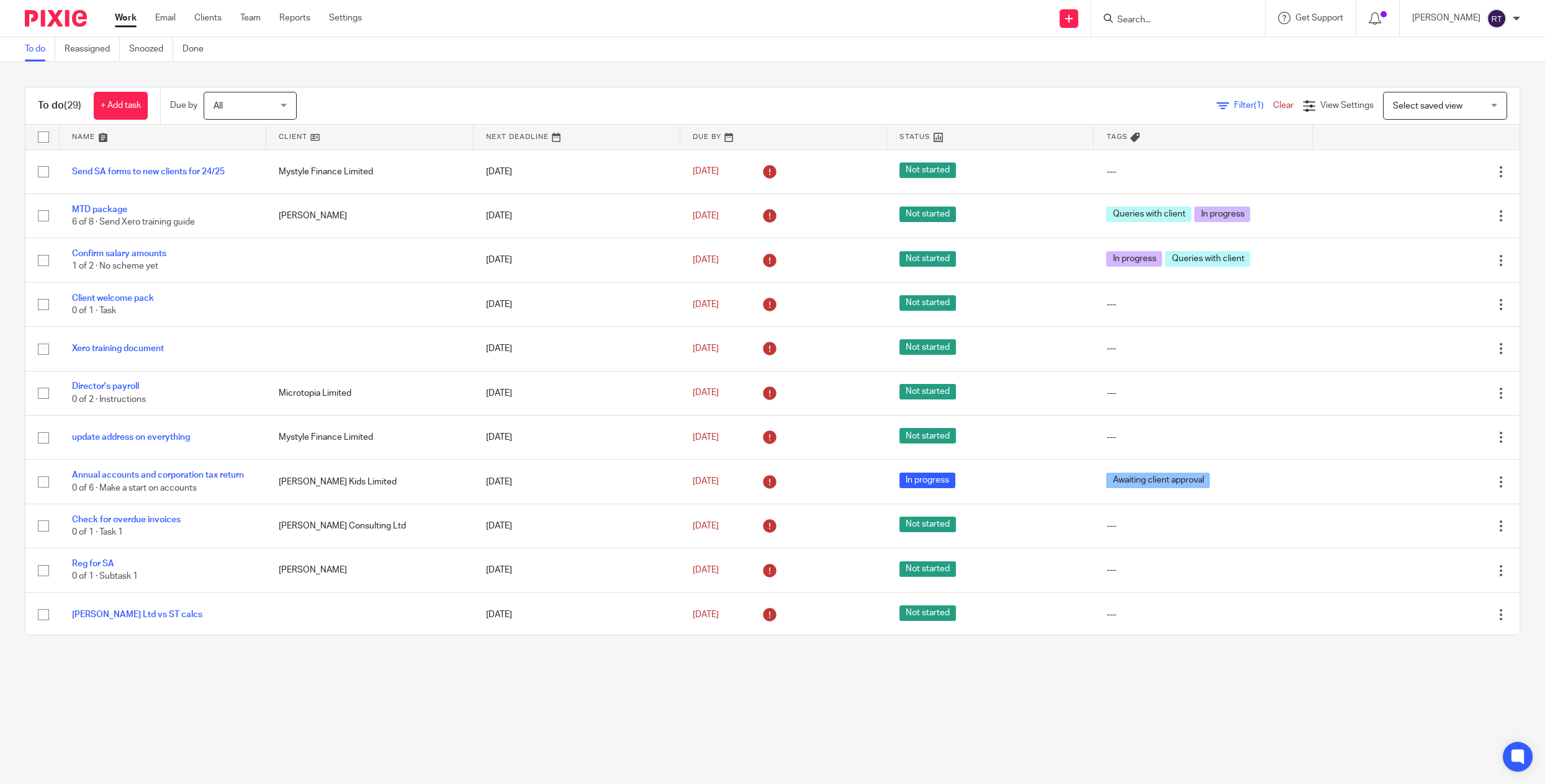
click at [1206, 28] on div at bounding box center [1178, 18] width 173 height 36
click at [1201, 18] on input "Search" at bounding box center [1172, 20] width 112 height 11
type input "mysy"
click at [1187, 39] on link at bounding box center [1190, 48] width 154 height 19
click at [1187, 42] on link at bounding box center [1190, 48] width 154 height 19
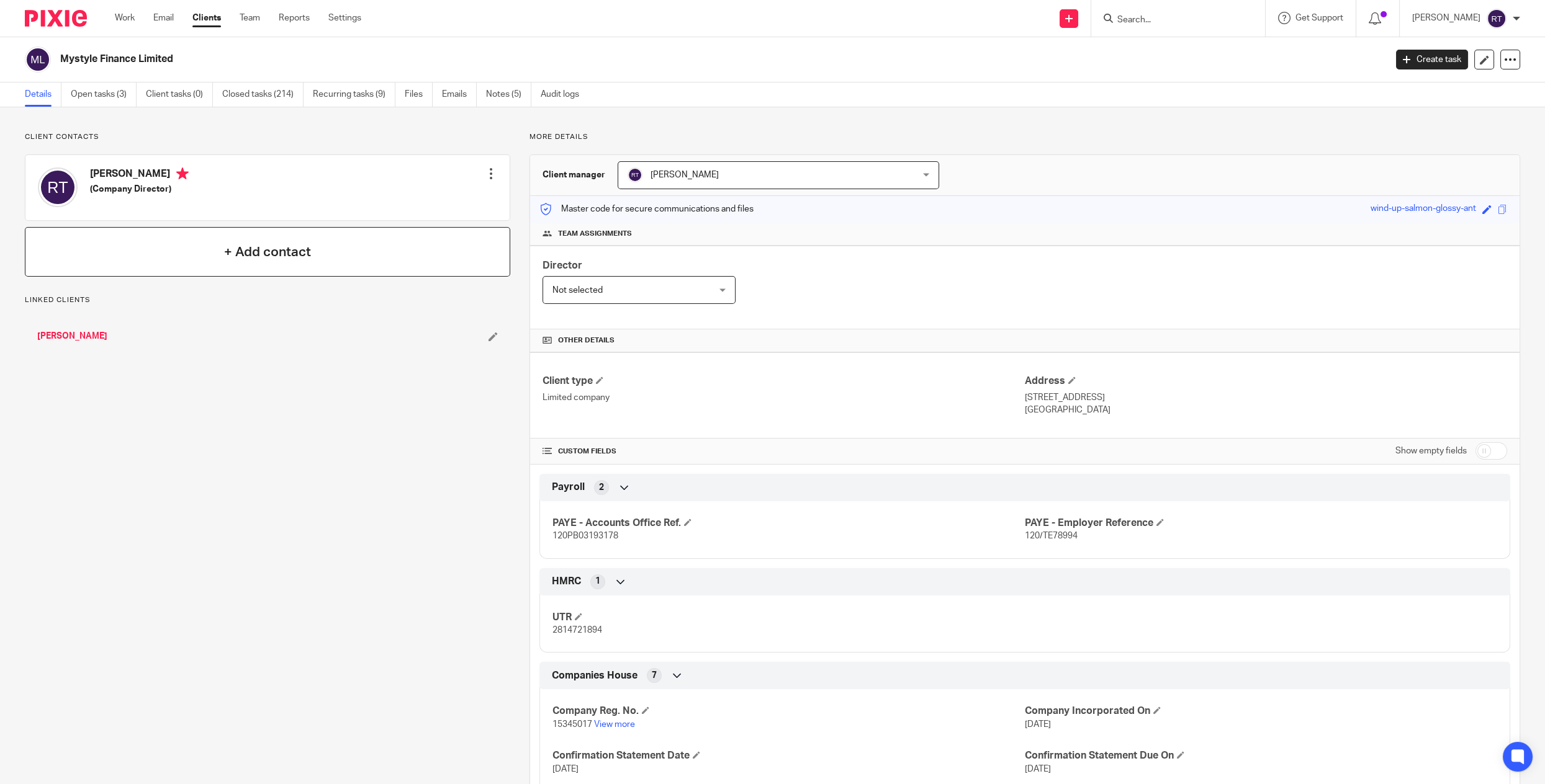
scroll to position [127, 0]
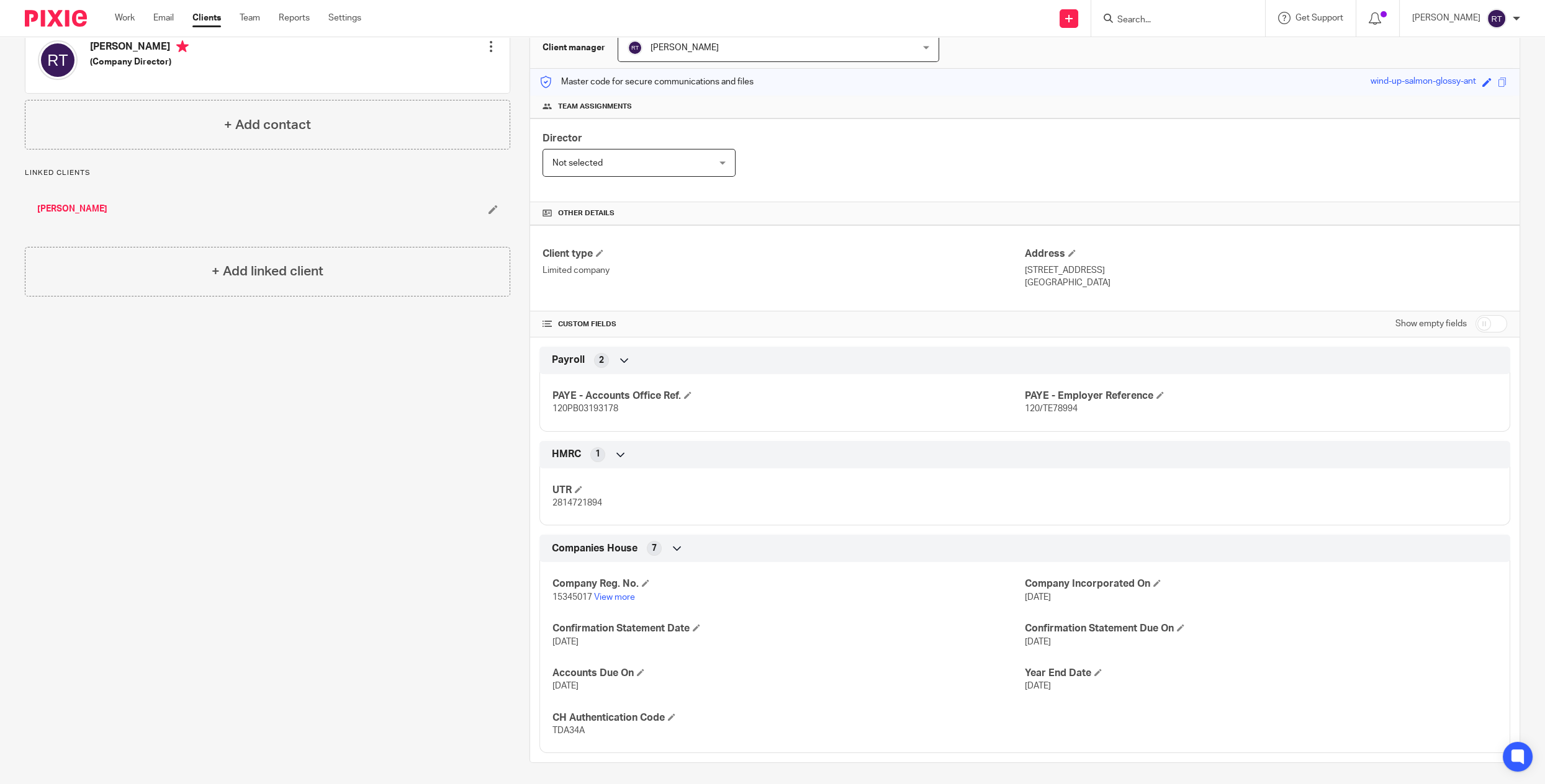
drag, startPoint x: 1254, startPoint y: 266, endPoint x: 1288, endPoint y: 266, distance: 34.0
click at [1288, 266] on p "[STREET_ADDRESS]" at bounding box center [1266, 270] width 482 height 13
drag, startPoint x: 1291, startPoint y: 269, endPoint x: 1254, endPoint y: 269, distance: 37.0
click at [1254, 269] on p "[STREET_ADDRESS]" at bounding box center [1266, 270] width 482 height 13
copy p "W1W 5PF"
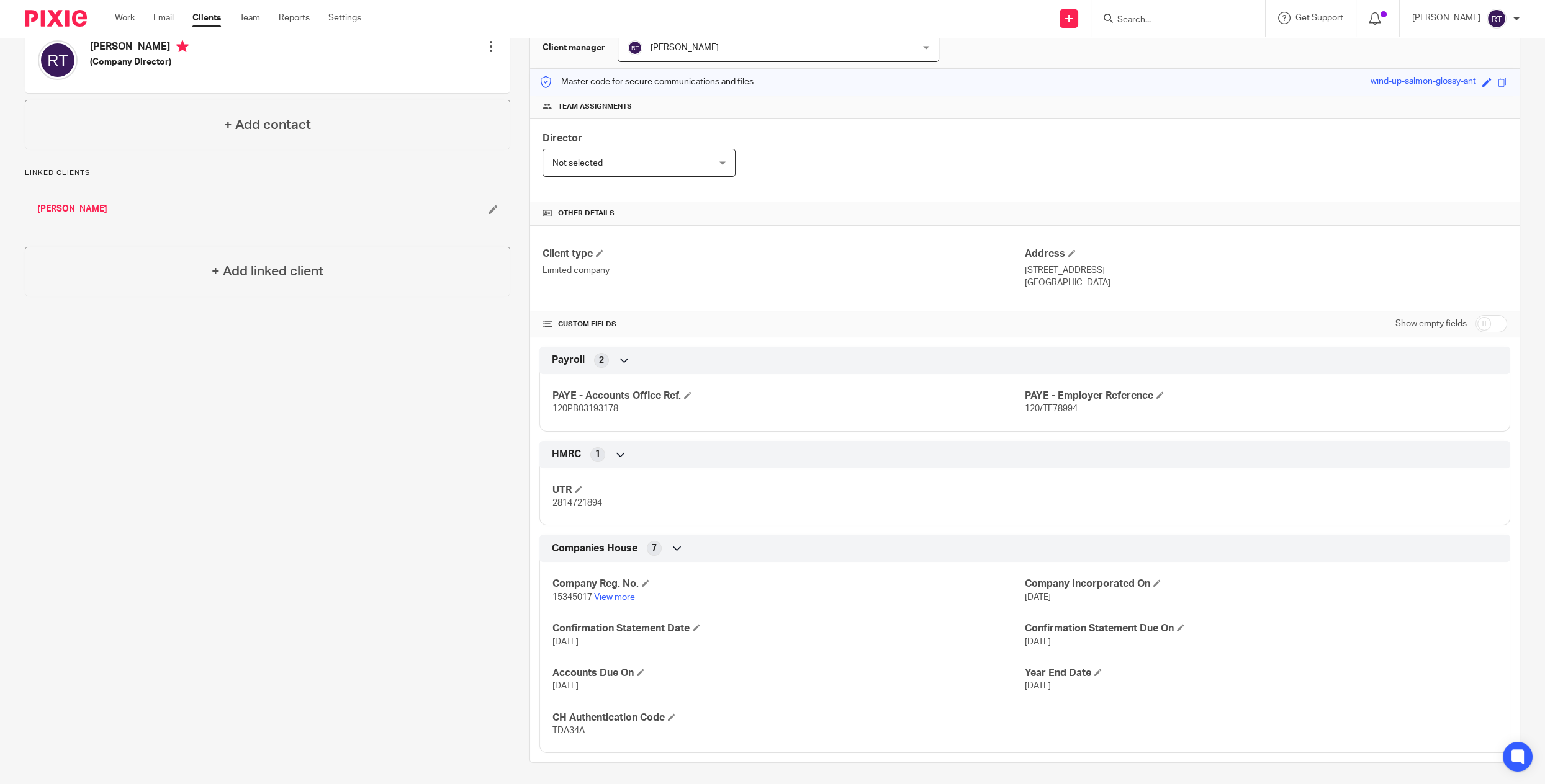
click at [220, 15] on link "Clients" at bounding box center [206, 18] width 29 height 13
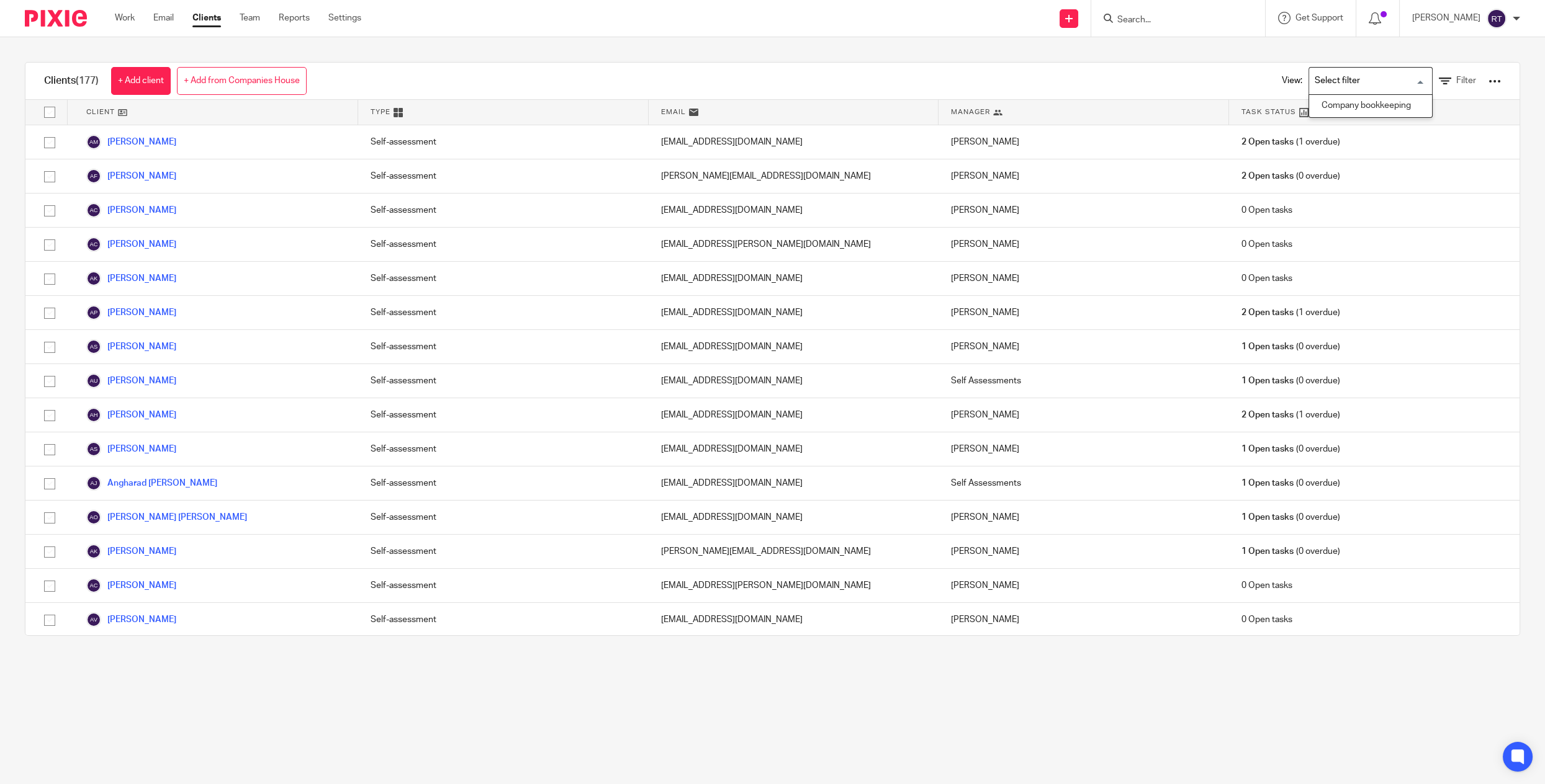
click at [1330, 86] on input "Search for option" at bounding box center [1367, 81] width 115 height 22
click at [1466, 85] on span "Filter" at bounding box center [1465, 80] width 19 height 8
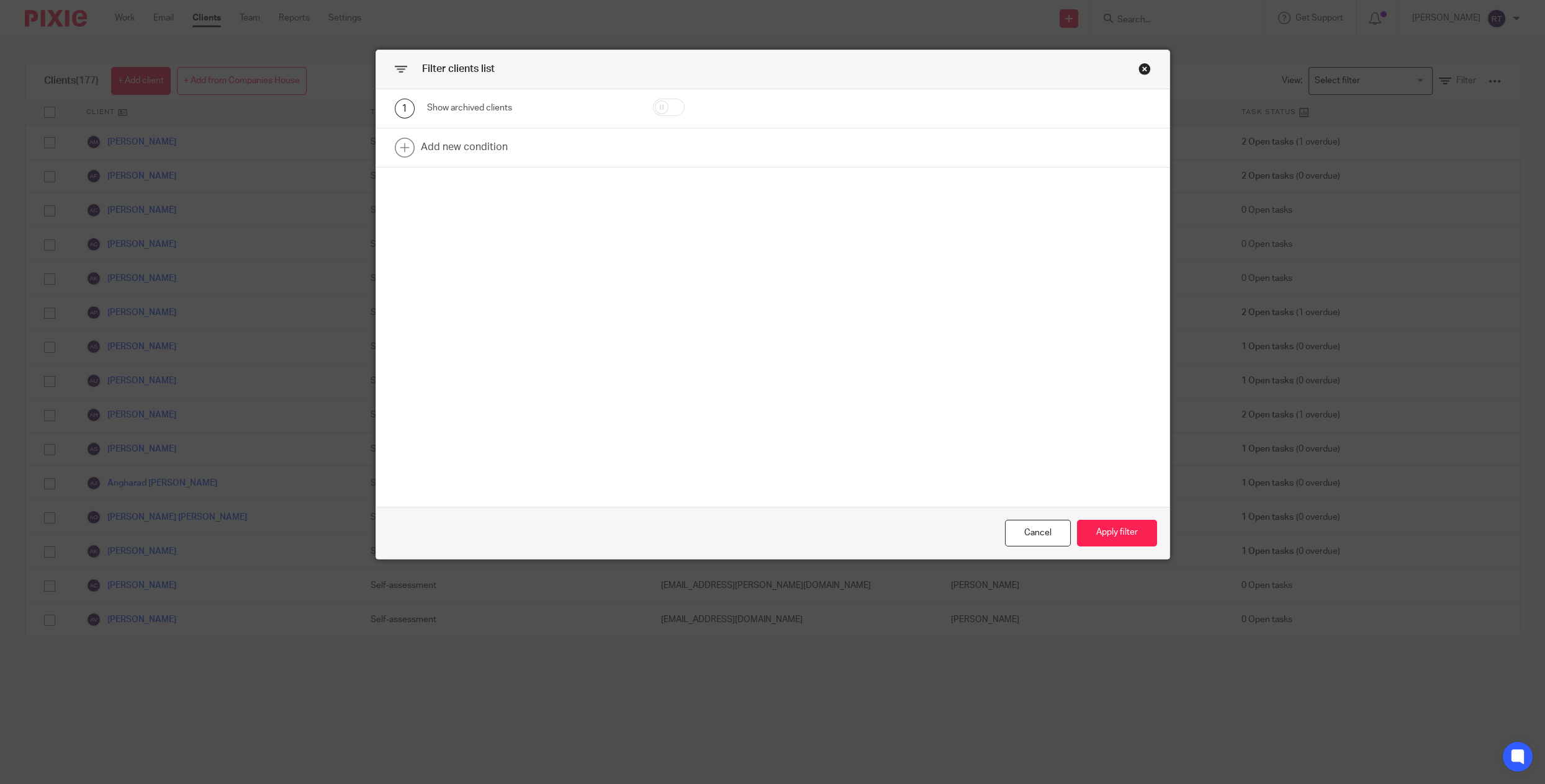
click at [534, 126] on div "1 Show archived clients" at bounding box center [772, 109] width 793 height 39
click at [532, 133] on link at bounding box center [772, 147] width 793 height 38
click at [514, 151] on div "Field" at bounding box center [515, 151] width 157 height 26
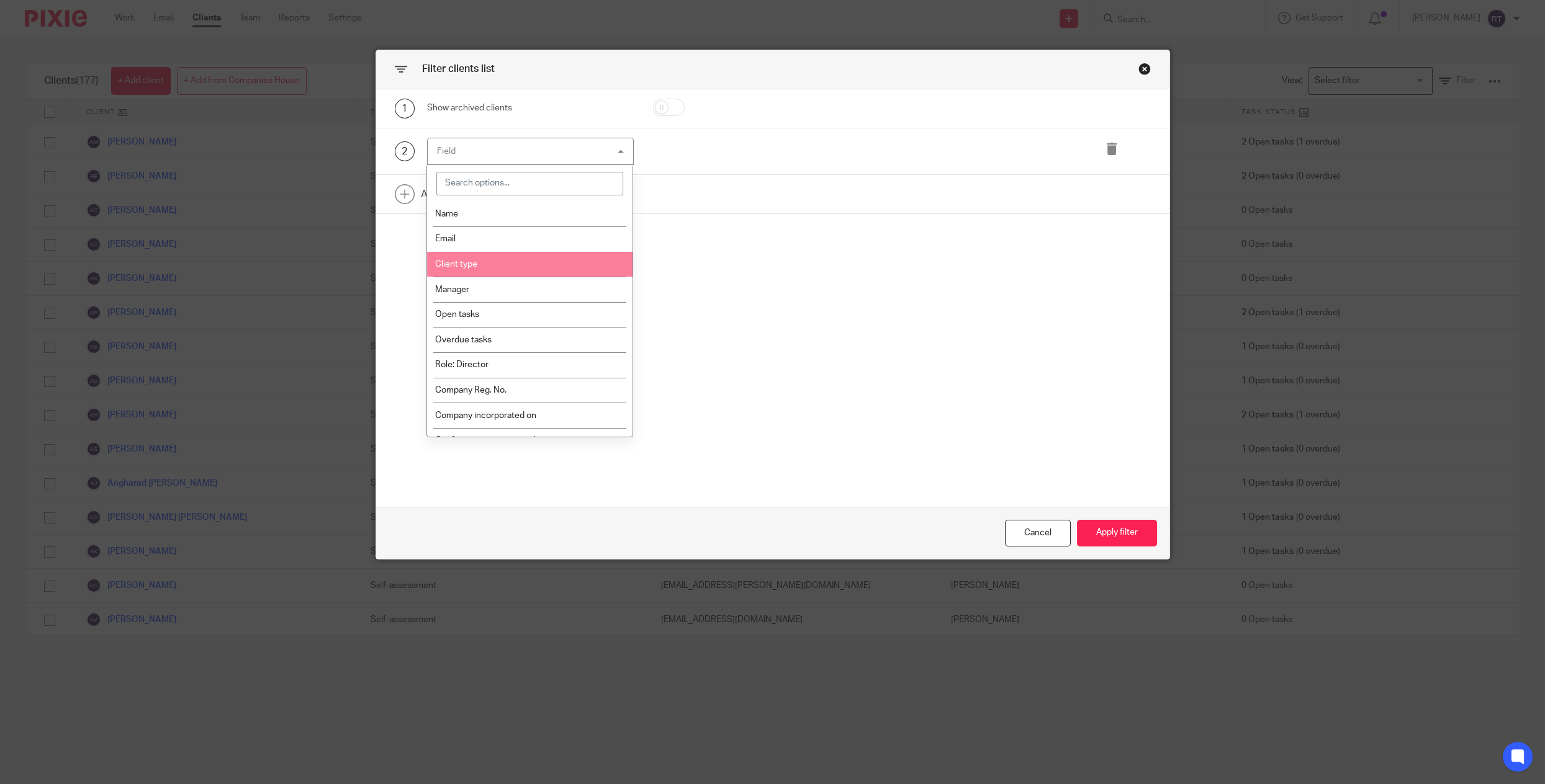
click at [475, 268] on span "Client type" at bounding box center [456, 264] width 42 height 8
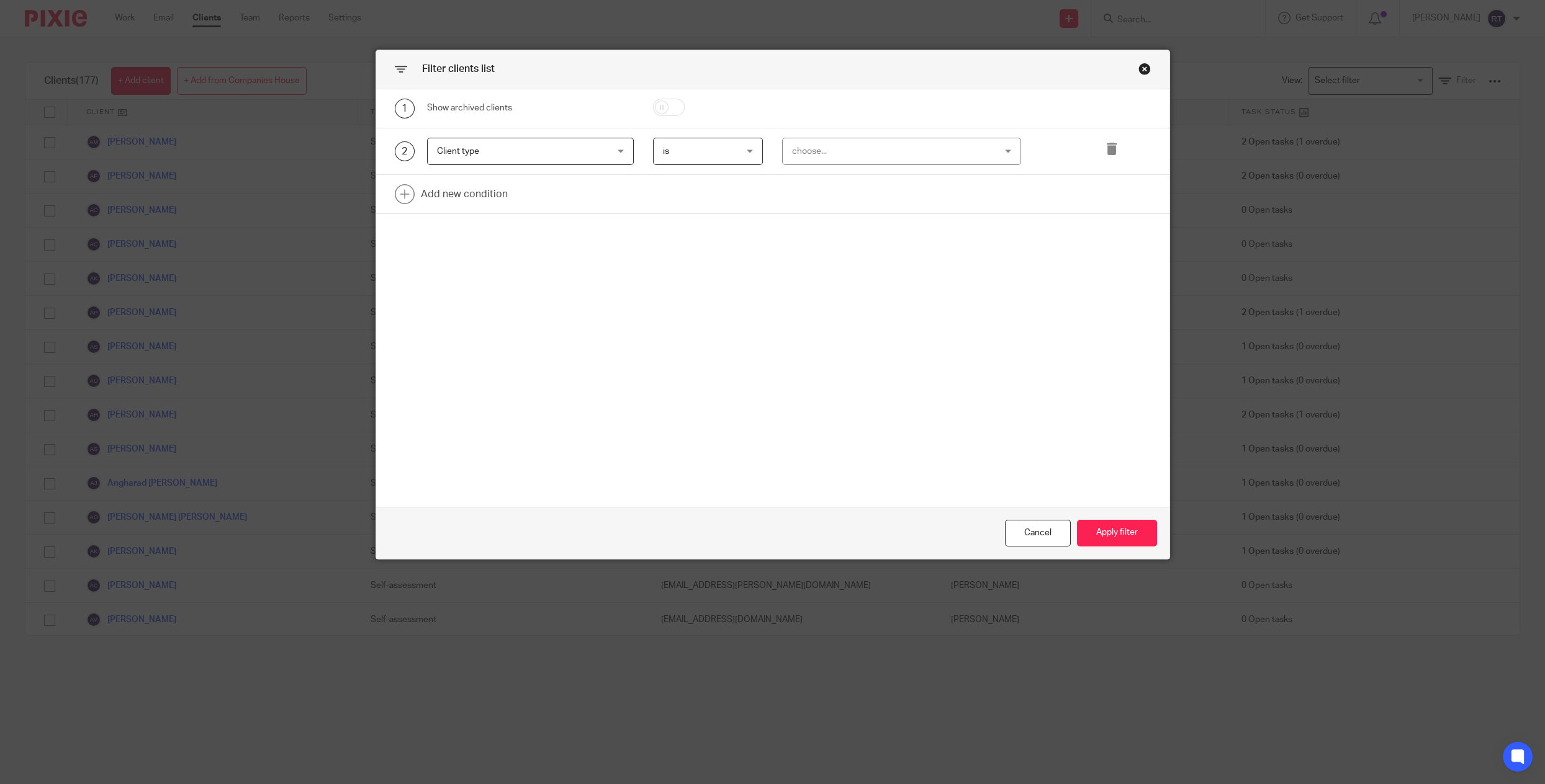
click at [838, 155] on div "choose..." at bounding box center [883, 151] width 183 height 26
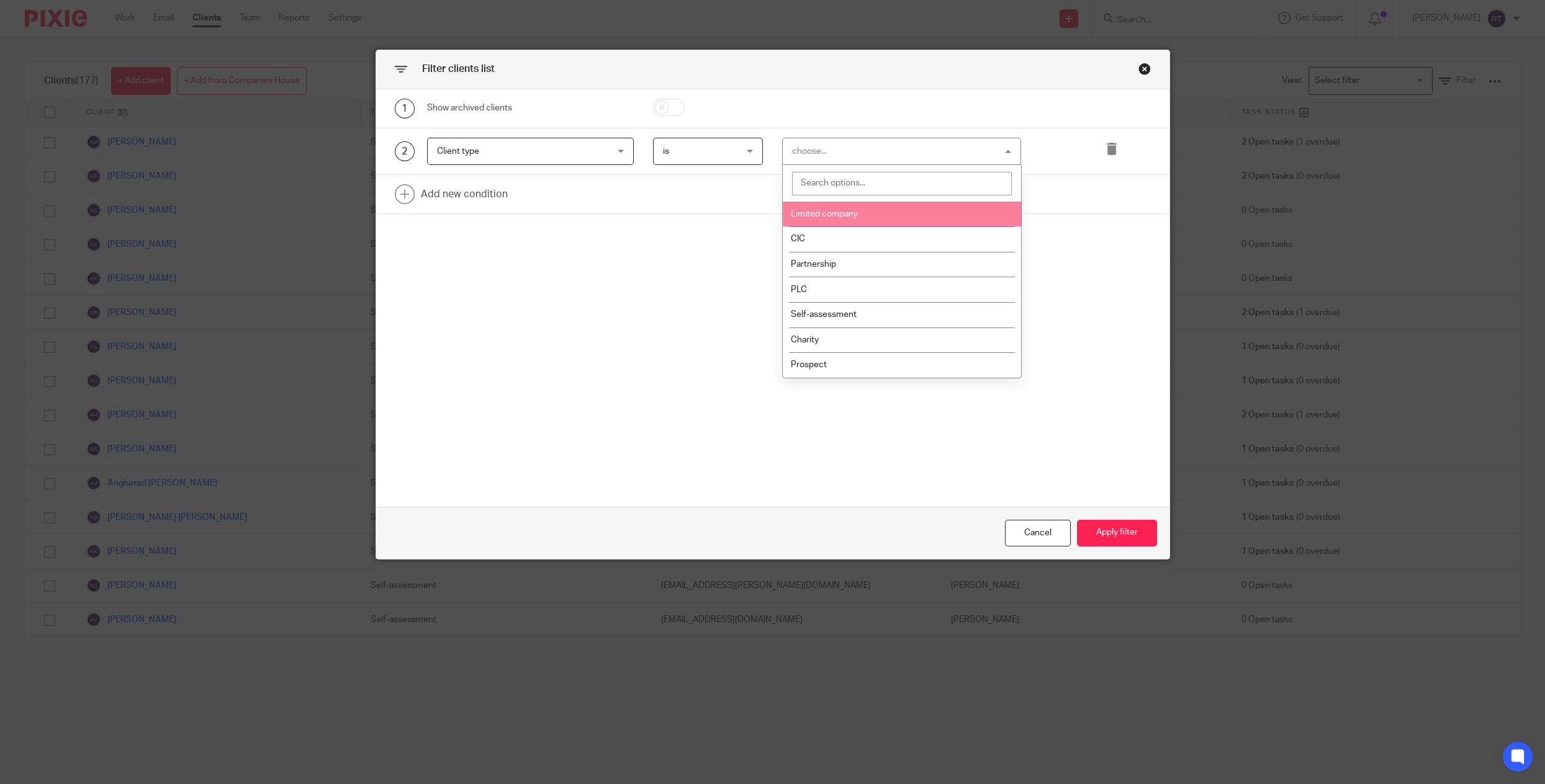
click at [833, 220] on li "Limited company" at bounding box center [901, 214] width 238 height 25
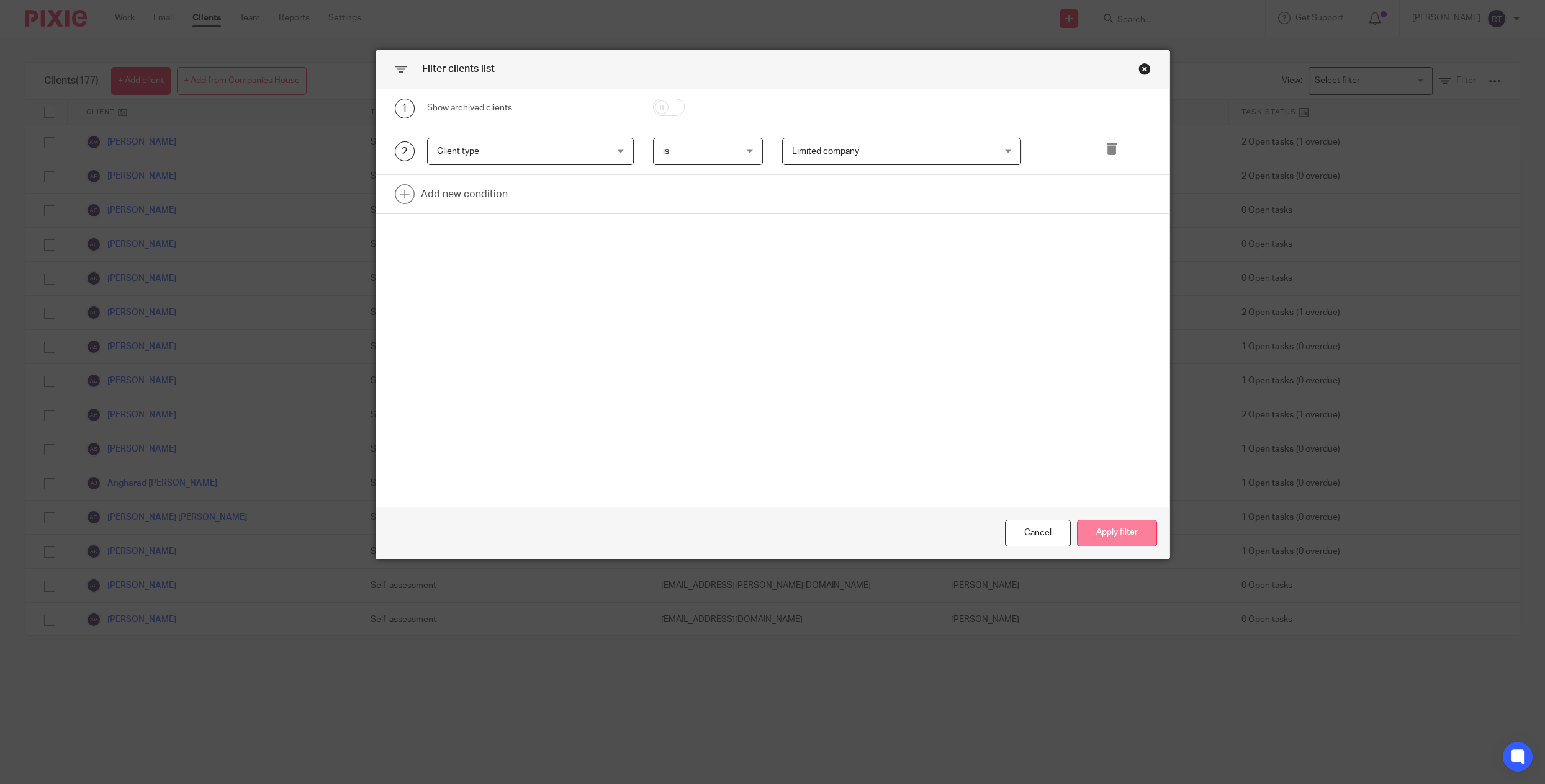
click at [1093, 533] on button "Apply filter" at bounding box center [1117, 534] width 80 height 27
